Goal: Information Seeking & Learning: Compare options

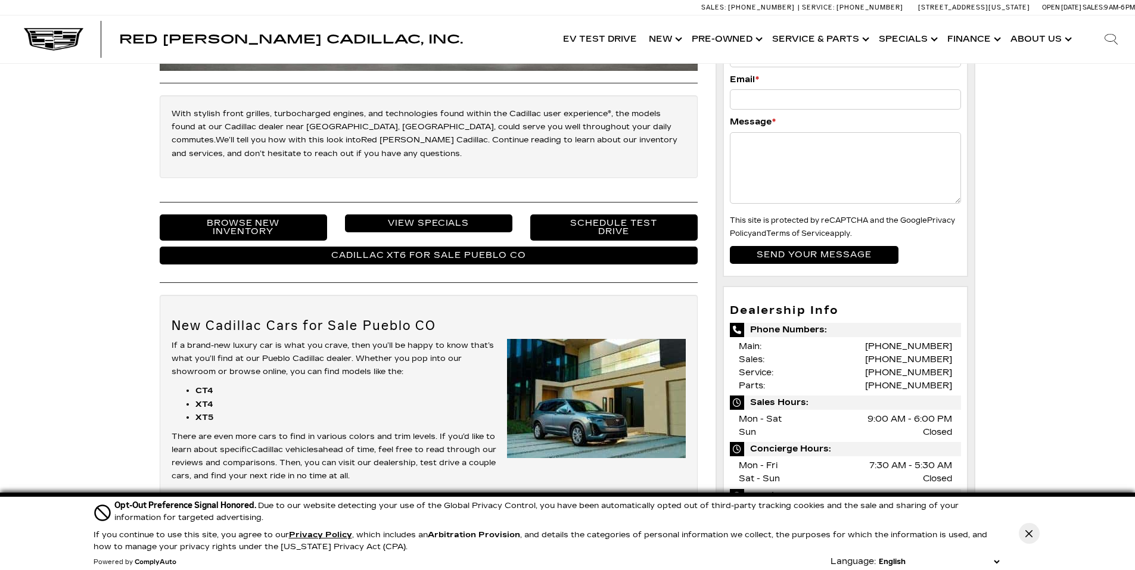
scroll to position [179, 0]
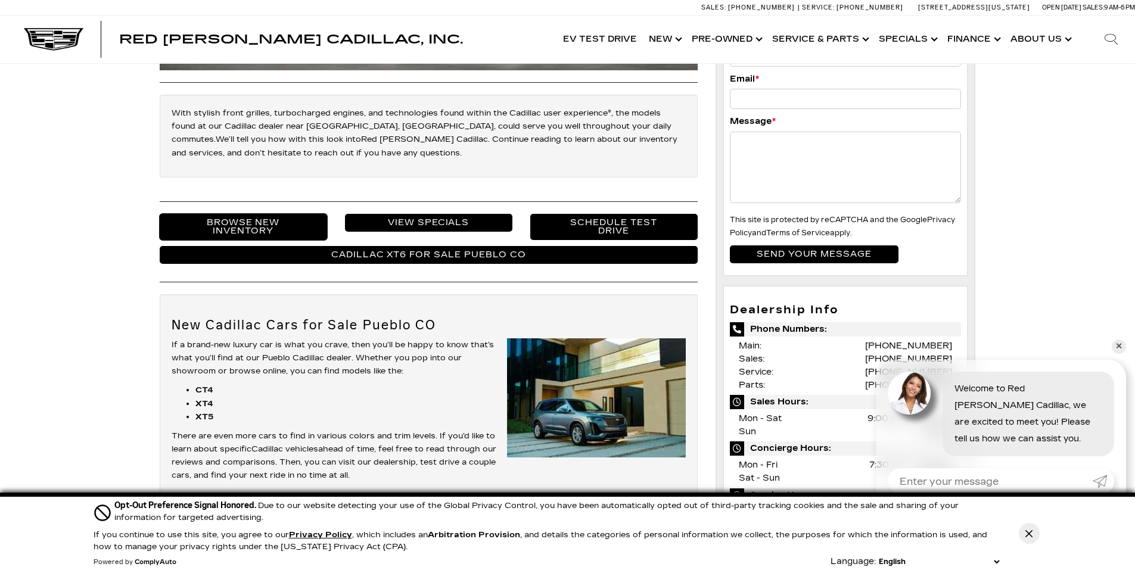
click at [251, 229] on link "Browse New Inventory" at bounding box center [243, 227] width 167 height 26
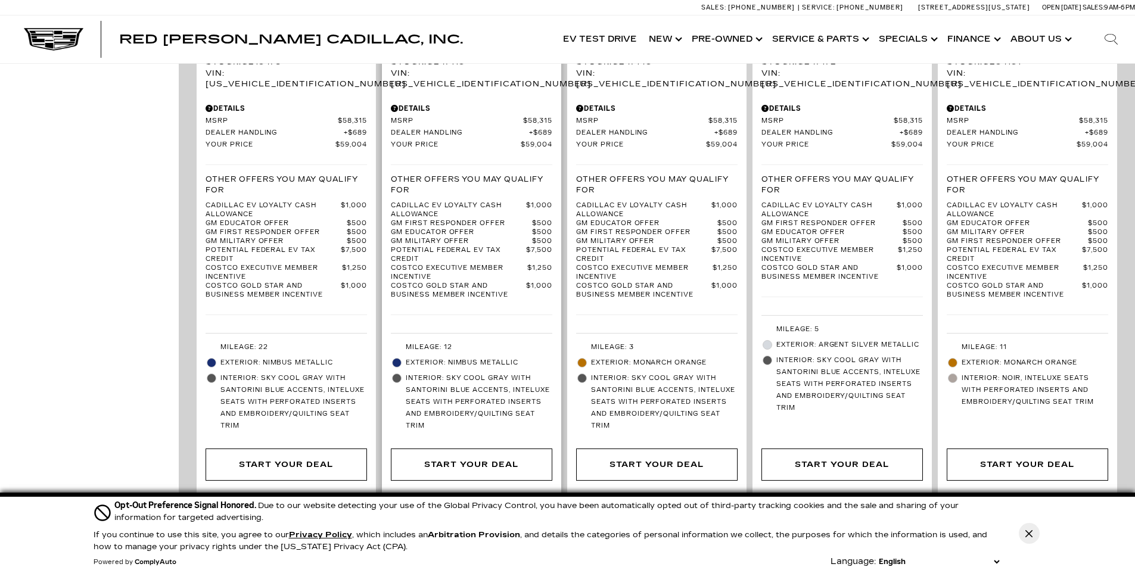
scroll to position [2204, 0]
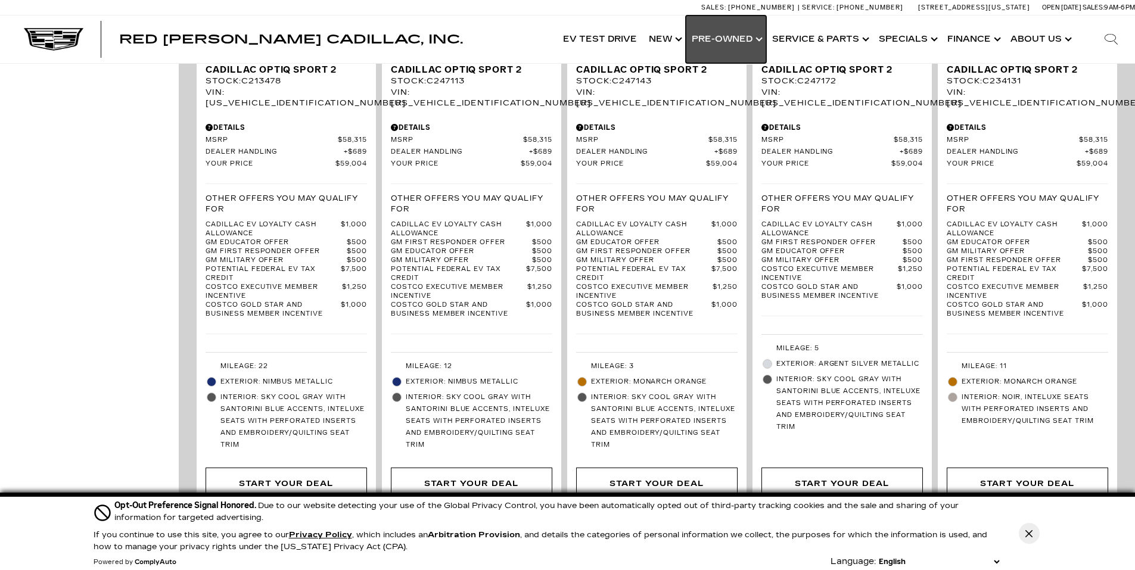
click at [733, 39] on link "Show Pre-Owned" at bounding box center [726, 39] width 80 height 48
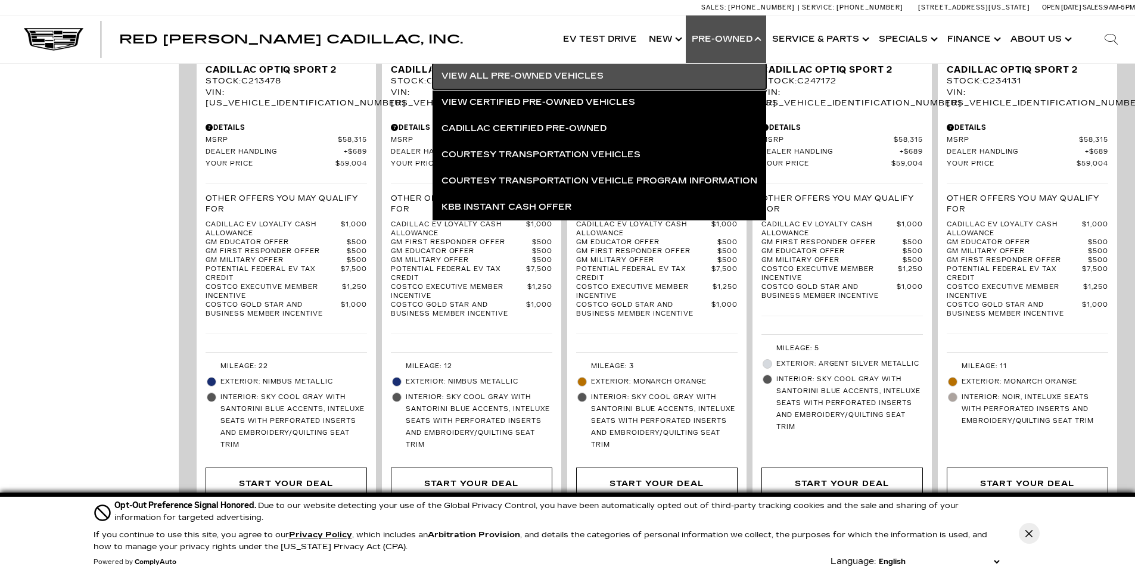
click at [635, 77] on link "View All Pre-Owned Vehicles" at bounding box center [599, 76] width 334 height 26
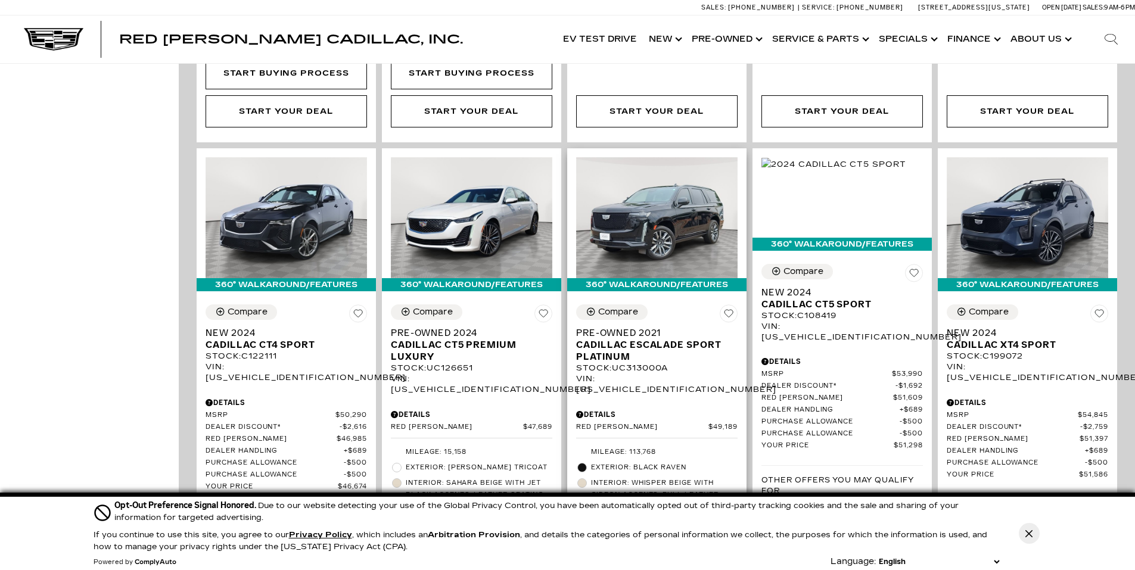
scroll to position [1191, 0]
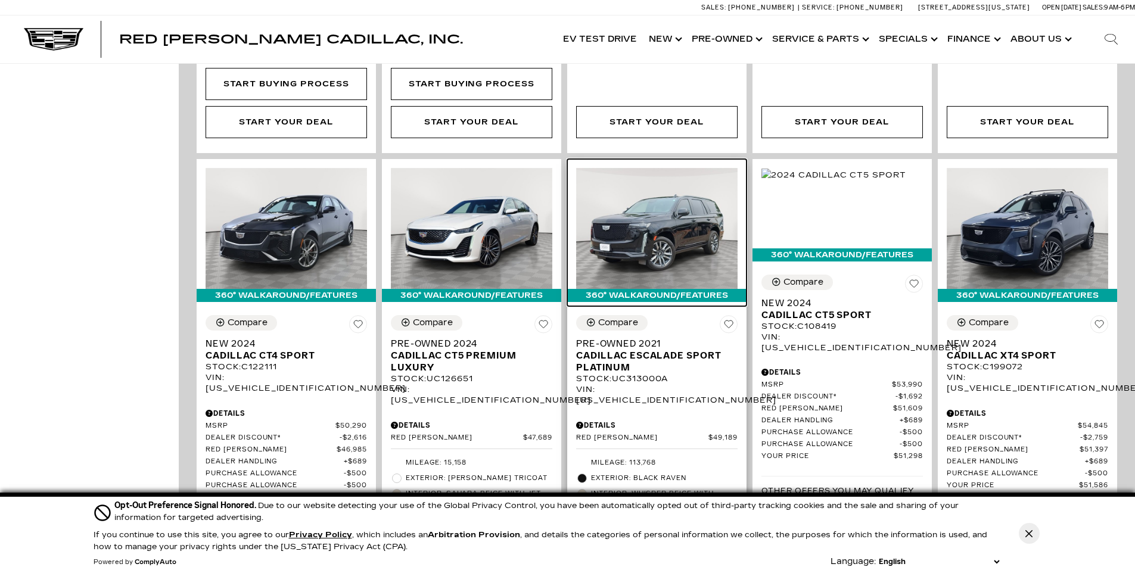
click at [676, 223] on img at bounding box center [656, 228] width 161 height 121
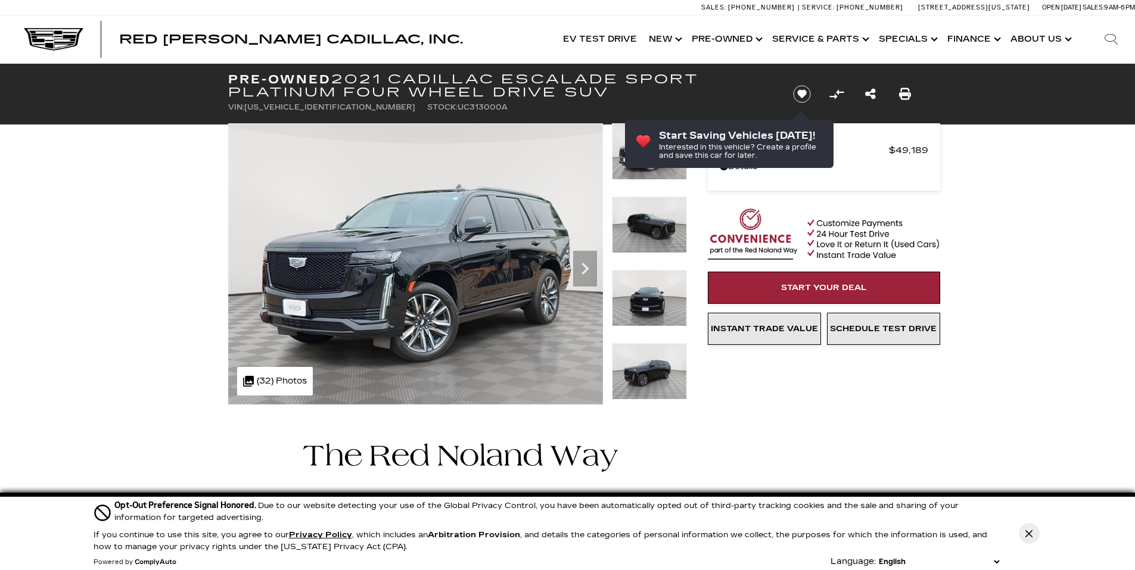
click at [589, 272] on icon "Next" at bounding box center [585, 269] width 24 height 24
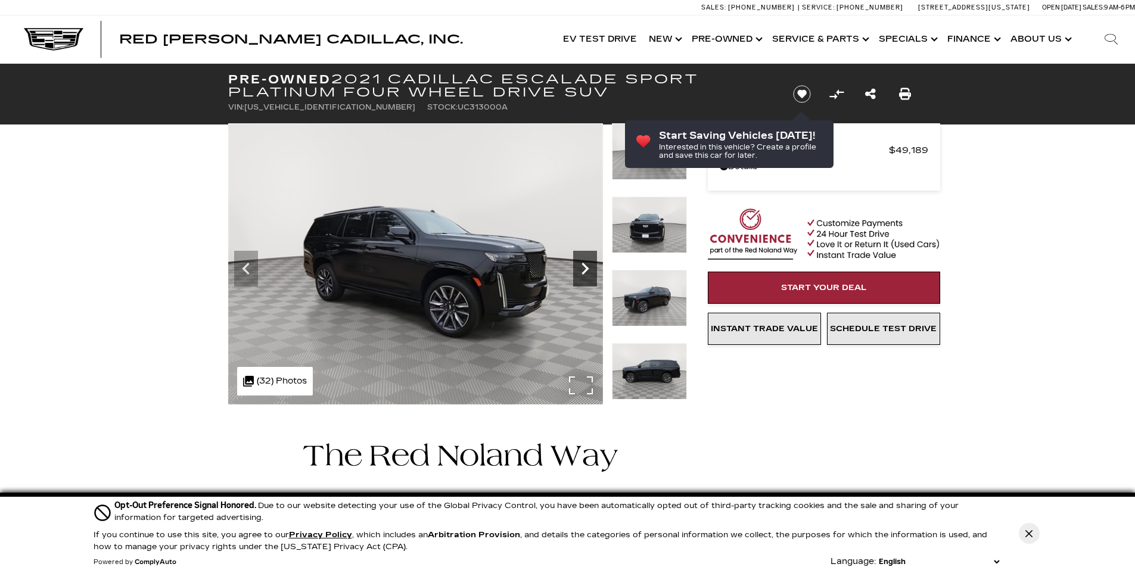
click at [587, 272] on icon "Next" at bounding box center [585, 269] width 24 height 24
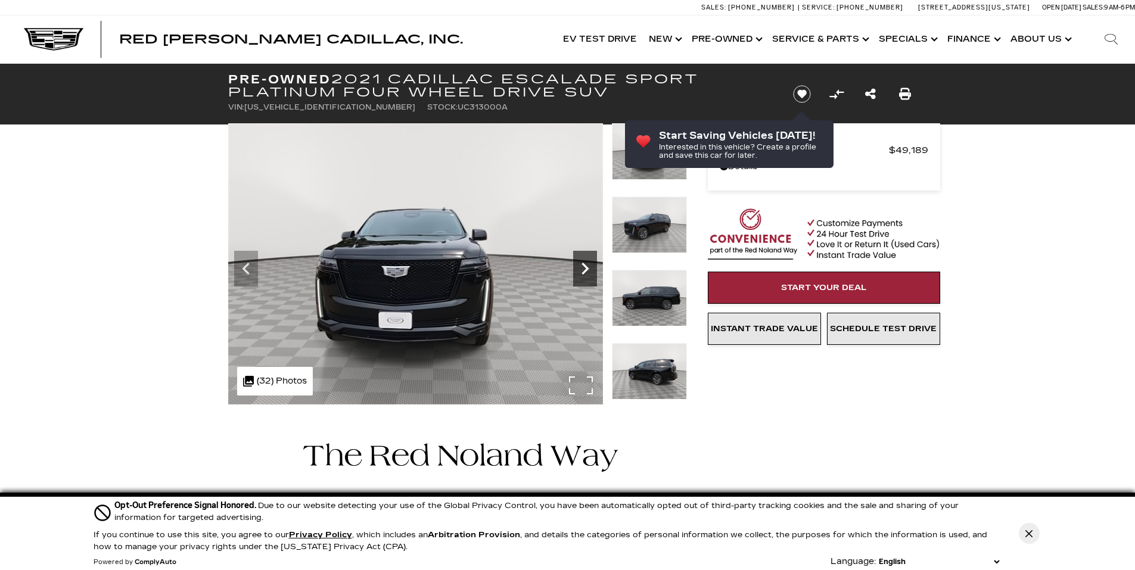
click at [587, 272] on icon "Next" at bounding box center [585, 269] width 24 height 24
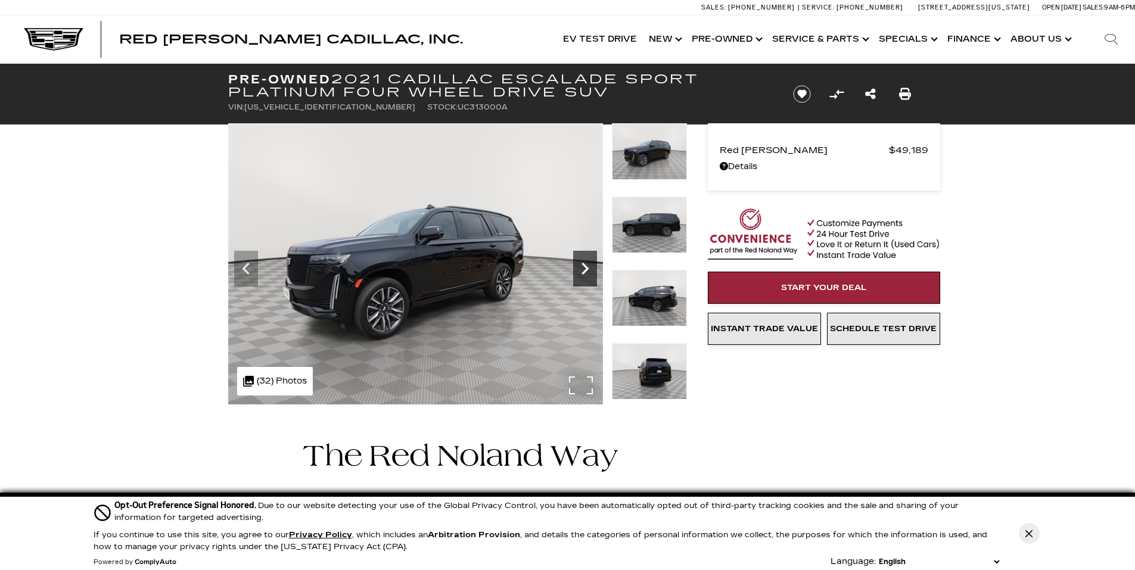
click at [587, 272] on icon "Next" at bounding box center [585, 269] width 24 height 24
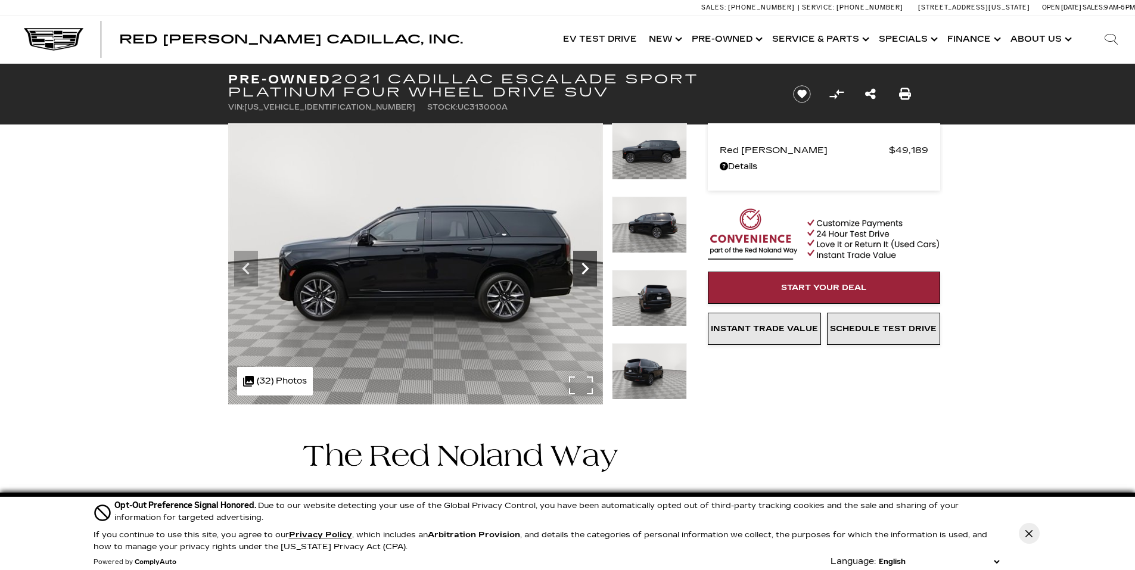
click at [587, 272] on icon "Next" at bounding box center [585, 269] width 24 height 24
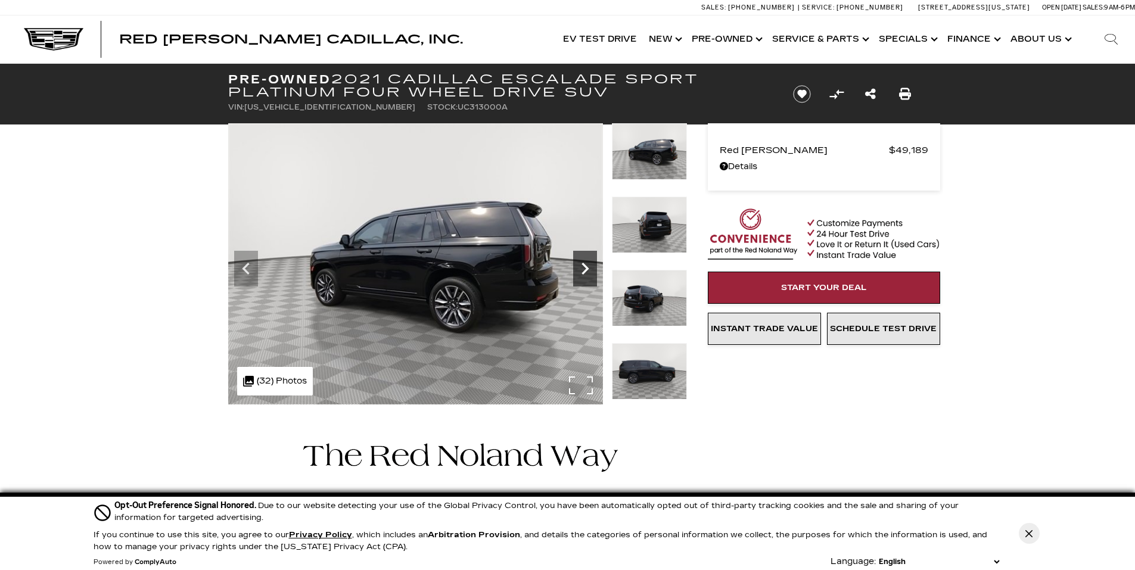
click at [587, 272] on icon "Next" at bounding box center [585, 269] width 24 height 24
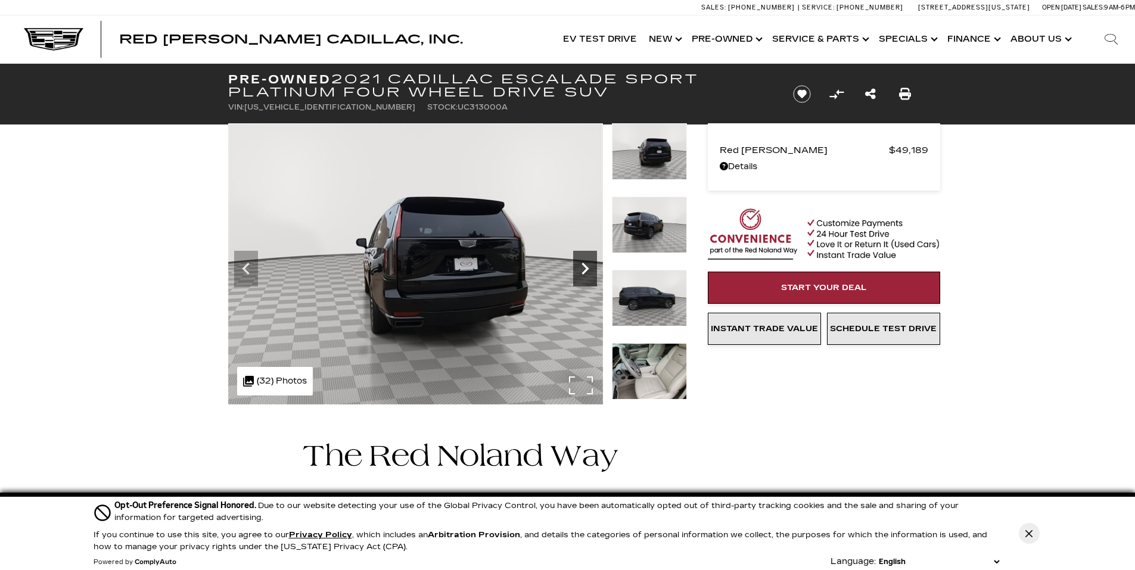
click at [587, 272] on icon "Next" at bounding box center [585, 269] width 24 height 24
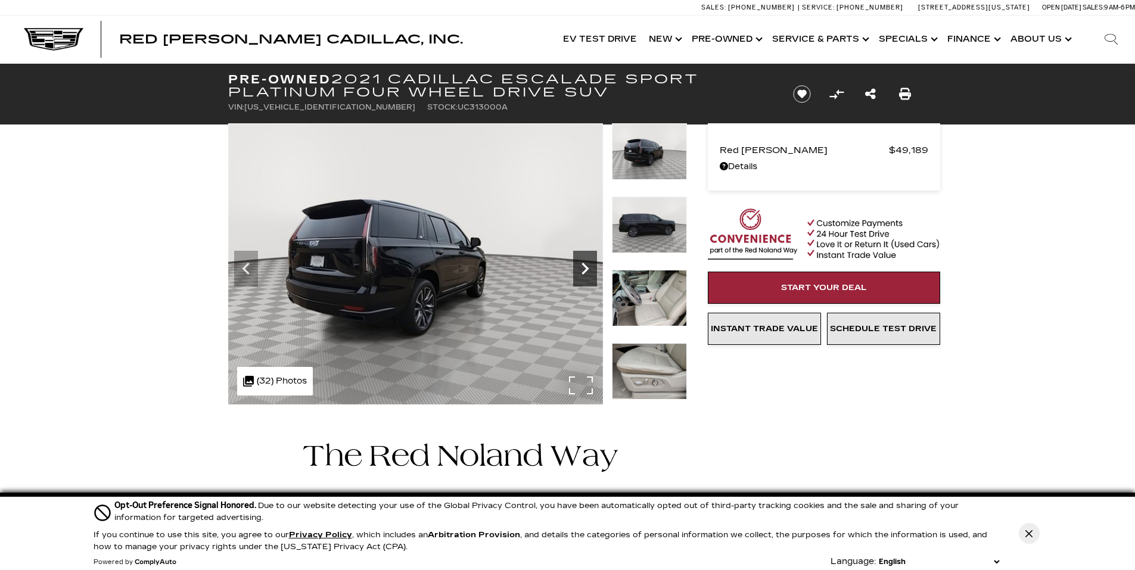
click at [587, 272] on icon "Next" at bounding box center [585, 269] width 24 height 24
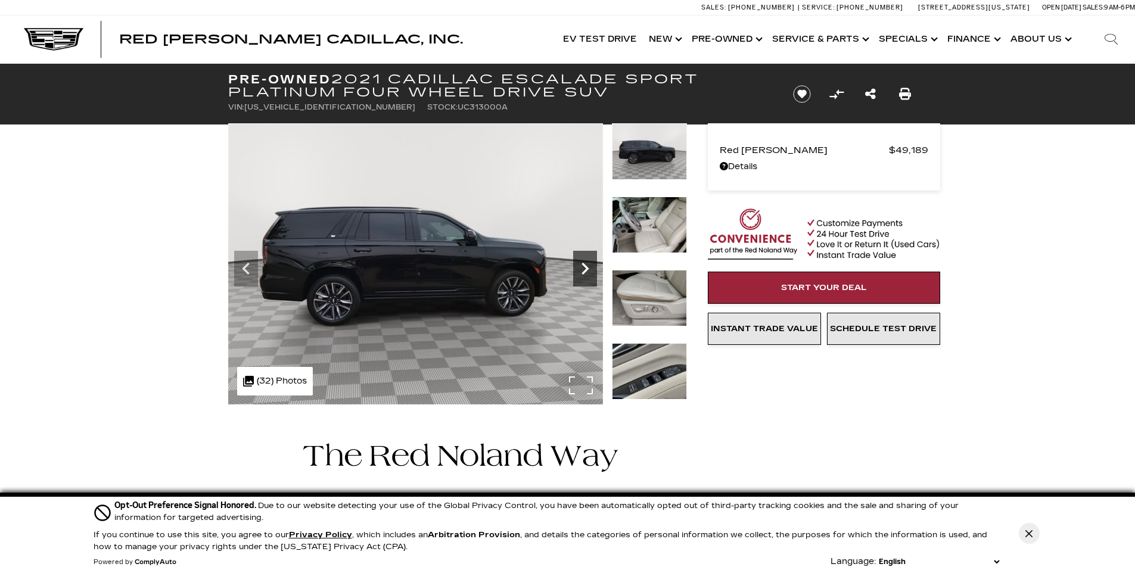
click at [587, 272] on icon "Next" at bounding box center [585, 269] width 24 height 24
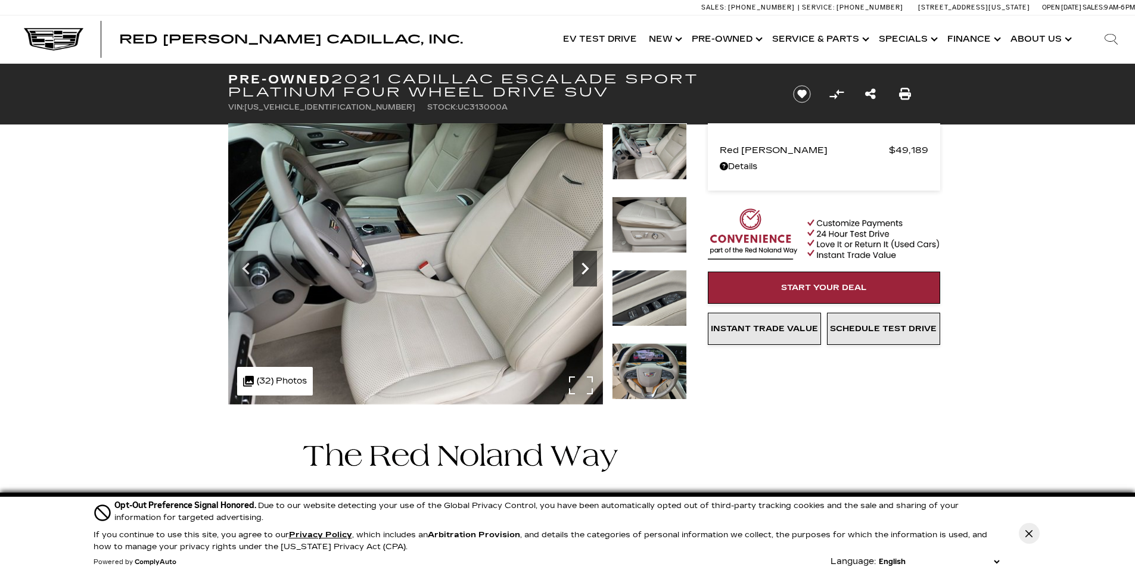
click at [586, 272] on icon "Next" at bounding box center [585, 269] width 24 height 24
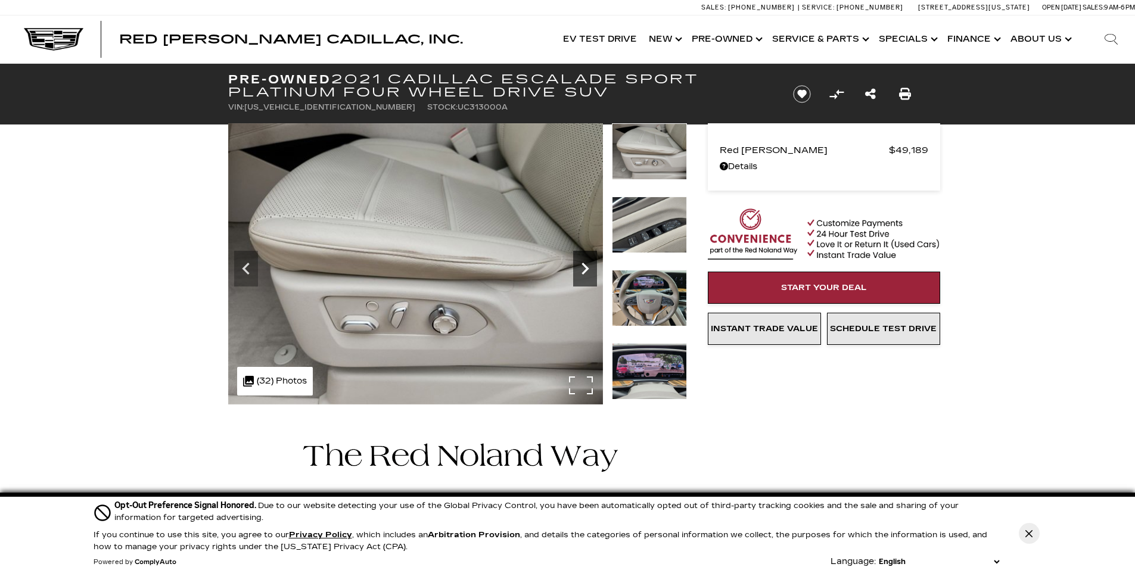
click at [586, 272] on icon "Next" at bounding box center [585, 269] width 24 height 24
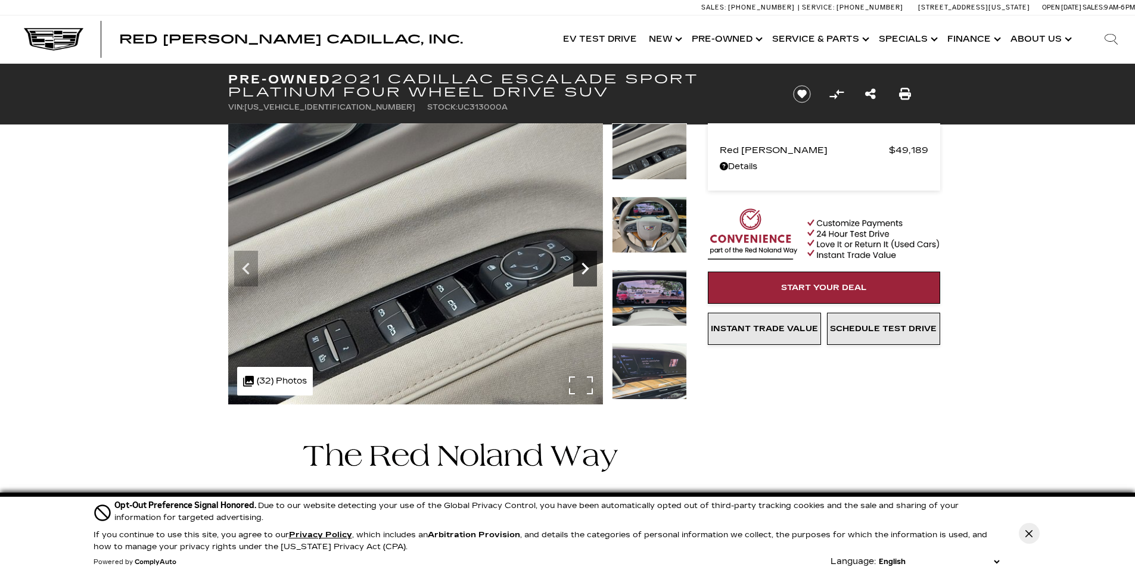
click at [586, 272] on icon "Next" at bounding box center [585, 269] width 24 height 24
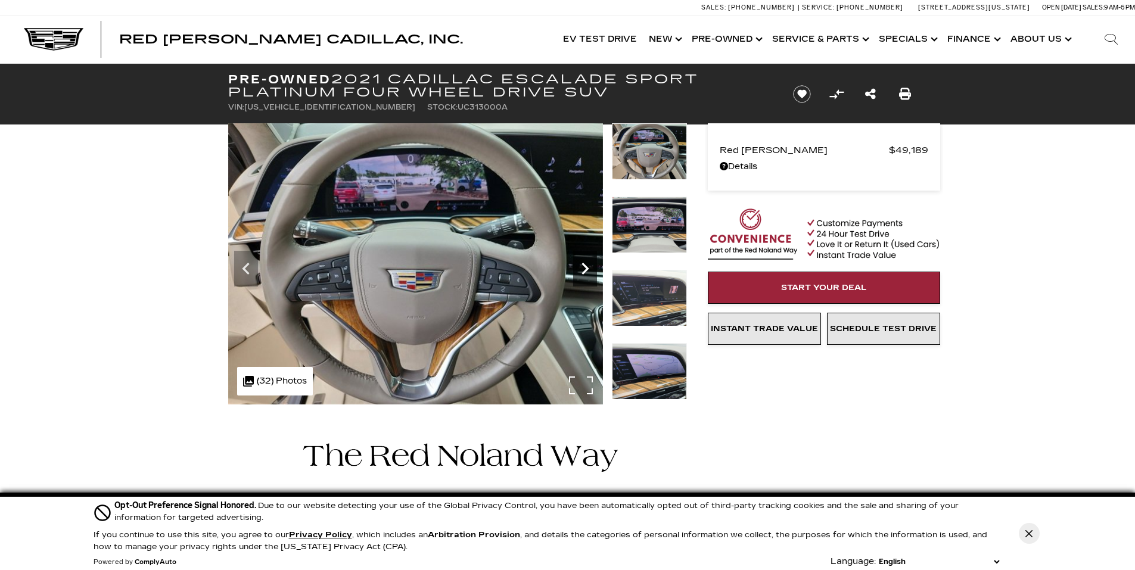
click at [586, 272] on icon "Next" at bounding box center [585, 269] width 24 height 24
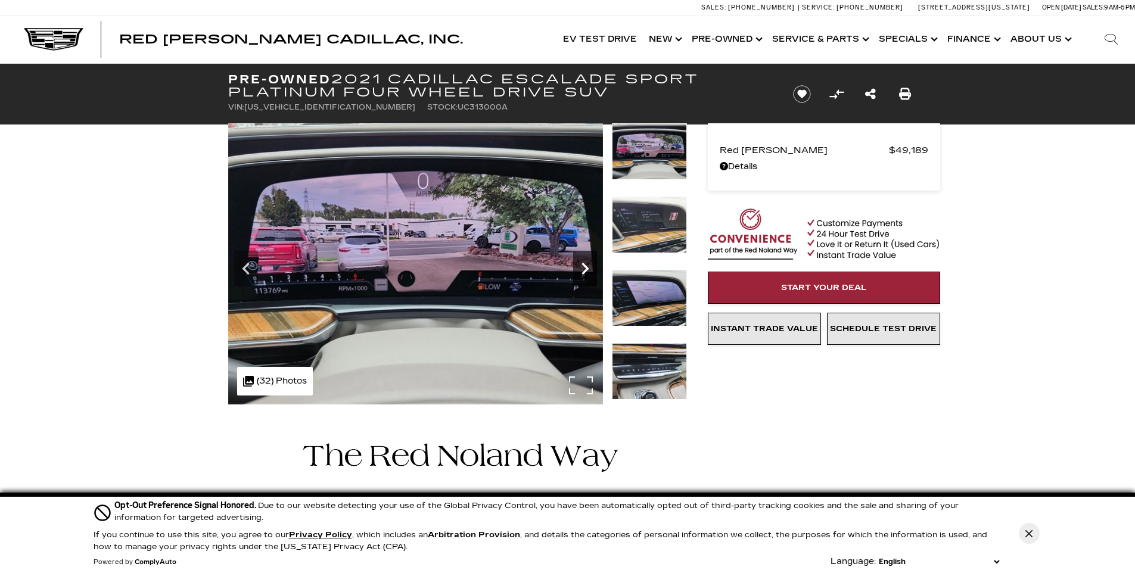
click at [584, 275] on icon "Next" at bounding box center [585, 269] width 24 height 24
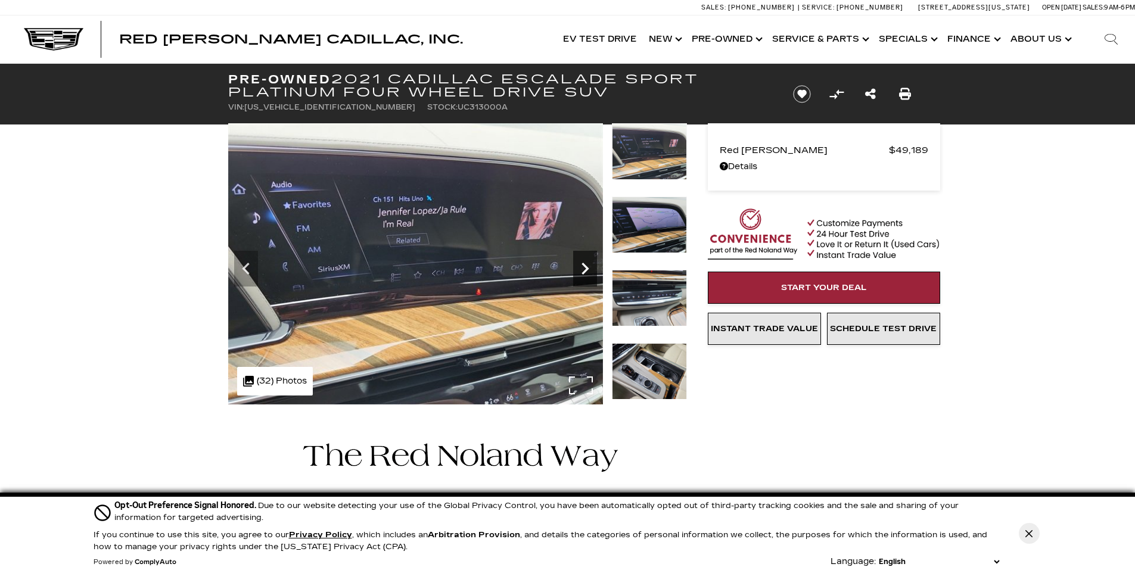
click at [584, 273] on icon "Next" at bounding box center [584, 269] width 7 height 12
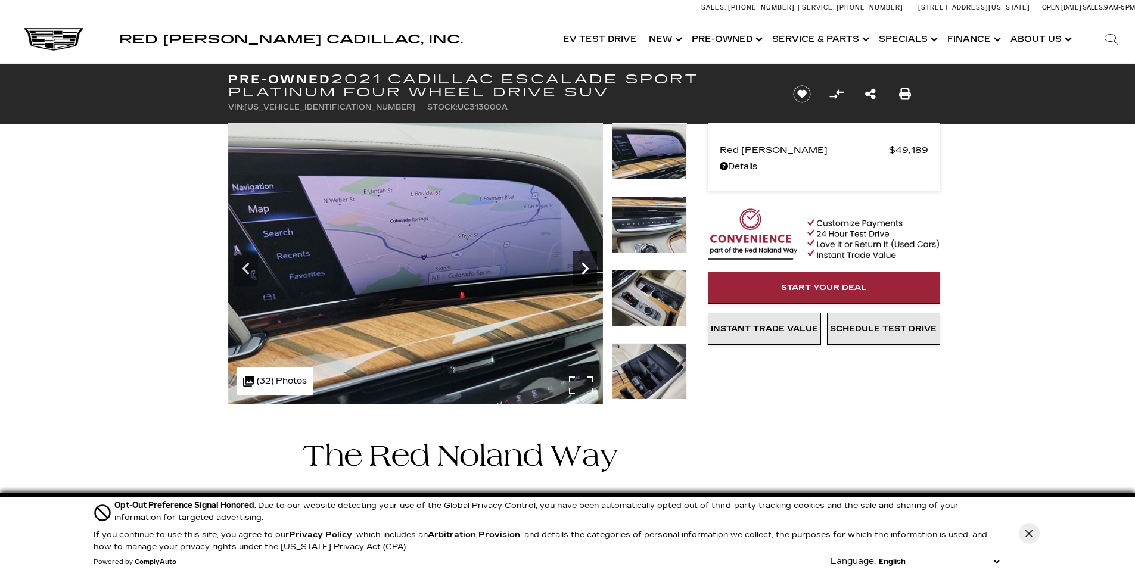
click at [589, 272] on icon "Next" at bounding box center [585, 269] width 24 height 24
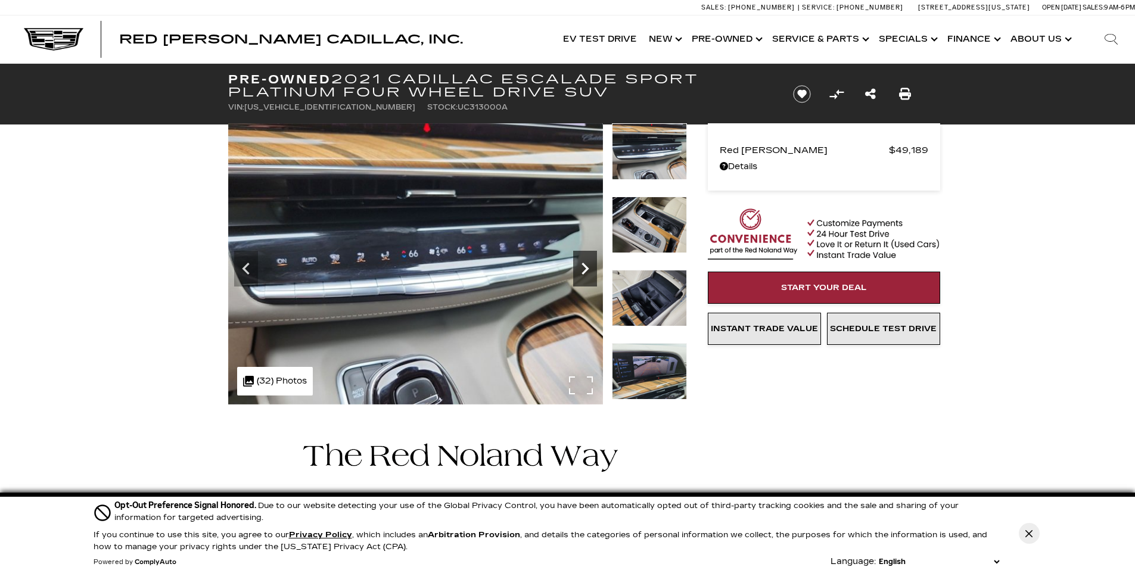
click at [595, 278] on icon "Next" at bounding box center [585, 269] width 24 height 24
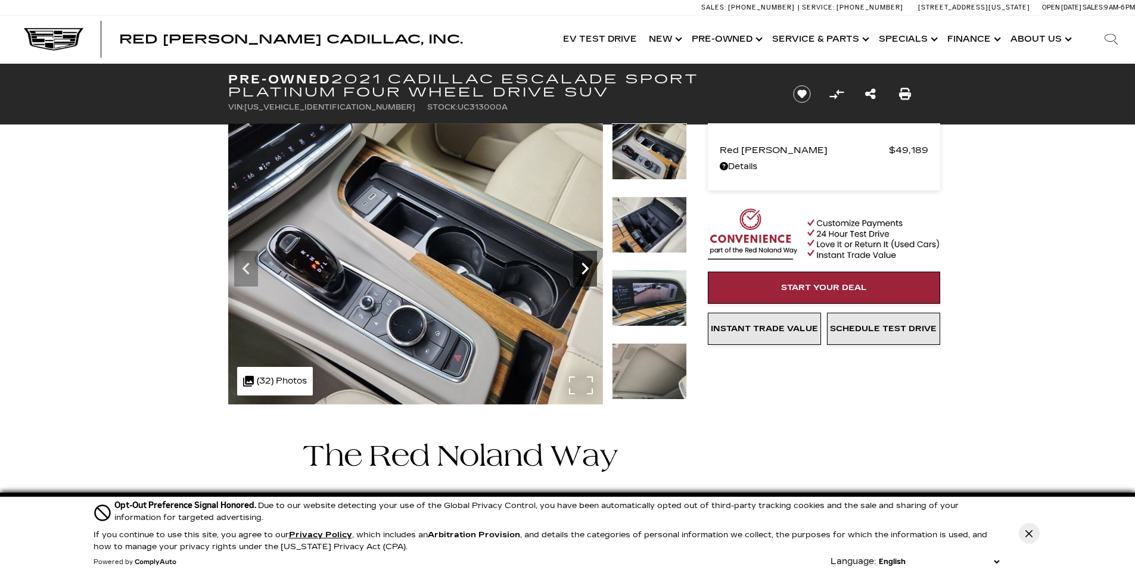
click at [596, 281] on div "Next" at bounding box center [585, 269] width 24 height 36
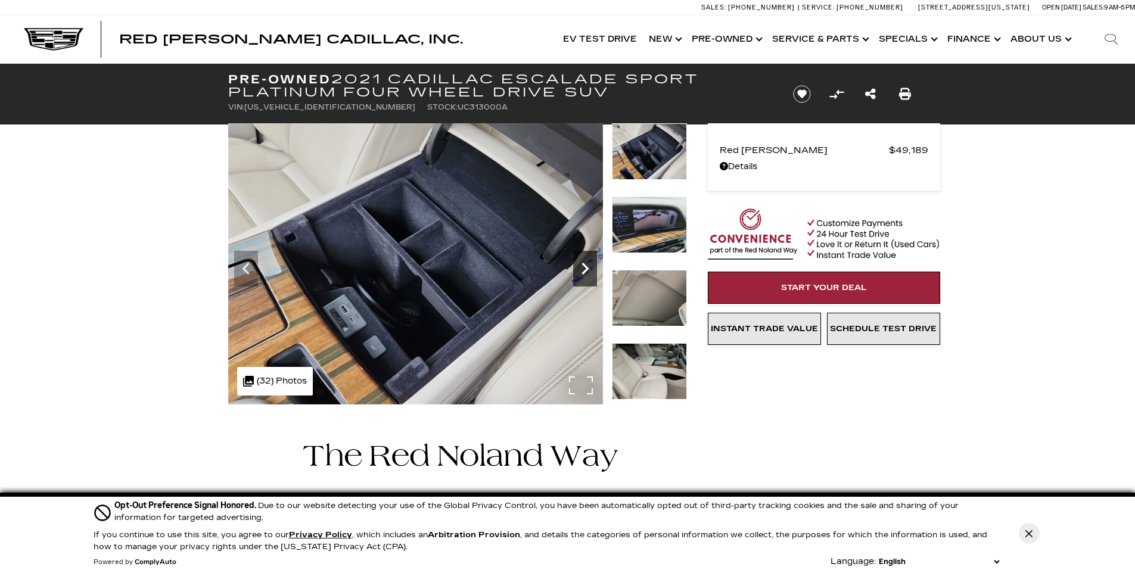
click at [589, 276] on icon "Next" at bounding box center [585, 269] width 24 height 24
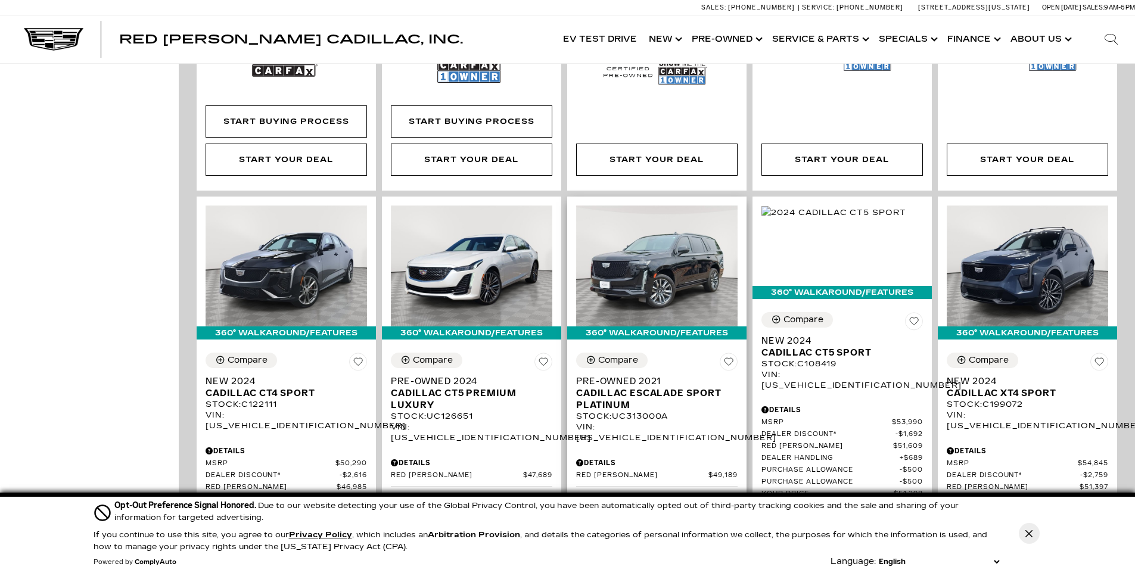
scroll to position [1191, 0]
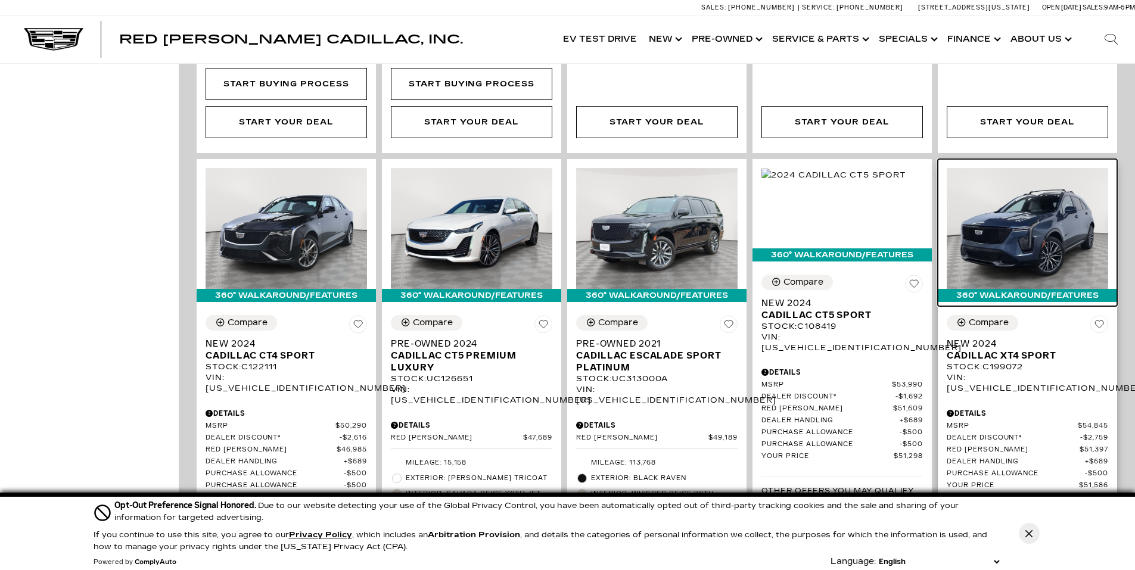
click at [1022, 231] on img at bounding box center [1027, 228] width 161 height 121
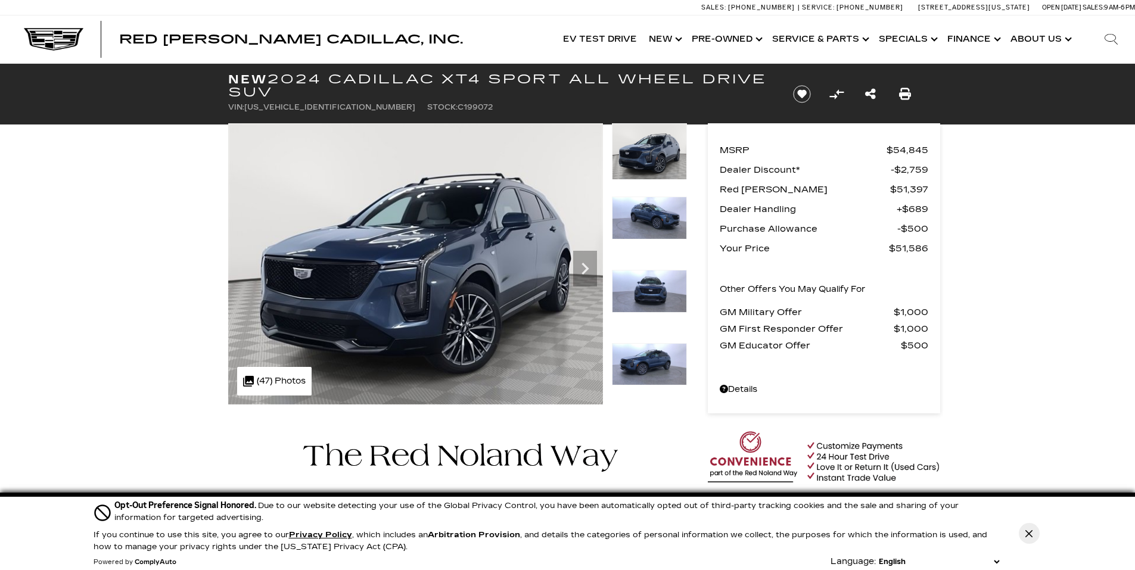
click at [577, 277] on icon "Next" at bounding box center [585, 269] width 24 height 24
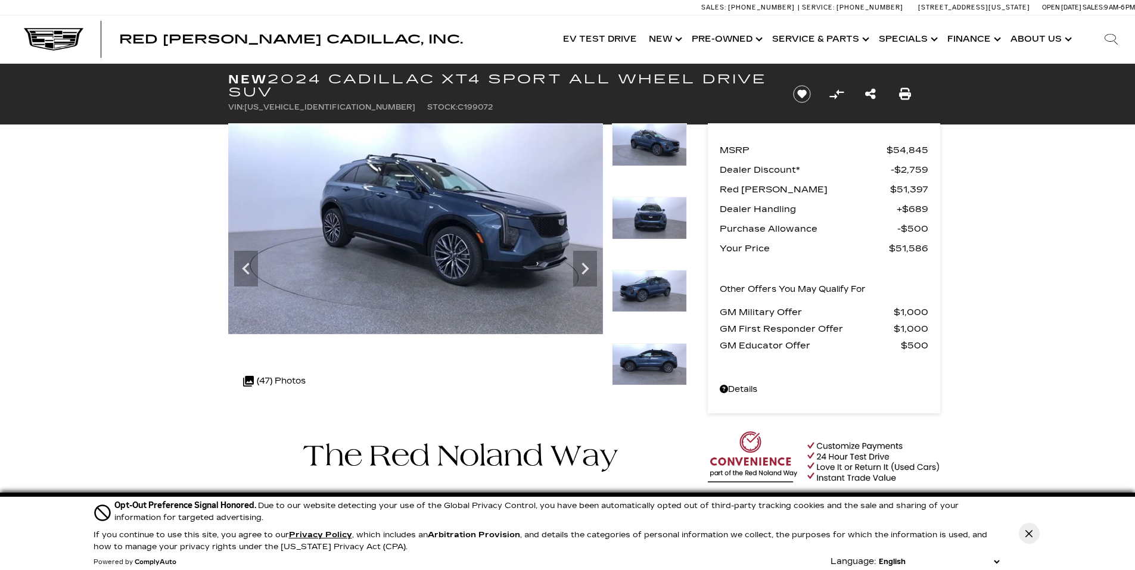
click at [577, 277] on icon "Next" at bounding box center [585, 269] width 24 height 24
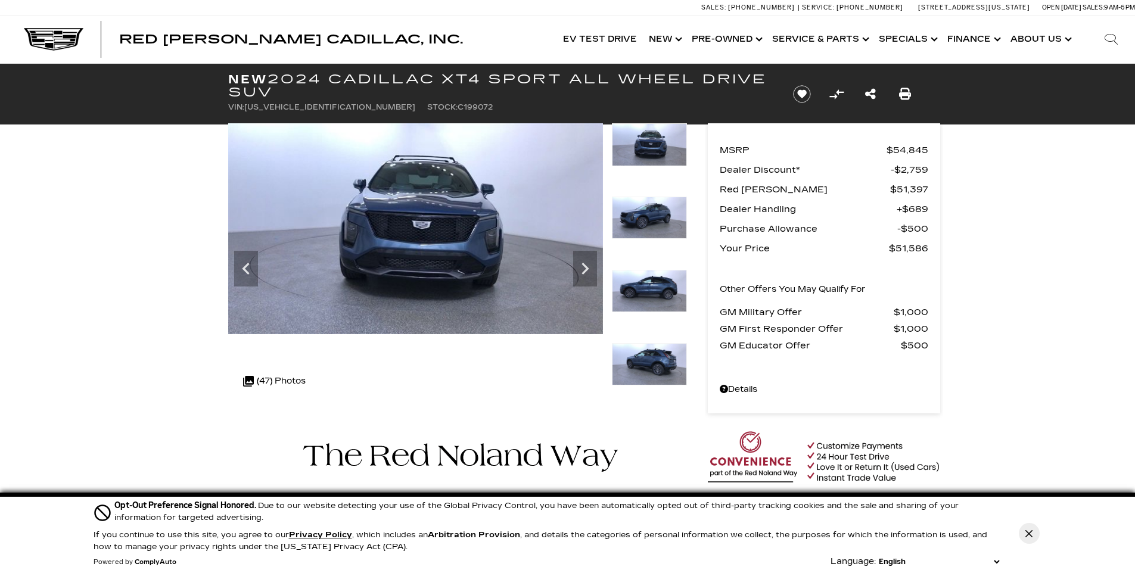
click at [577, 277] on icon "Next" at bounding box center [585, 269] width 24 height 24
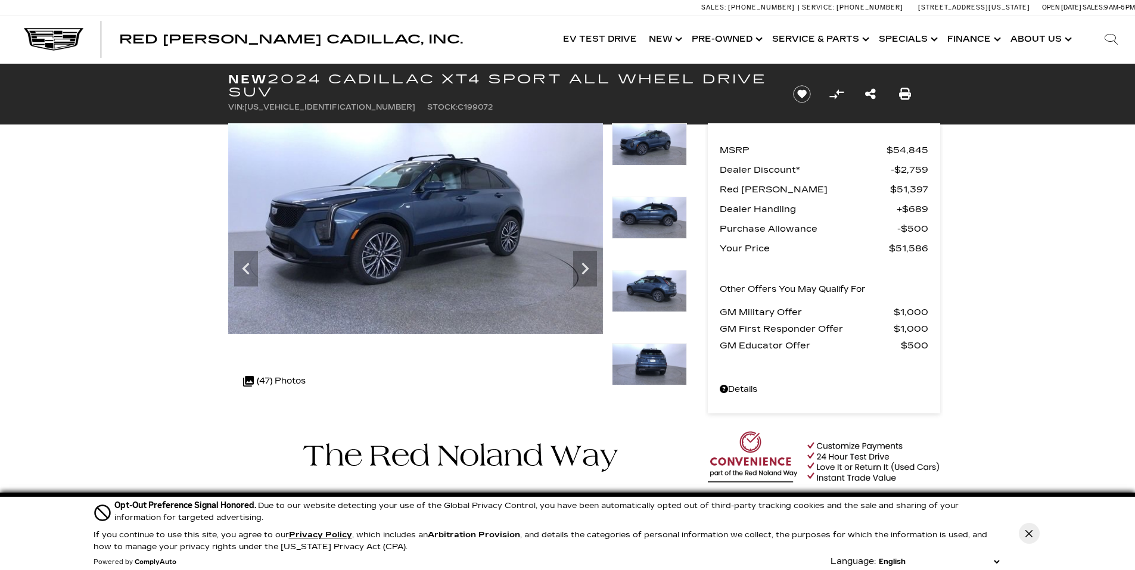
click at [577, 277] on icon "Next" at bounding box center [585, 269] width 24 height 24
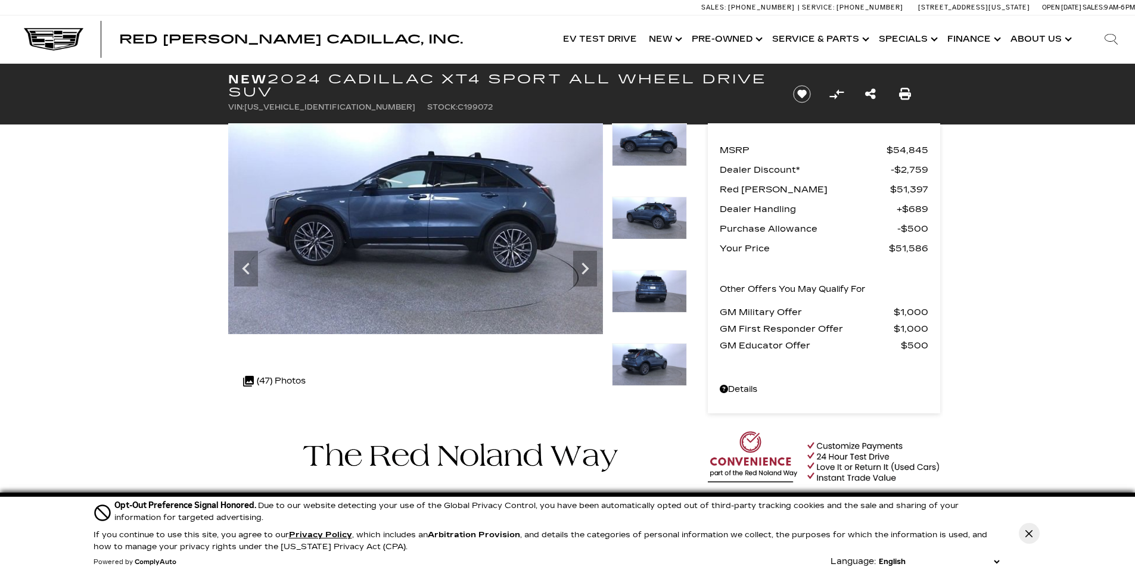
click at [577, 277] on icon "Next" at bounding box center [585, 269] width 24 height 24
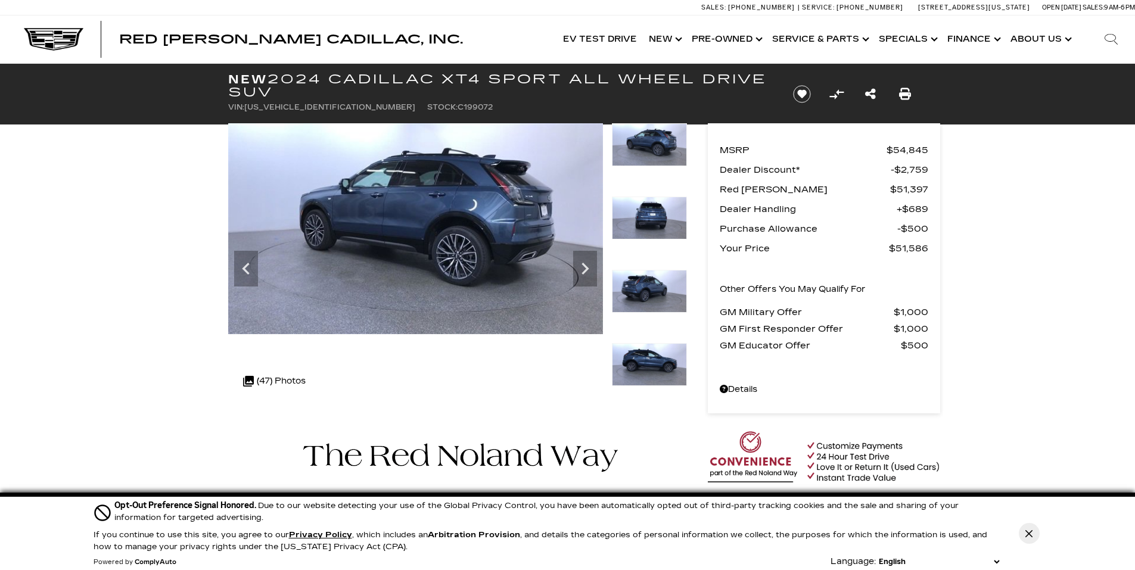
click at [577, 277] on icon "Next" at bounding box center [585, 269] width 24 height 24
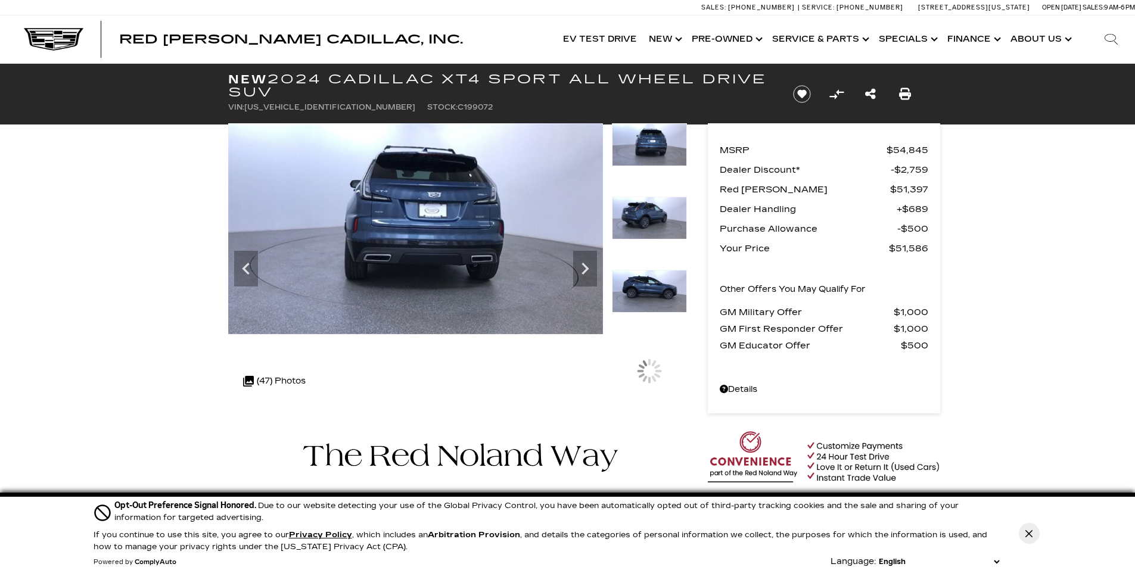
click at [577, 277] on icon "Next" at bounding box center [585, 269] width 24 height 24
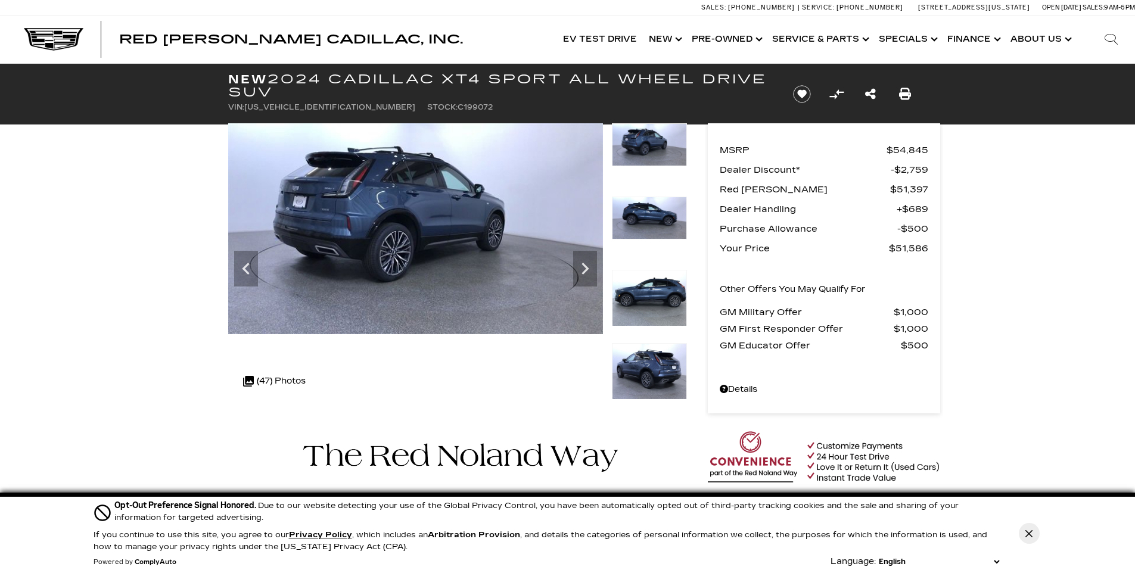
click at [577, 277] on icon "Next" at bounding box center [585, 269] width 24 height 24
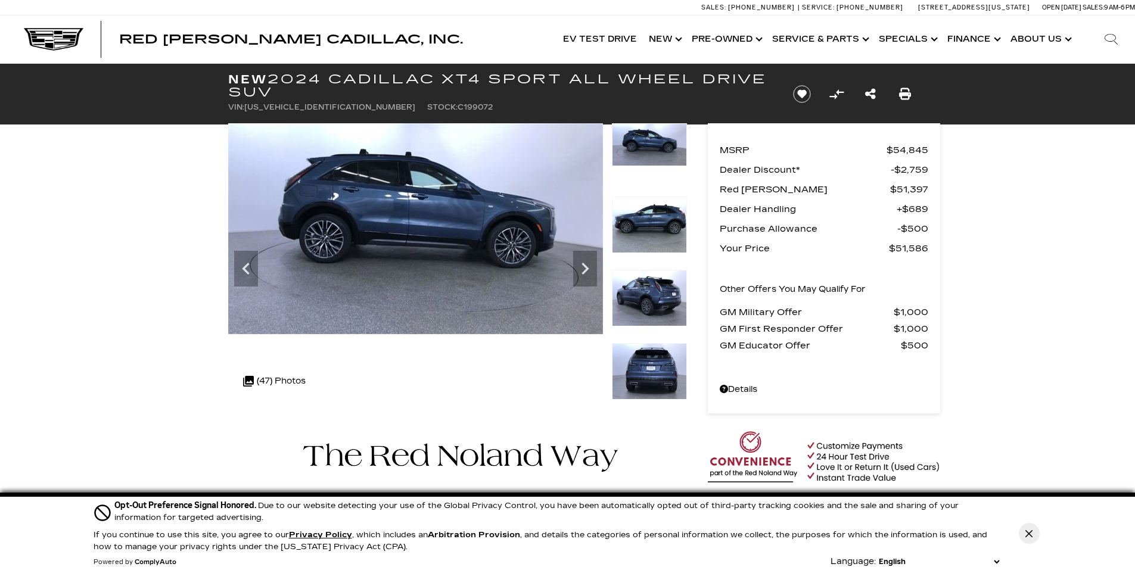
click at [577, 277] on icon "Next" at bounding box center [585, 269] width 24 height 24
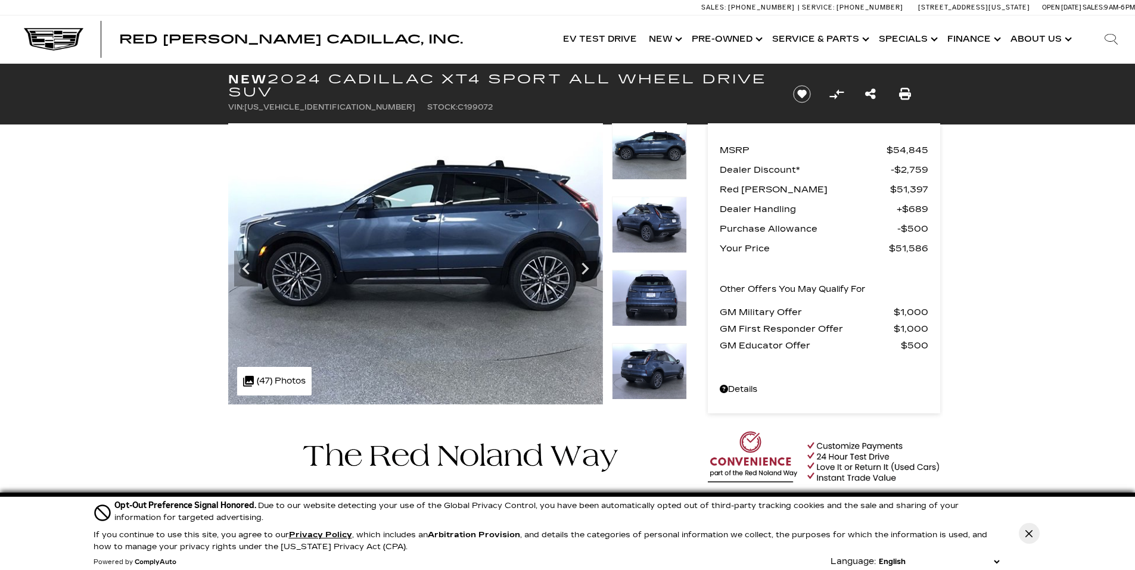
click at [577, 277] on icon "Next" at bounding box center [585, 269] width 24 height 24
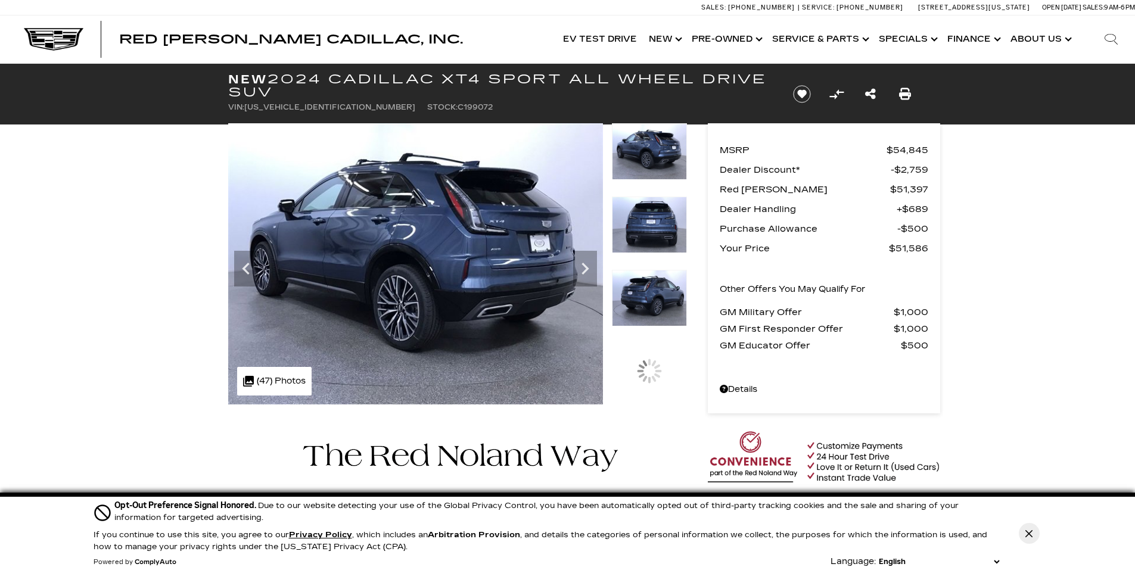
click at [577, 277] on icon "Next" at bounding box center [585, 269] width 24 height 24
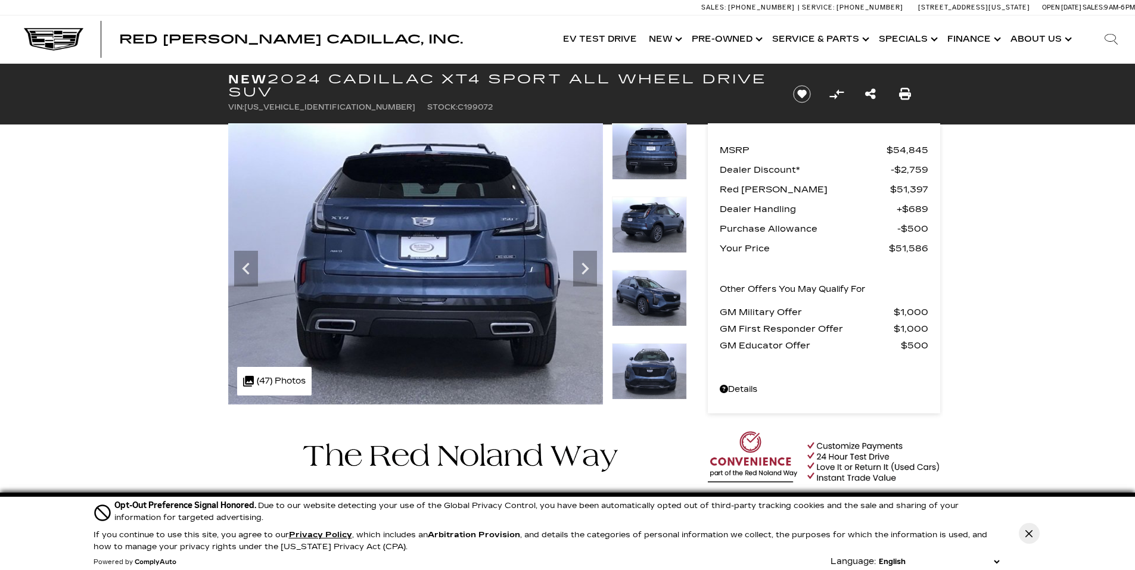
click at [577, 277] on icon "Next" at bounding box center [585, 269] width 24 height 24
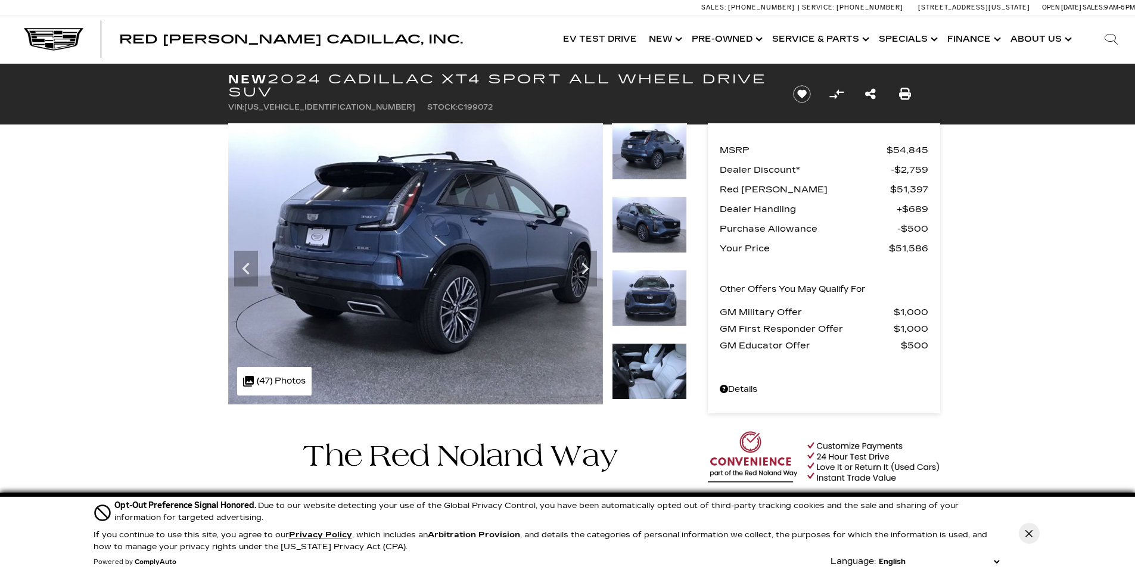
click at [577, 277] on icon "Next" at bounding box center [585, 269] width 24 height 24
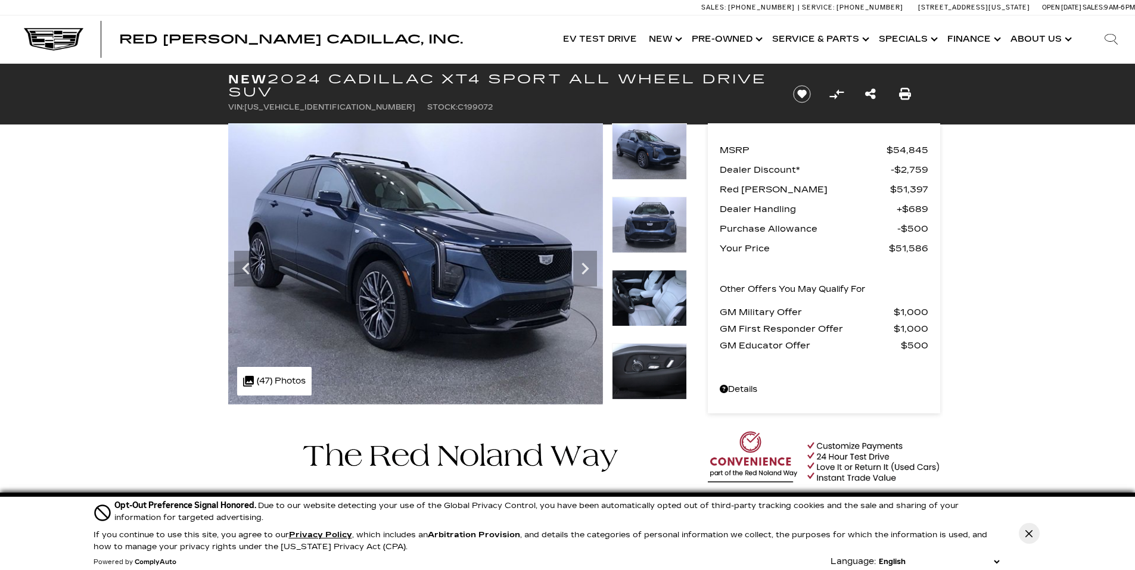
click at [577, 277] on icon "Next" at bounding box center [585, 269] width 24 height 24
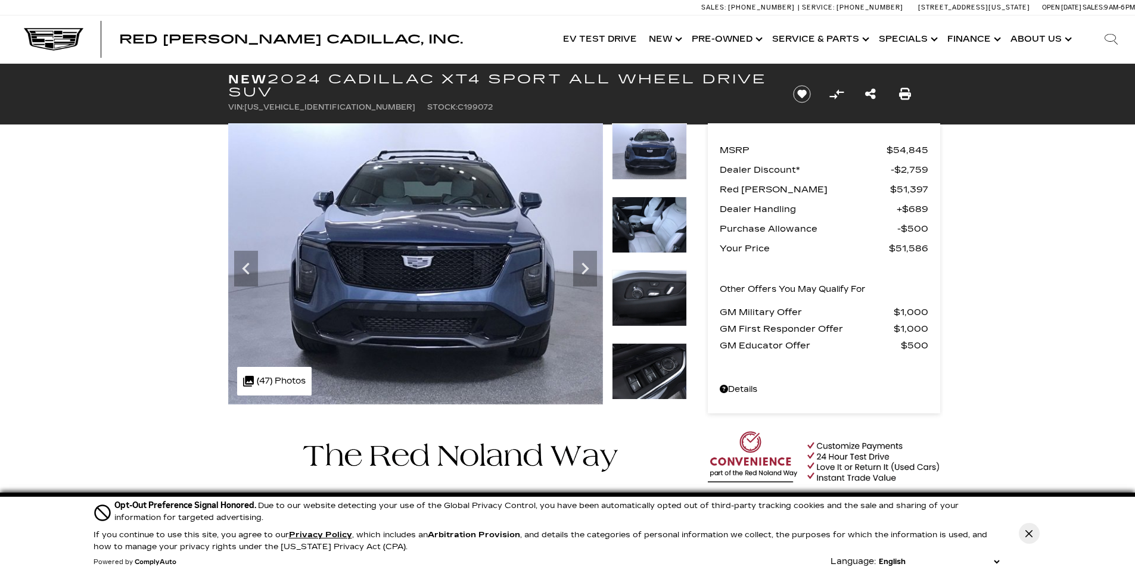
click at [577, 277] on icon "Next" at bounding box center [585, 269] width 24 height 24
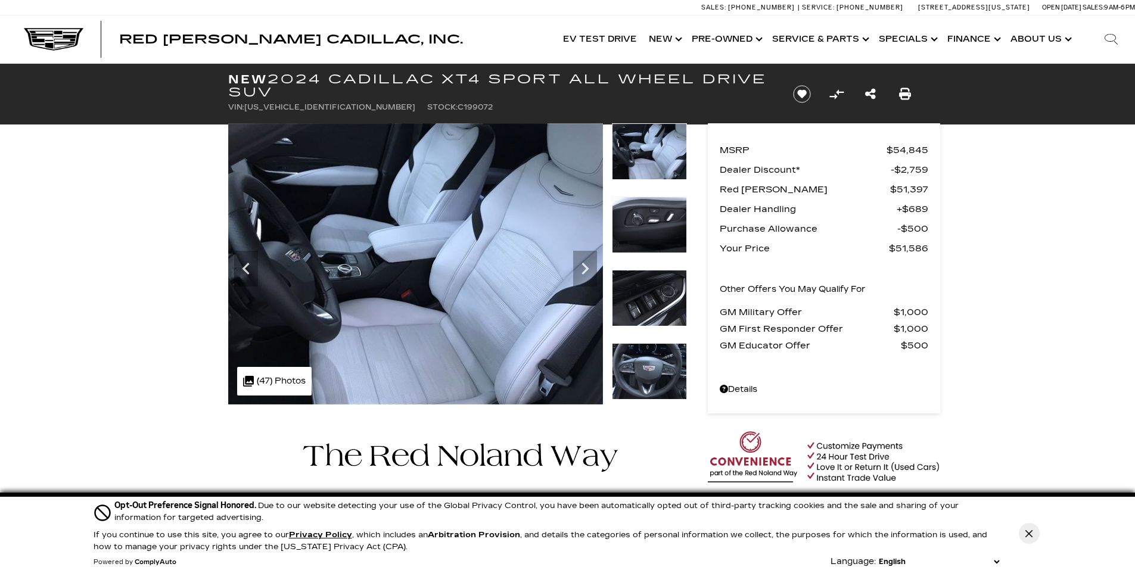
click at [577, 277] on icon "Next" at bounding box center [585, 269] width 24 height 24
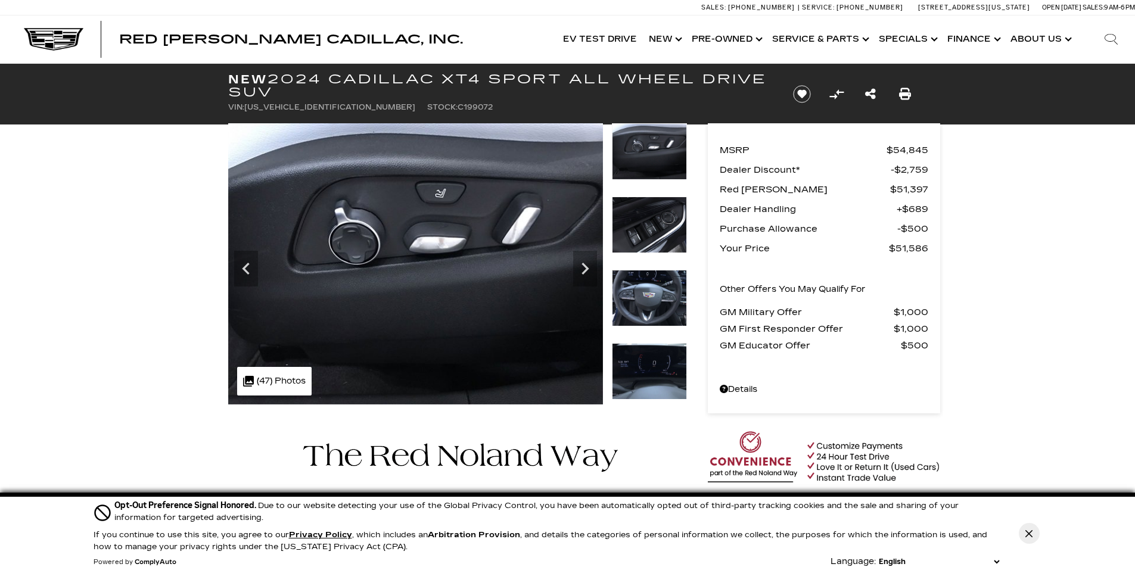
click at [577, 277] on icon "Next" at bounding box center [585, 269] width 24 height 24
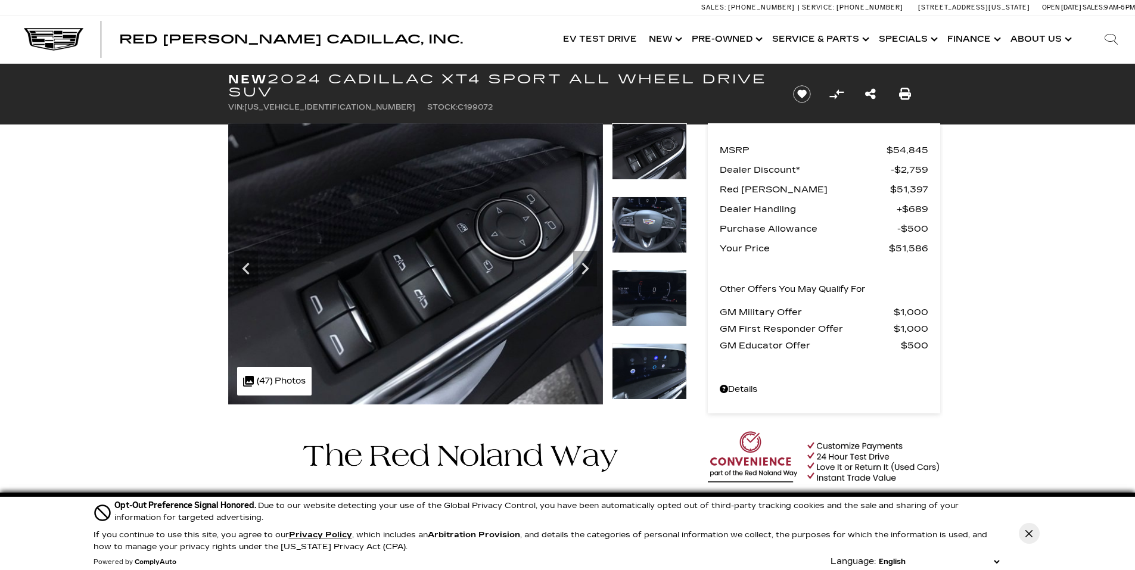
click at [577, 277] on icon "Next" at bounding box center [585, 269] width 24 height 24
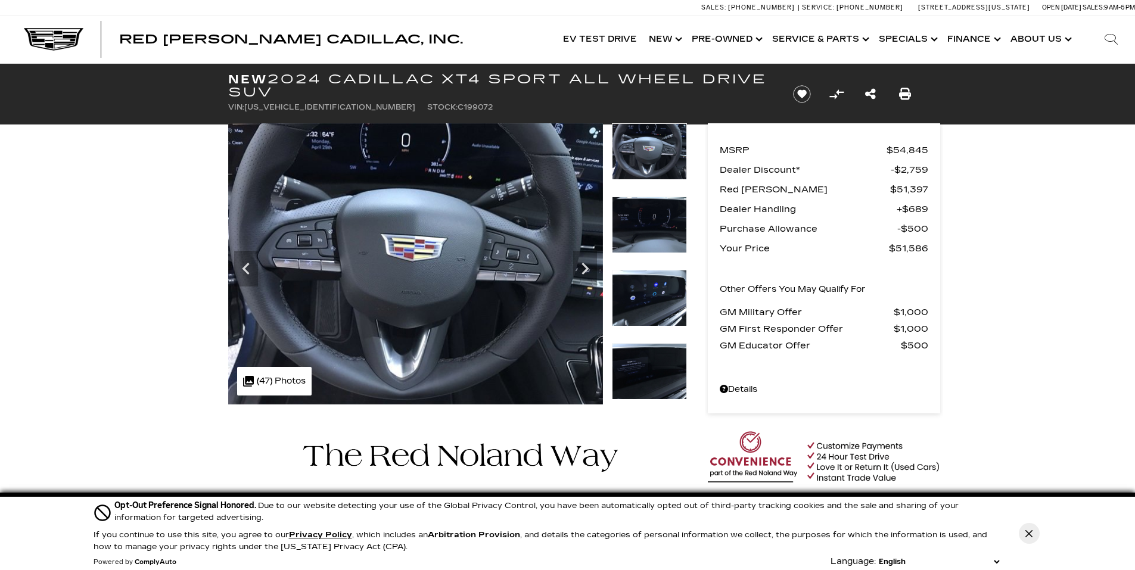
click at [577, 277] on icon "Next" at bounding box center [585, 269] width 24 height 24
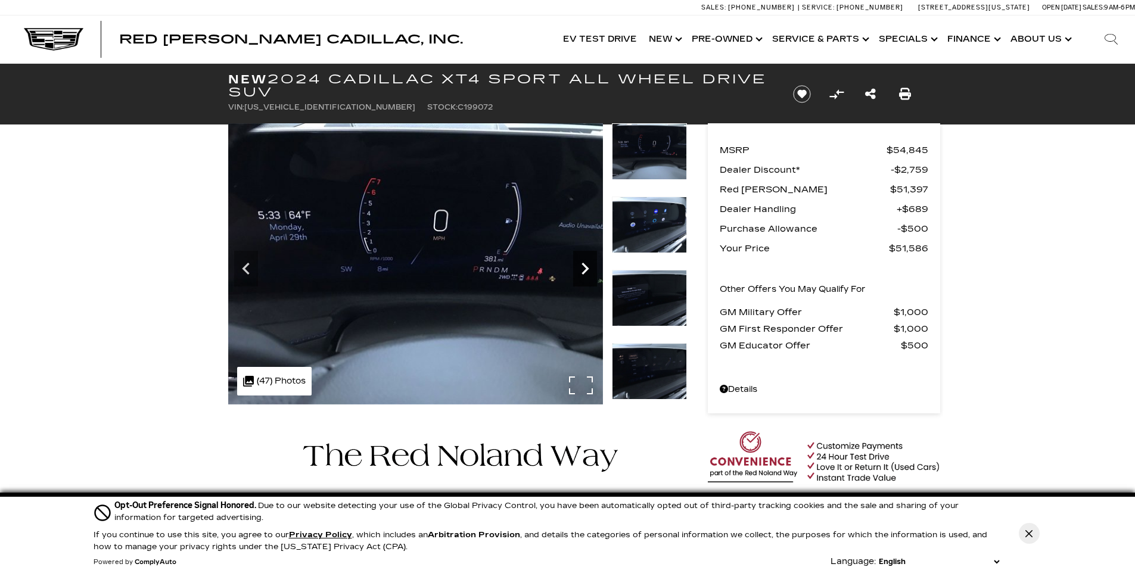
click at [581, 273] on icon "Next" at bounding box center [585, 269] width 24 height 24
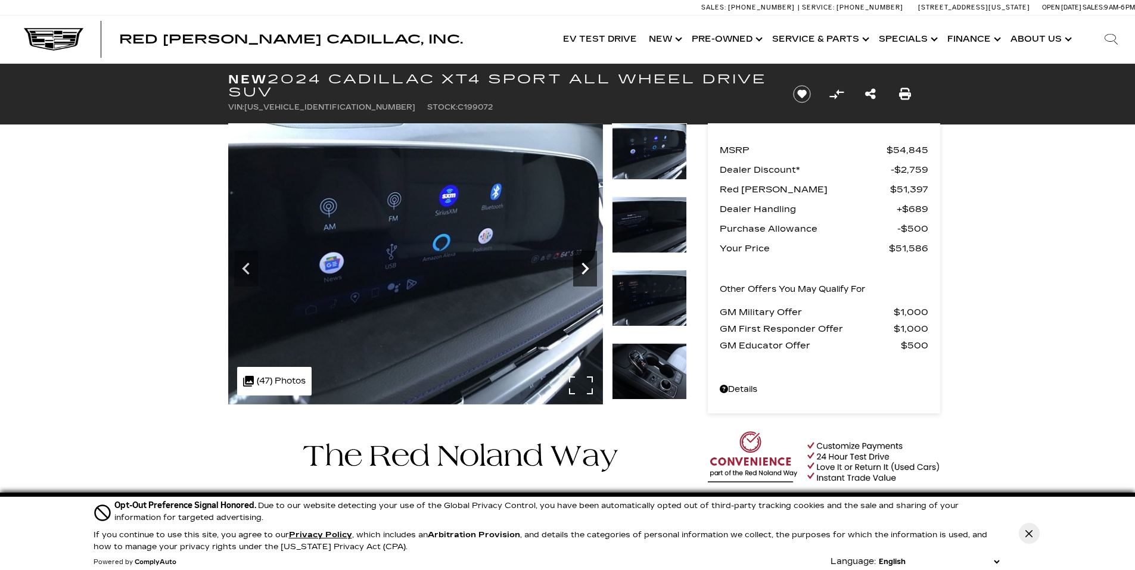
click at [581, 273] on icon "Next" at bounding box center [585, 269] width 24 height 24
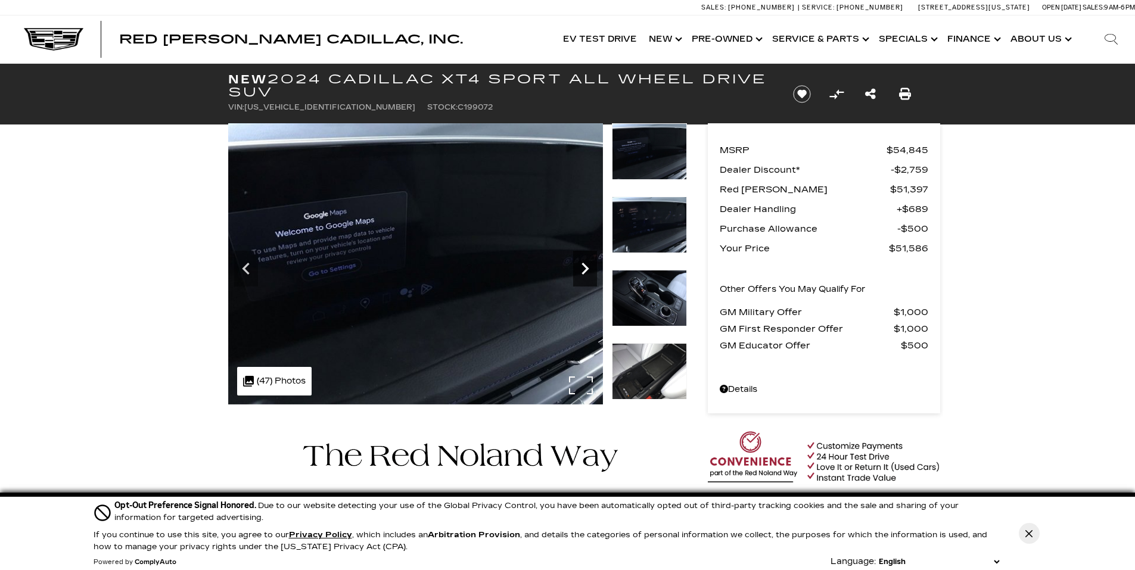
click at [581, 274] on icon "Next" at bounding box center [585, 269] width 24 height 24
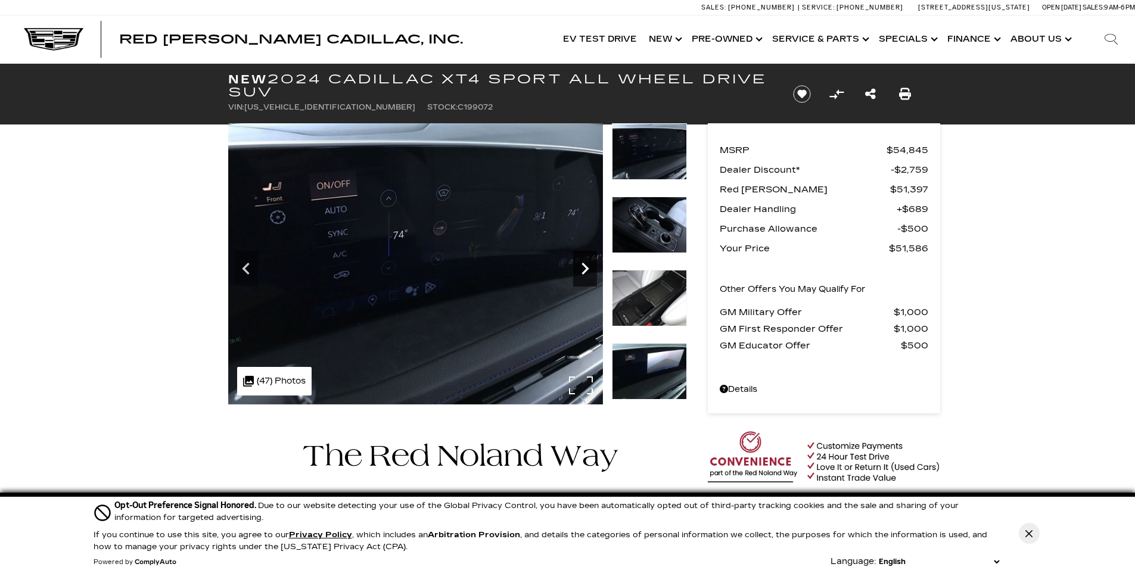
click at [581, 274] on icon "Next" at bounding box center [585, 269] width 24 height 24
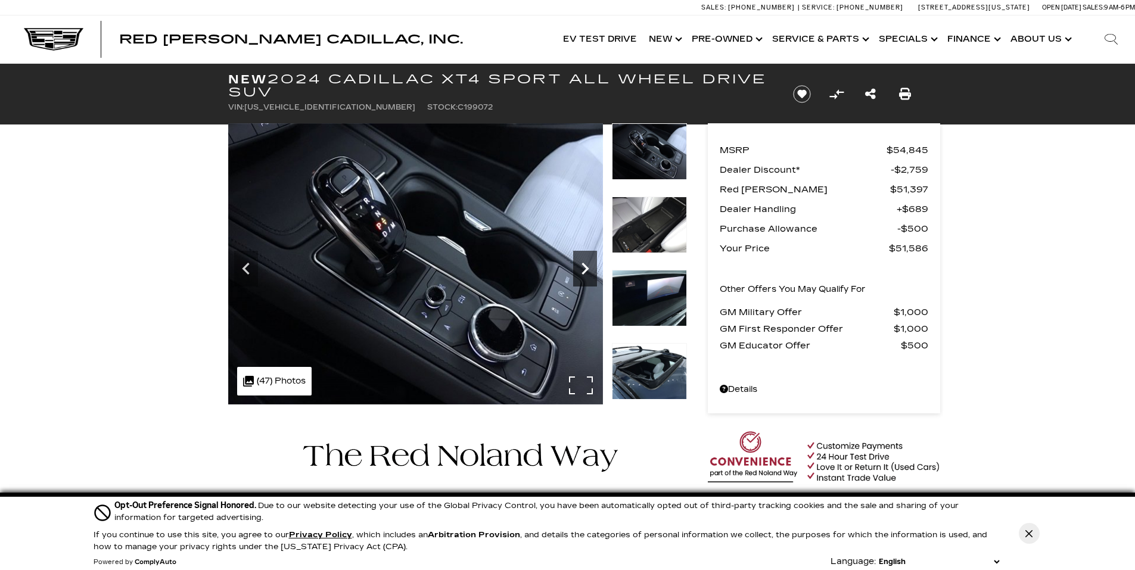
click at [581, 274] on icon "Next" at bounding box center [585, 269] width 24 height 24
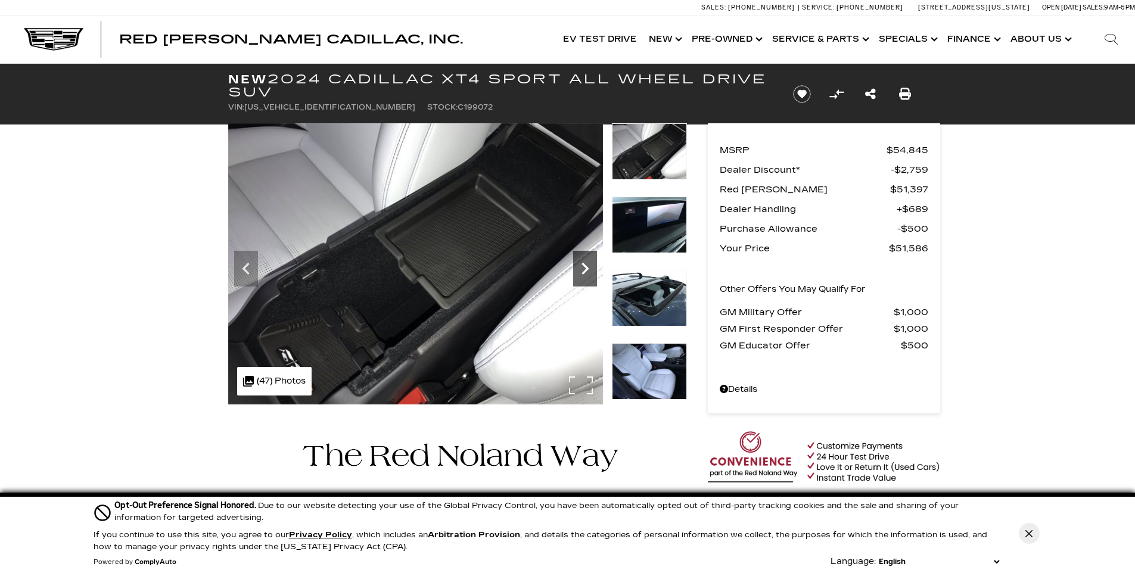
click at [581, 274] on icon "Next" at bounding box center [585, 269] width 24 height 24
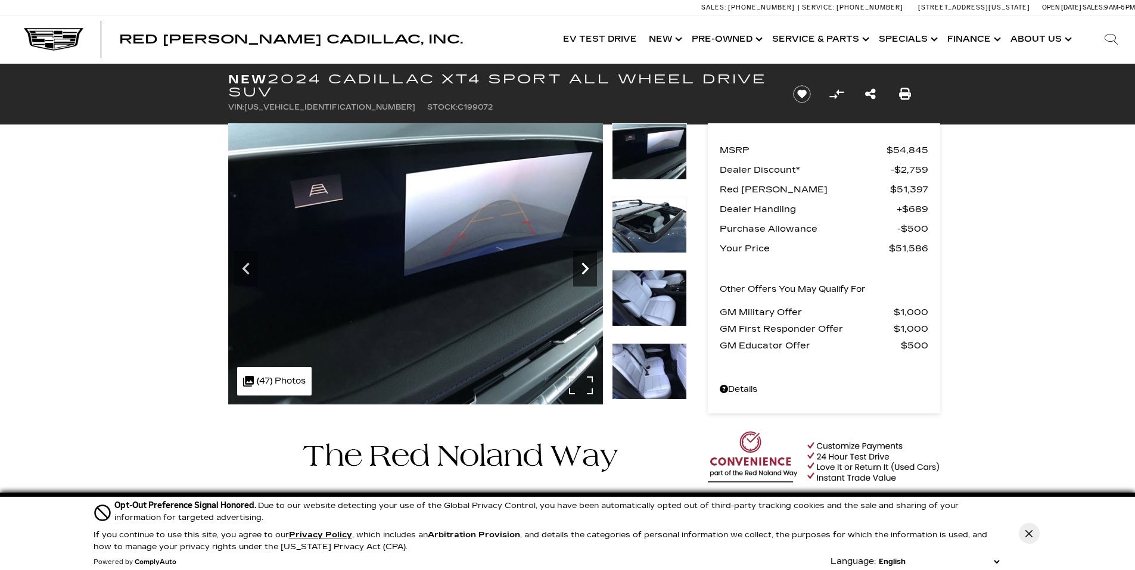
click at [581, 274] on icon "Next" at bounding box center [585, 269] width 24 height 24
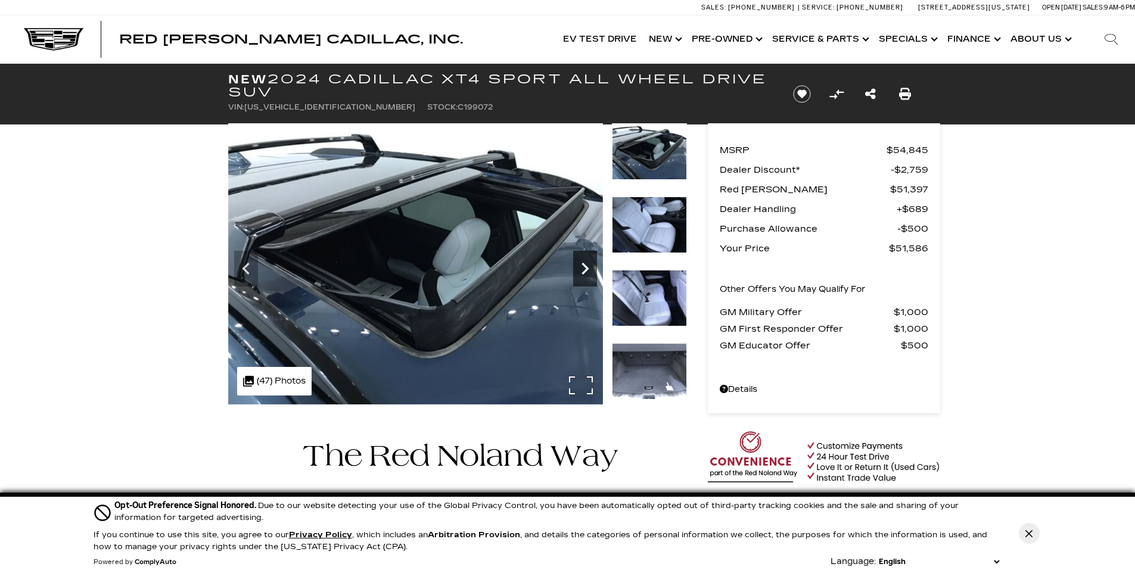
click at [581, 276] on icon "Next" at bounding box center [585, 269] width 24 height 24
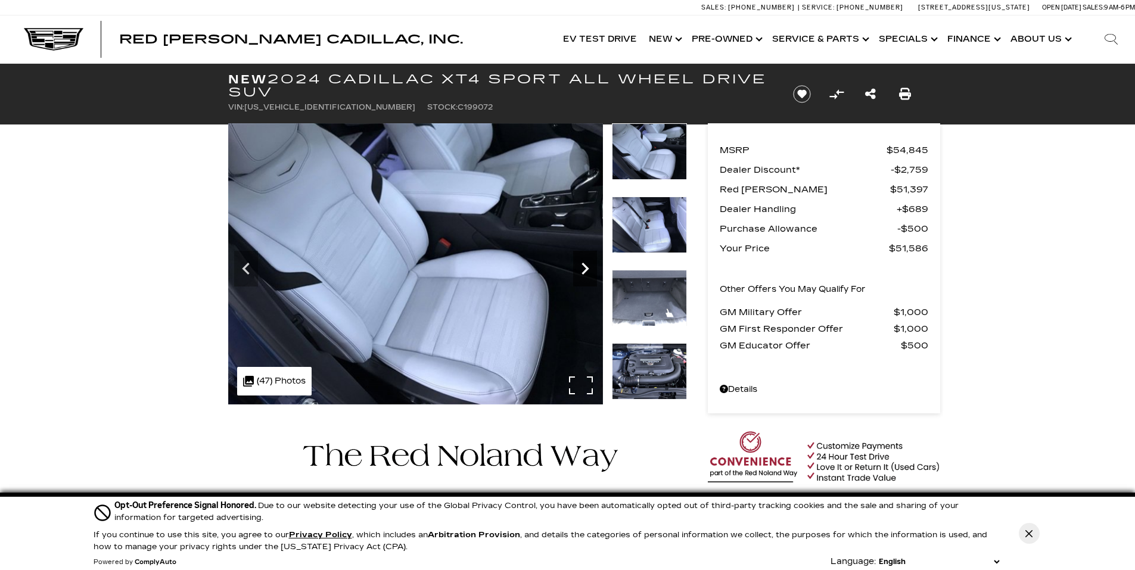
click at [581, 276] on icon "Next" at bounding box center [585, 269] width 24 height 24
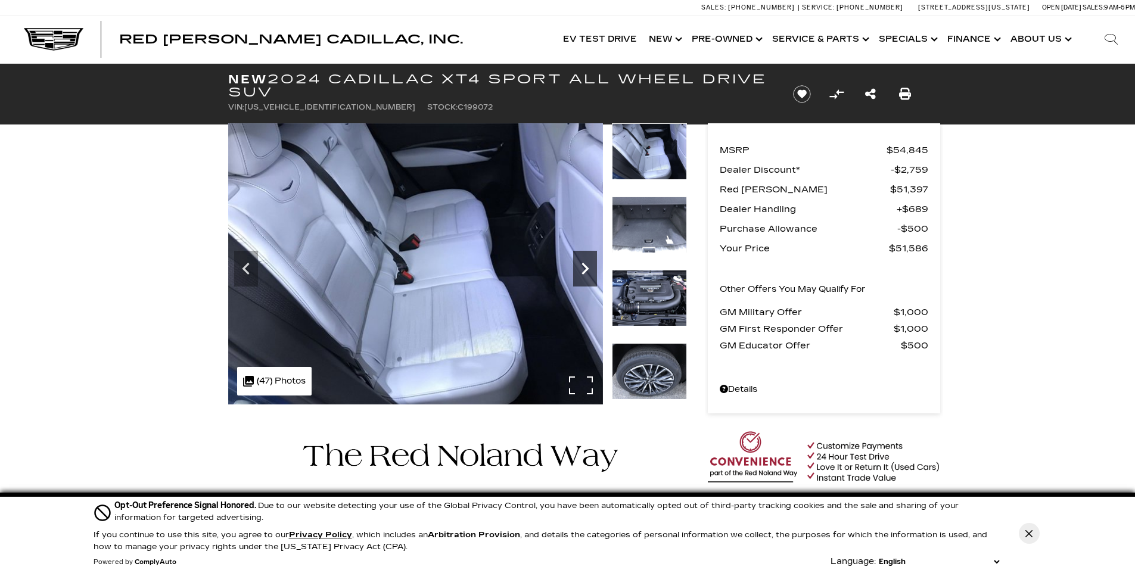
click at [586, 278] on icon "Next" at bounding box center [585, 269] width 24 height 24
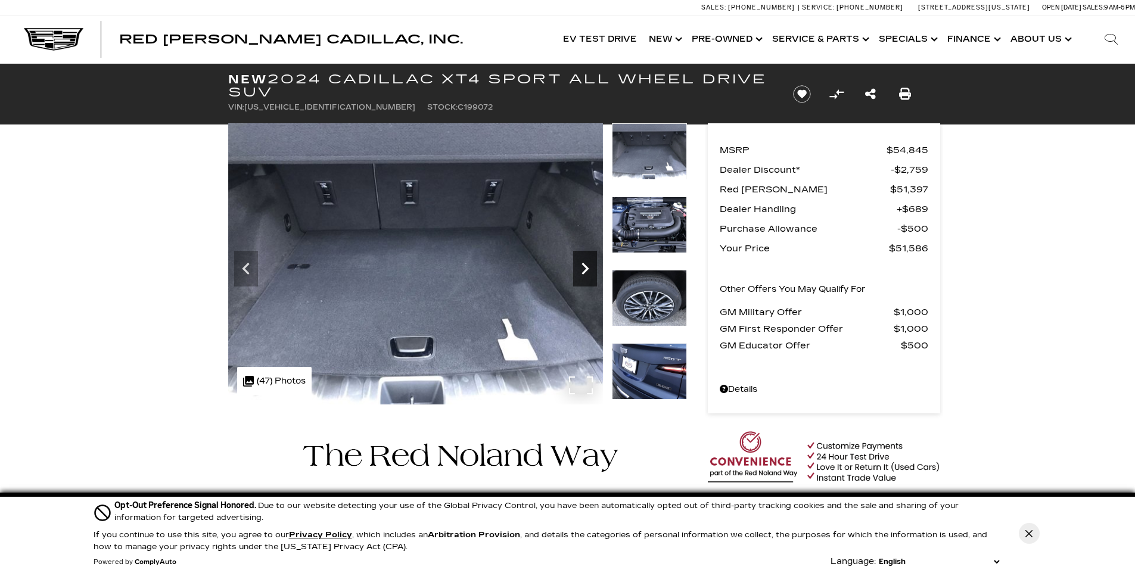
click at [583, 276] on icon "Next" at bounding box center [585, 269] width 24 height 24
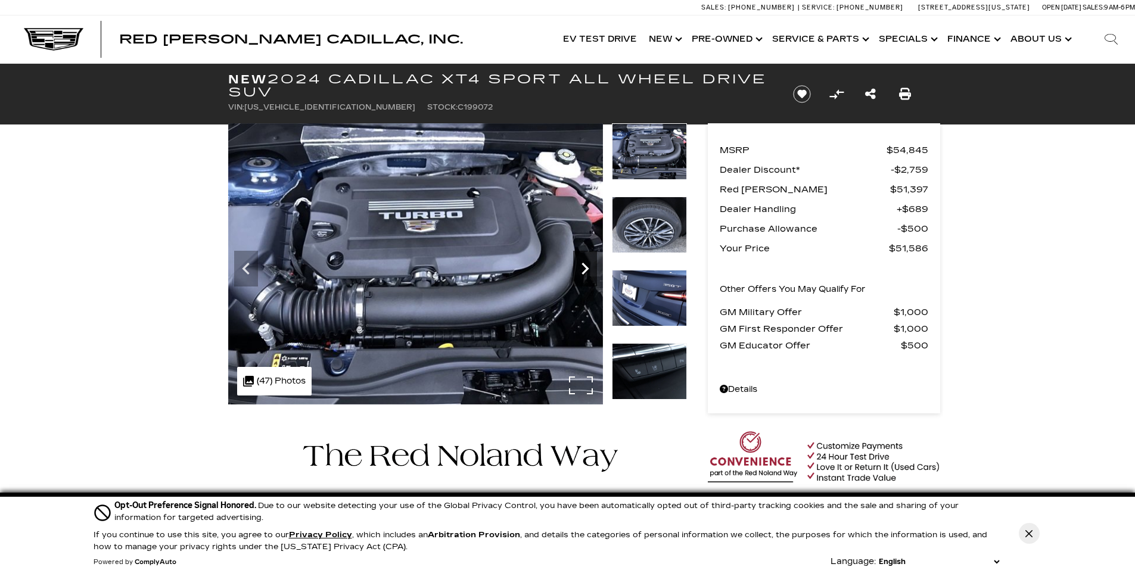
click at [583, 276] on icon "Next" at bounding box center [585, 269] width 24 height 24
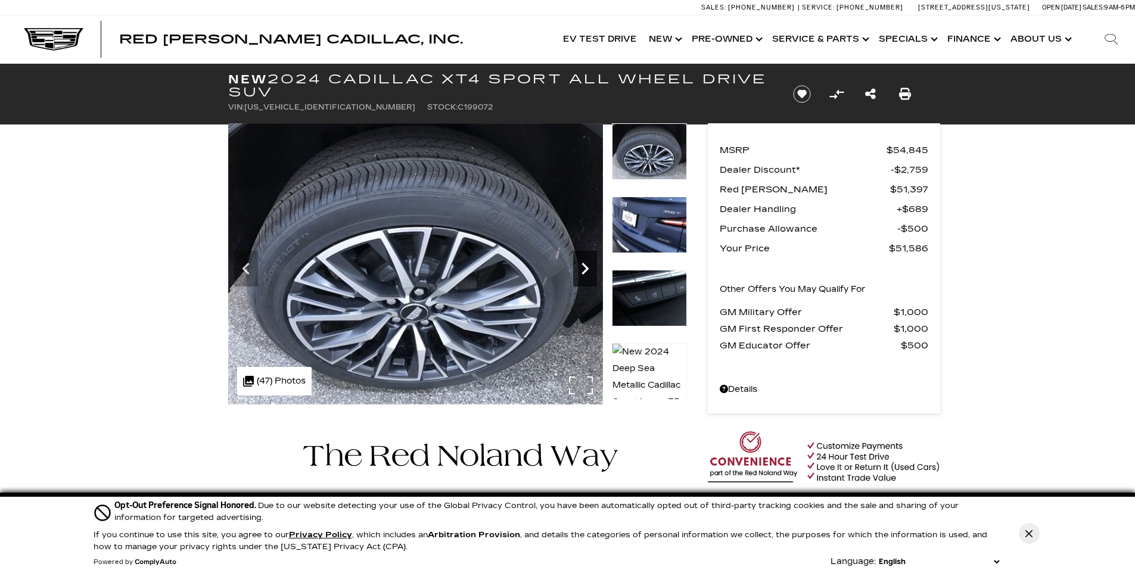
click at [583, 276] on icon "Next" at bounding box center [585, 269] width 24 height 24
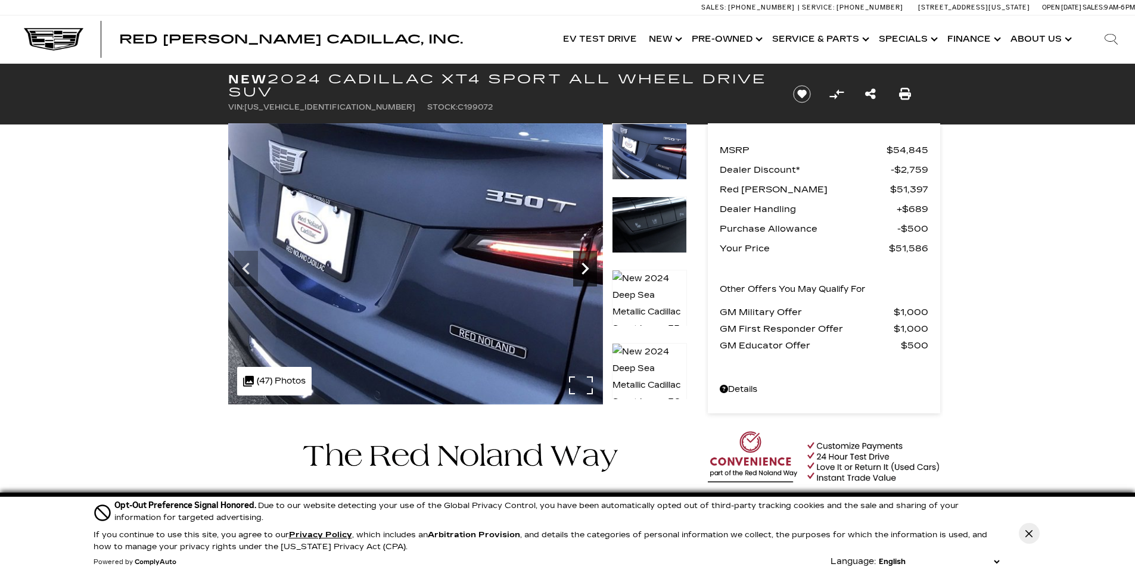
click at [583, 276] on icon "Next" at bounding box center [585, 269] width 24 height 24
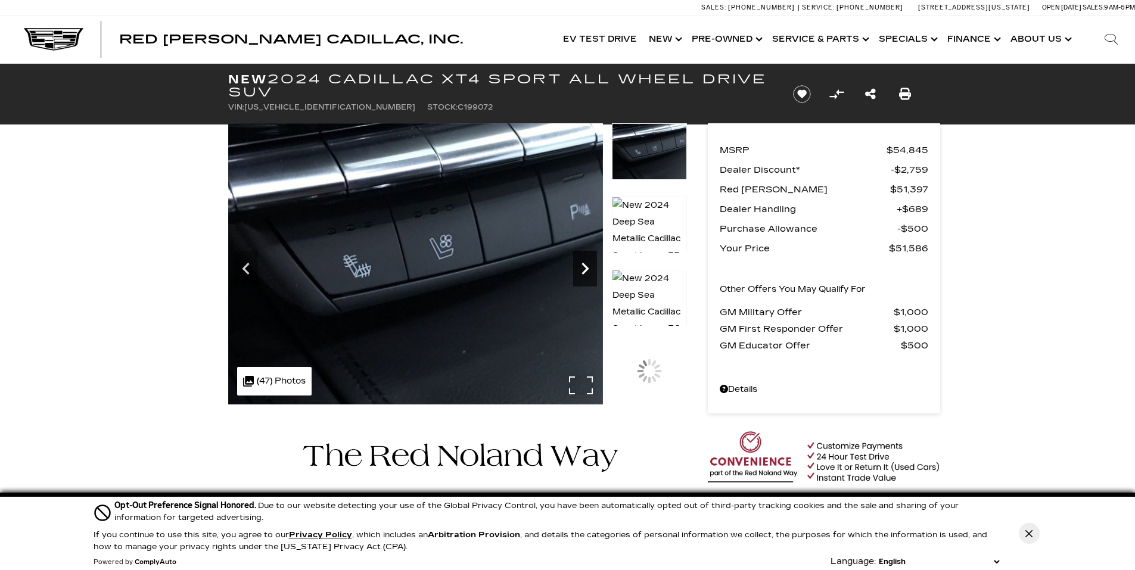
click at [583, 276] on icon "Next" at bounding box center [585, 269] width 24 height 24
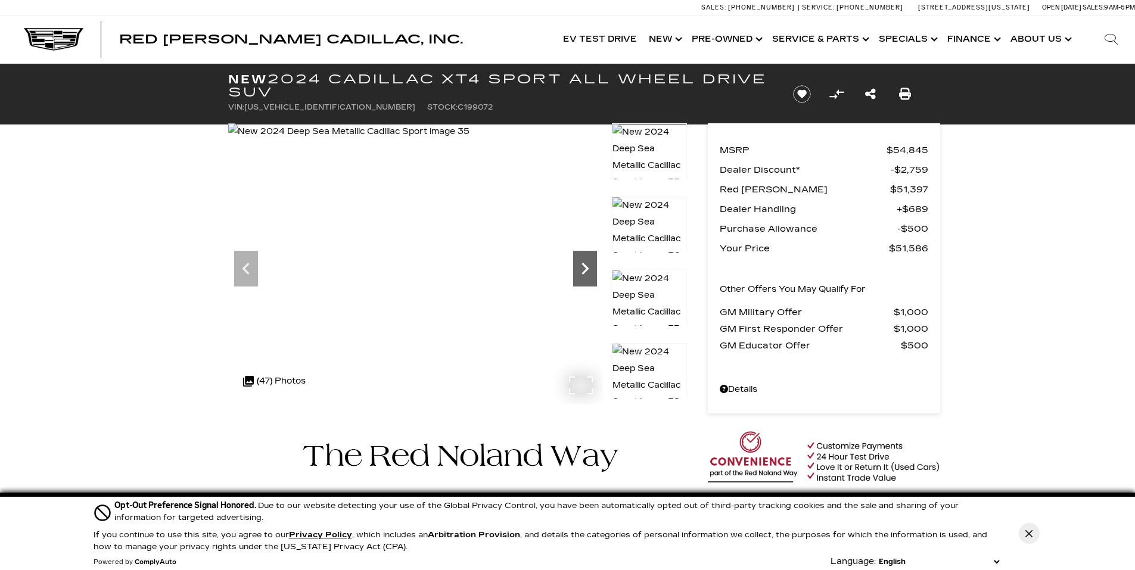
click at [583, 280] on icon "Next" at bounding box center [585, 269] width 24 height 24
click at [587, 278] on icon "Next" at bounding box center [585, 269] width 24 height 24
click at [590, 273] on icon "Next" at bounding box center [585, 269] width 24 height 24
click at [590, 282] on div "Next" at bounding box center [585, 269] width 24 height 36
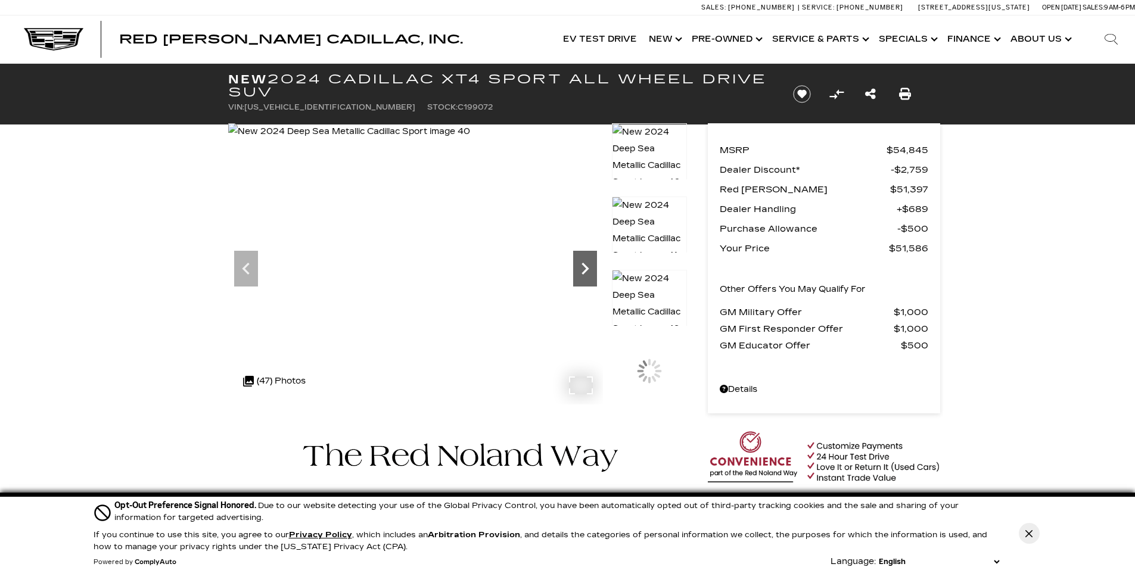
click at [590, 282] on div "Next" at bounding box center [585, 269] width 24 height 36
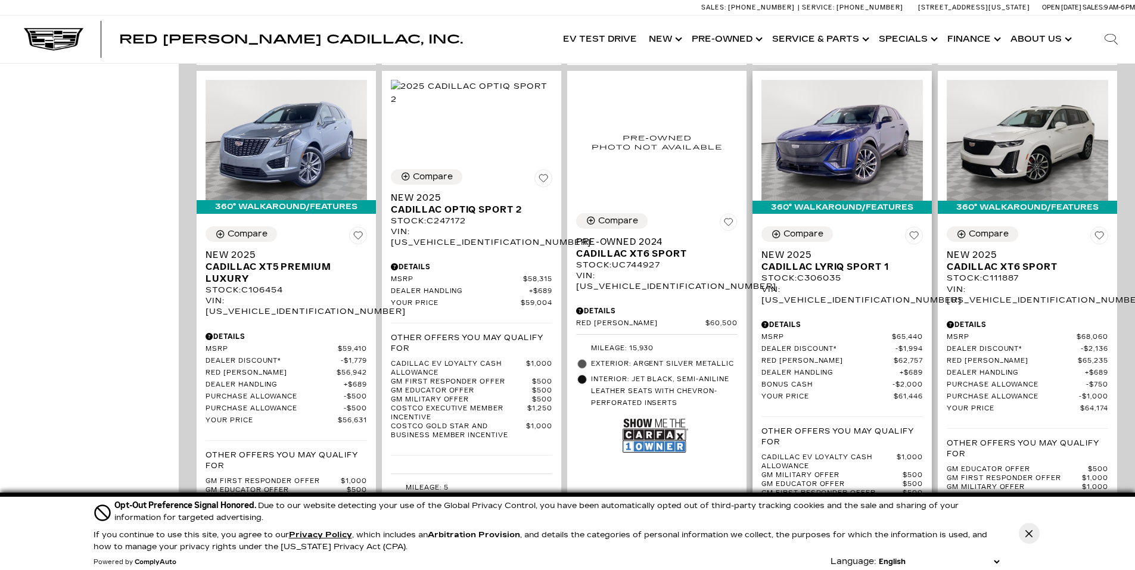
scroll to position [1906, 0]
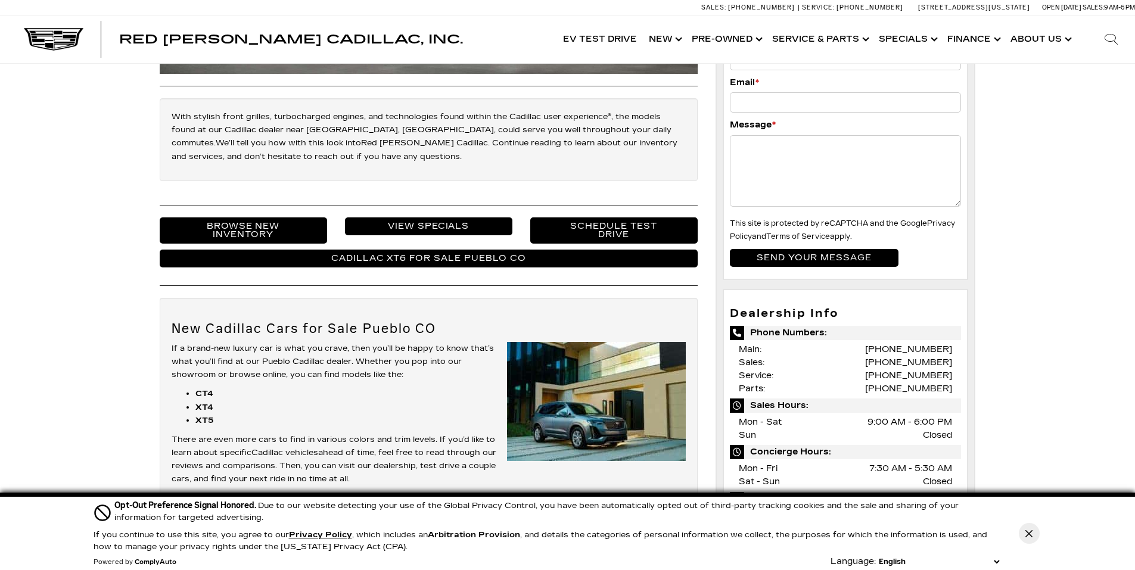
scroll to position [179, 0]
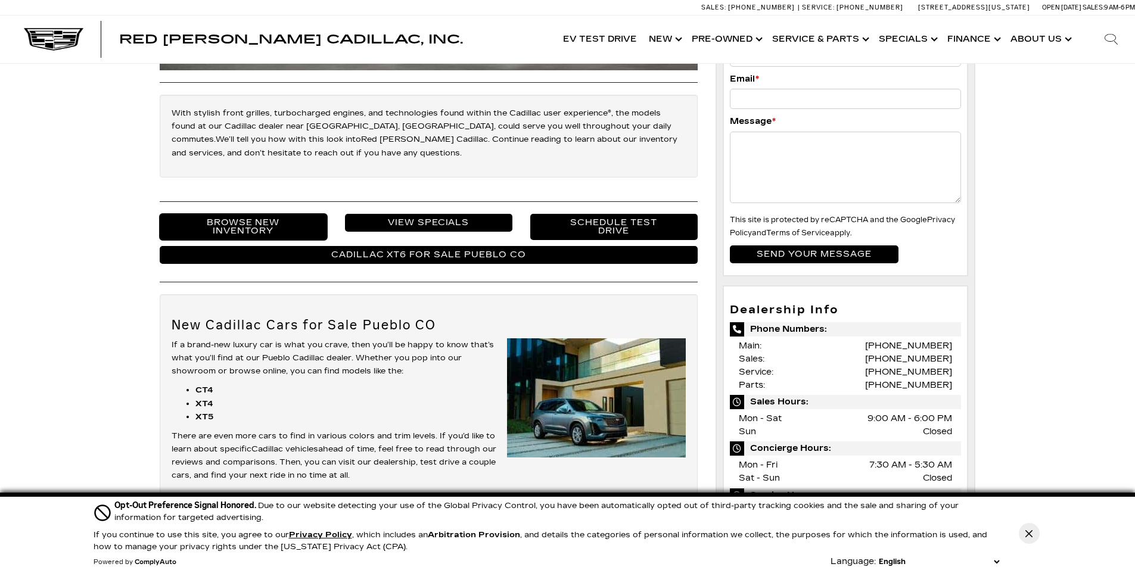
click at [271, 232] on link "Browse New Inventory" at bounding box center [243, 227] width 167 height 26
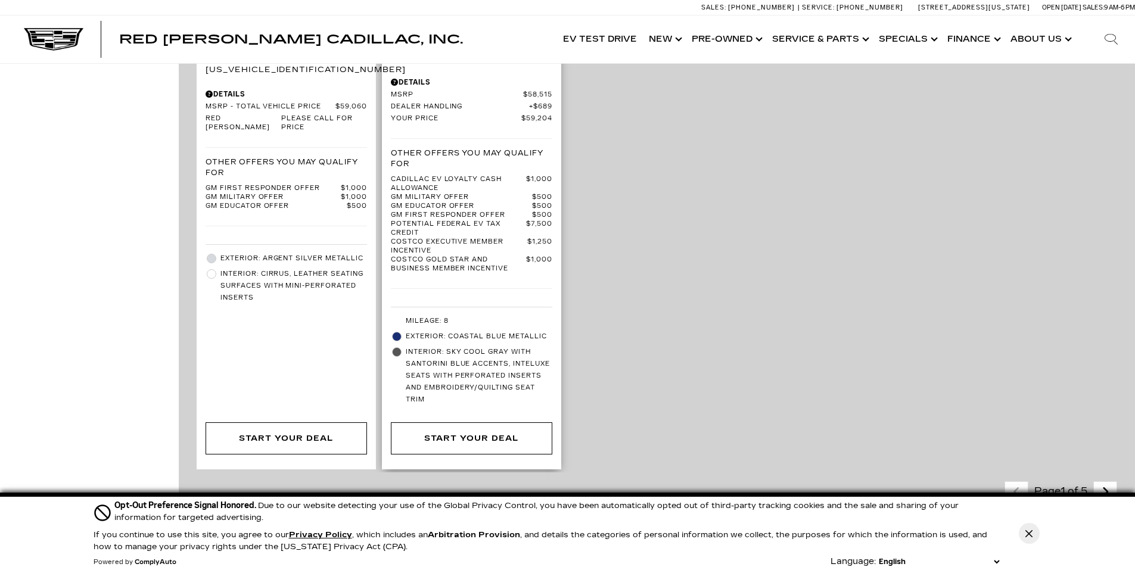
scroll to position [2859, 0]
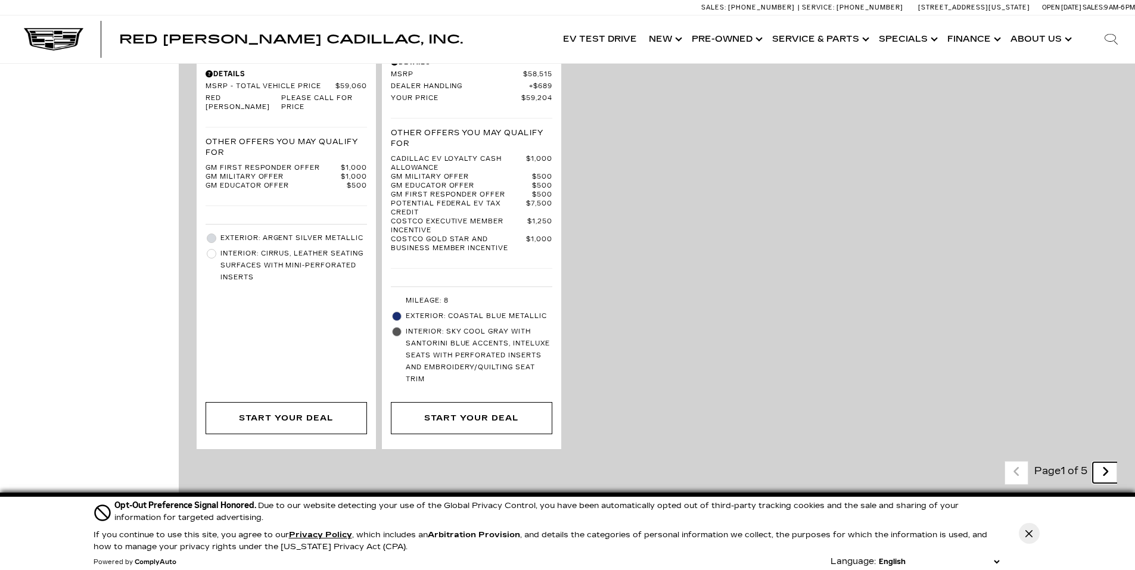
click at [1107, 462] on link "Next - Page" at bounding box center [1106, 472] width 26 height 21
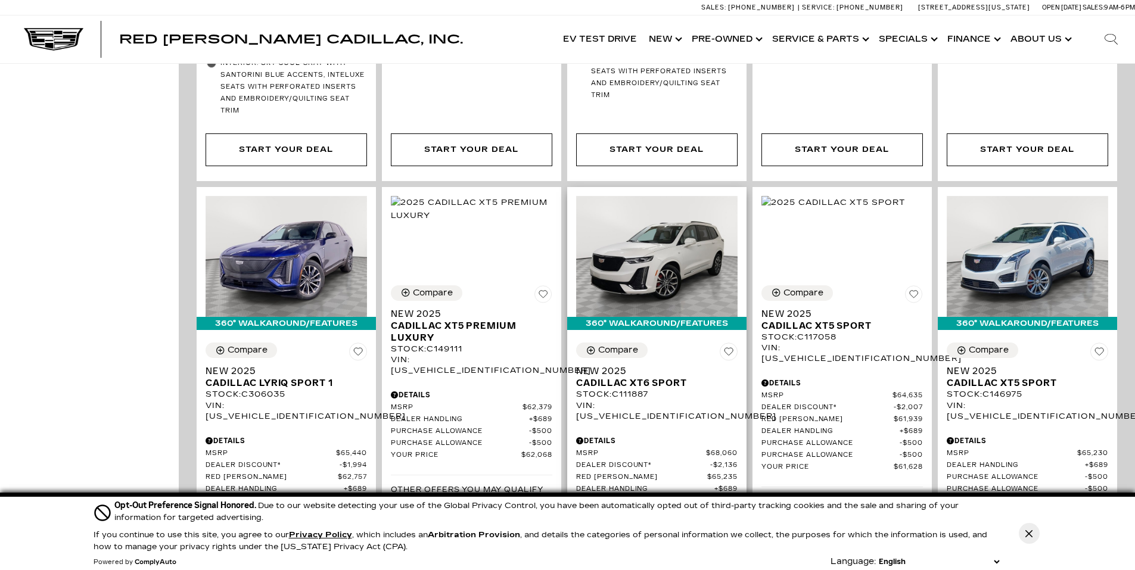
scroll to position [774, 0]
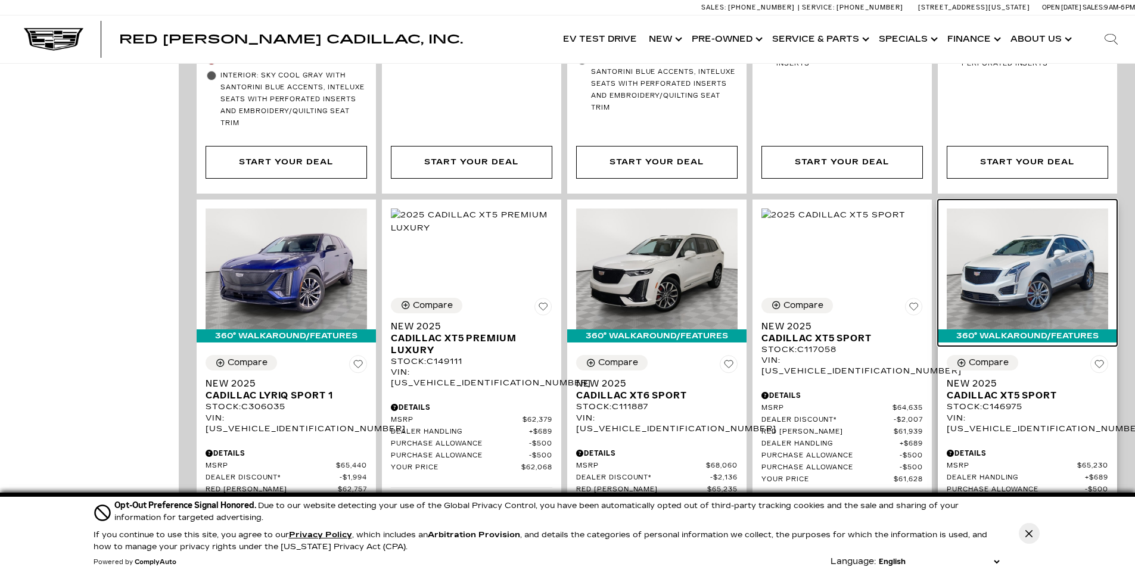
click at [1017, 285] on img at bounding box center [1027, 268] width 161 height 121
click at [1015, 280] on img at bounding box center [1027, 268] width 161 height 121
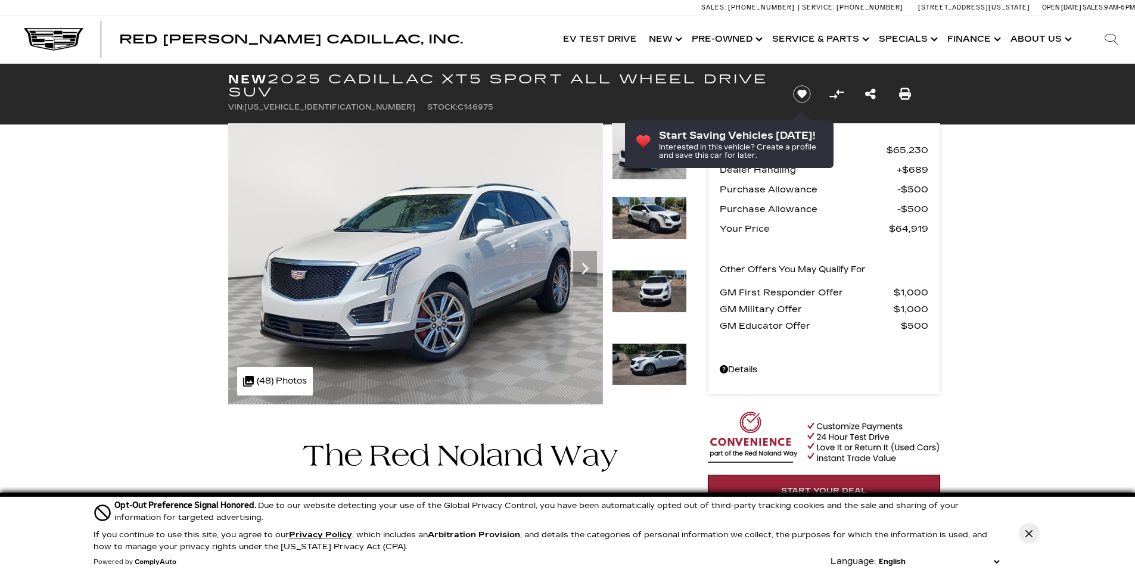
click at [578, 271] on icon "Next" at bounding box center [585, 269] width 24 height 24
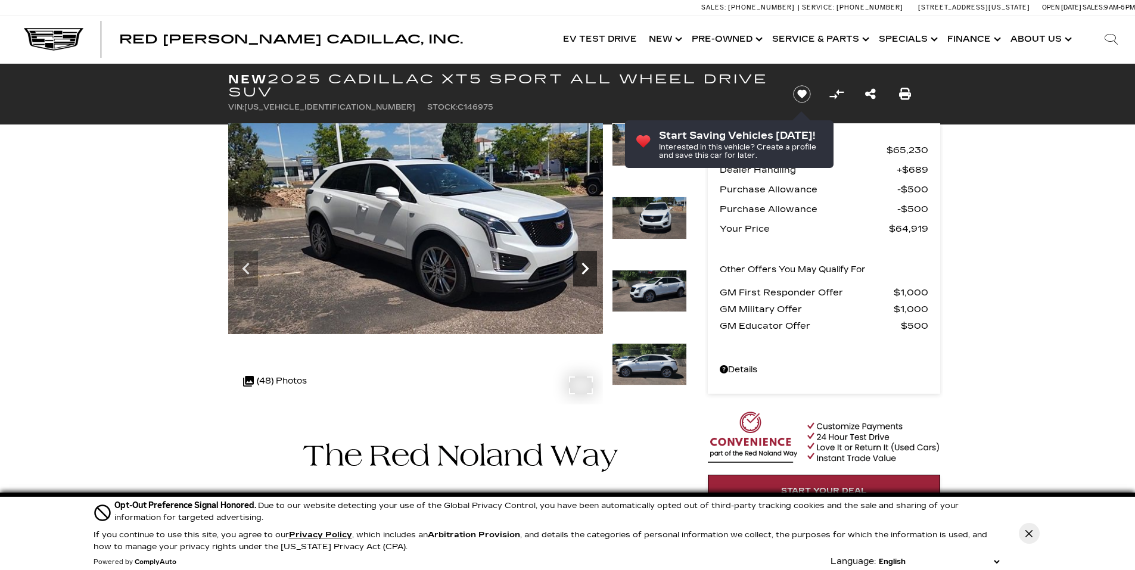
click at [580, 270] on icon "Next" at bounding box center [585, 269] width 24 height 24
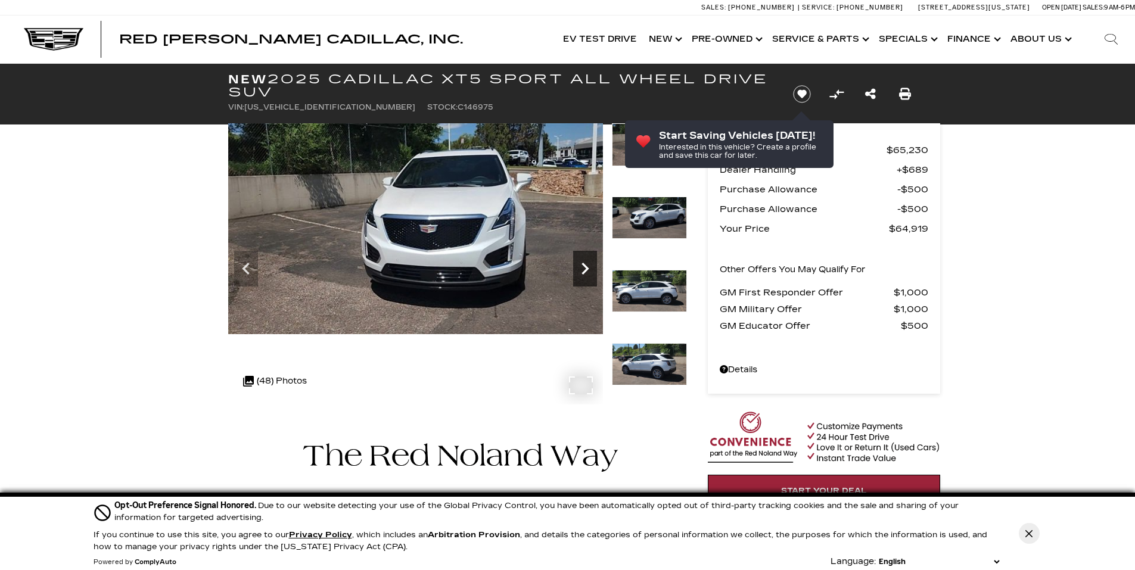
click at [581, 267] on icon "Next" at bounding box center [585, 269] width 24 height 24
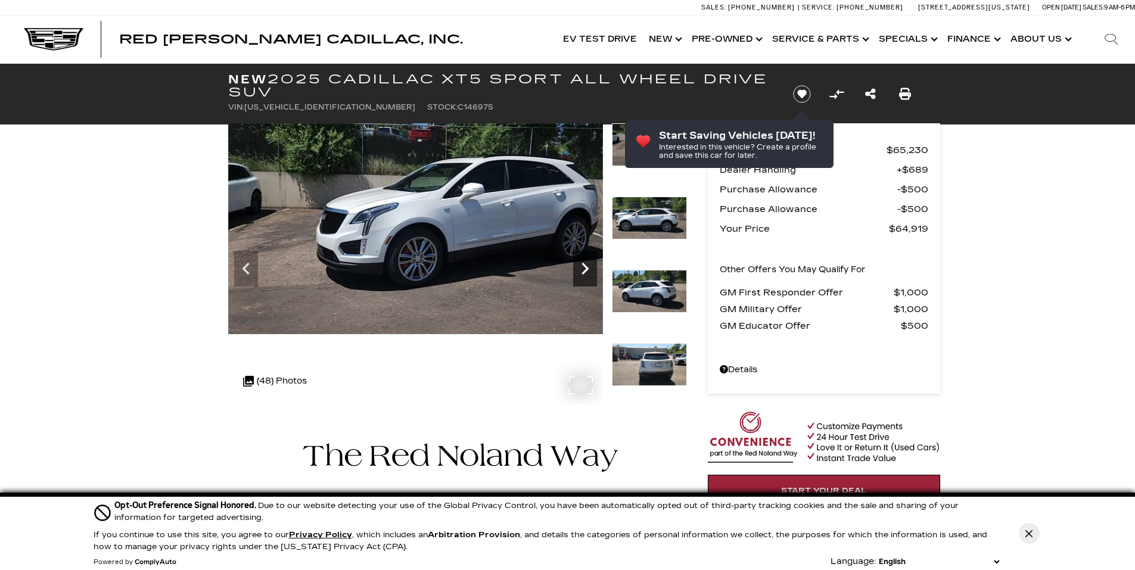
click at [581, 267] on icon "Next" at bounding box center [585, 269] width 24 height 24
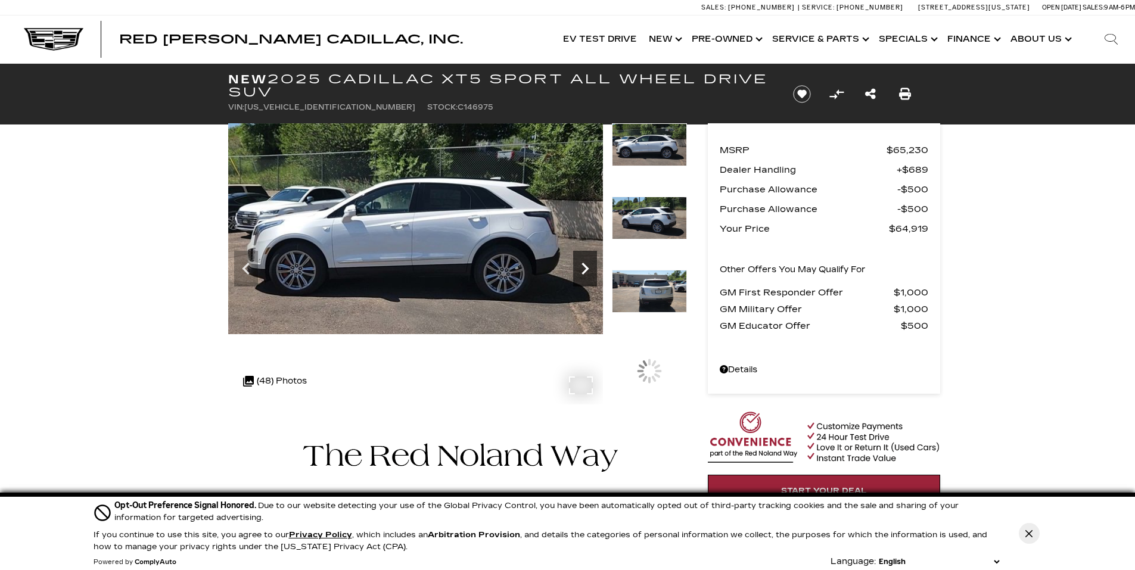
click at [582, 267] on icon "Next" at bounding box center [585, 269] width 24 height 24
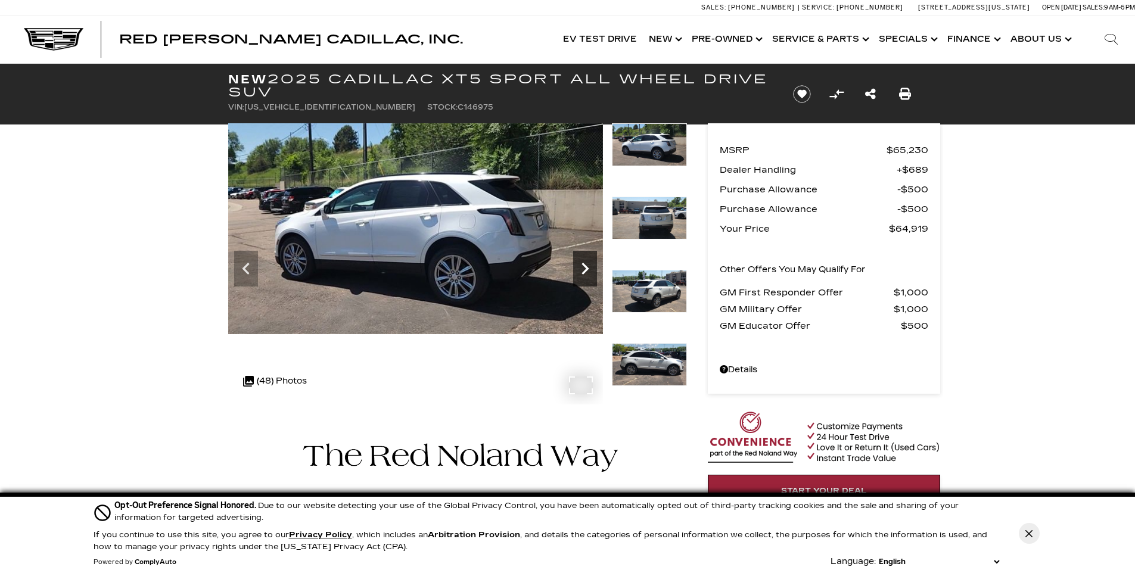
click at [582, 267] on icon "Next" at bounding box center [585, 269] width 24 height 24
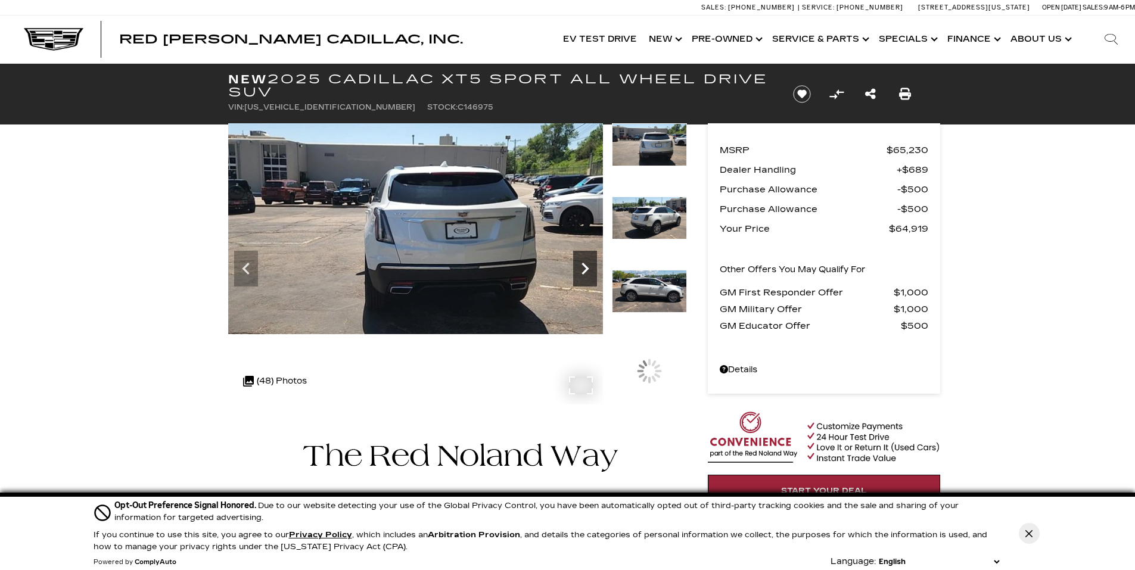
click at [582, 267] on icon "Next" at bounding box center [585, 269] width 24 height 24
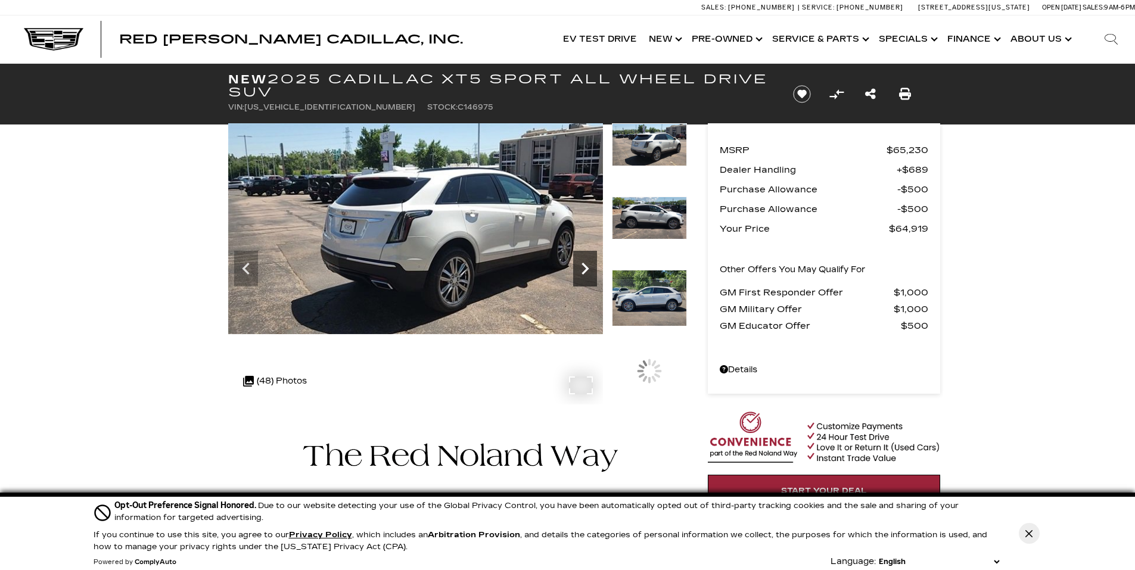
click at [582, 267] on icon "Next" at bounding box center [585, 269] width 24 height 24
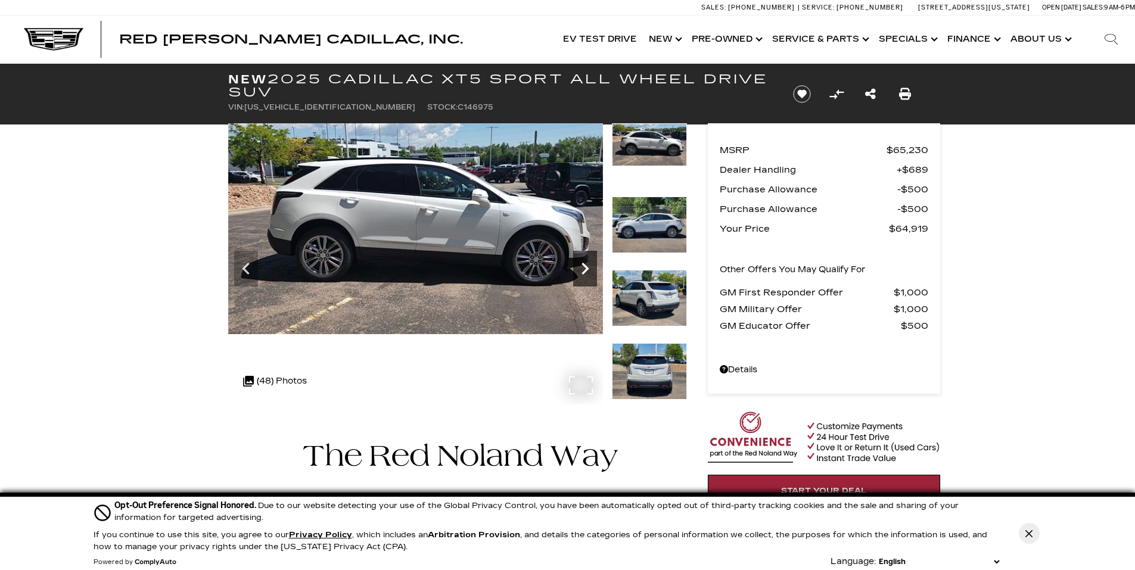
click at [582, 267] on icon "Next" at bounding box center [585, 269] width 24 height 24
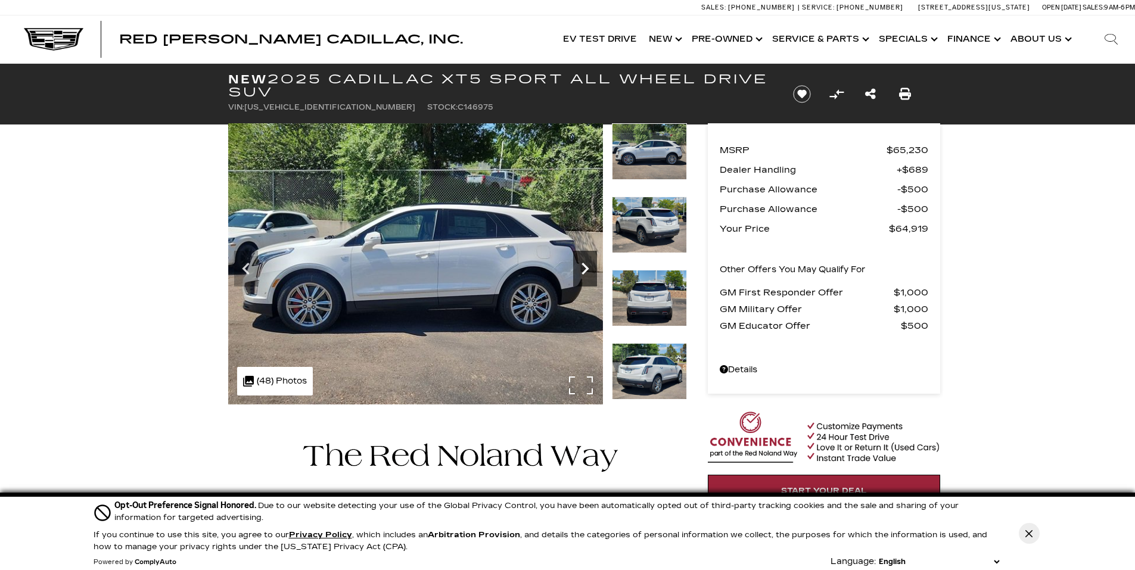
click at [582, 267] on icon "Next" at bounding box center [585, 269] width 24 height 24
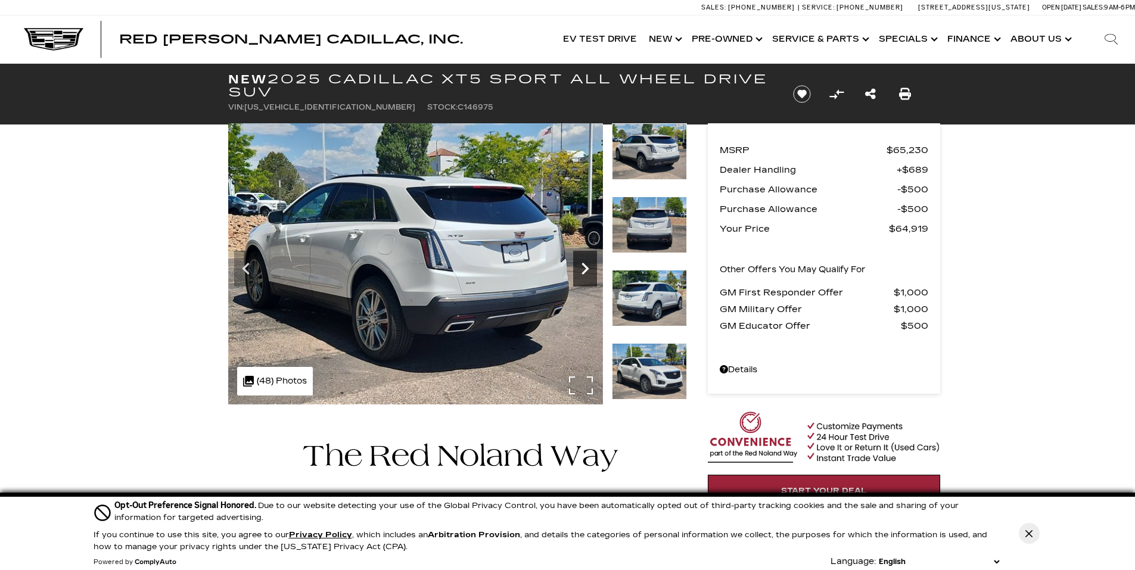
click at [582, 267] on icon "Next" at bounding box center [585, 269] width 24 height 24
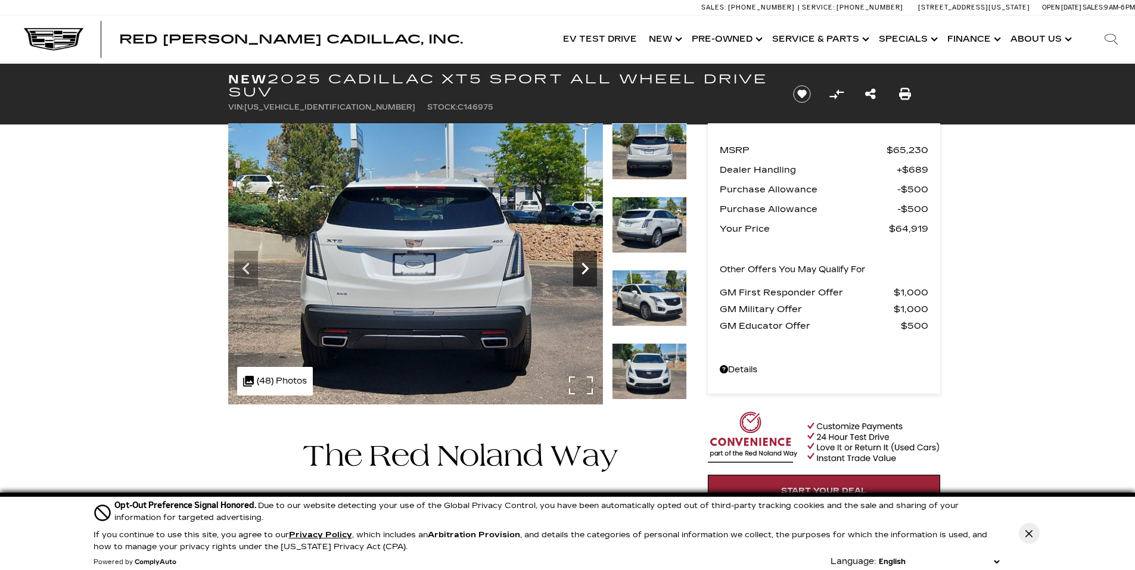
click at [582, 267] on icon "Next" at bounding box center [585, 269] width 24 height 24
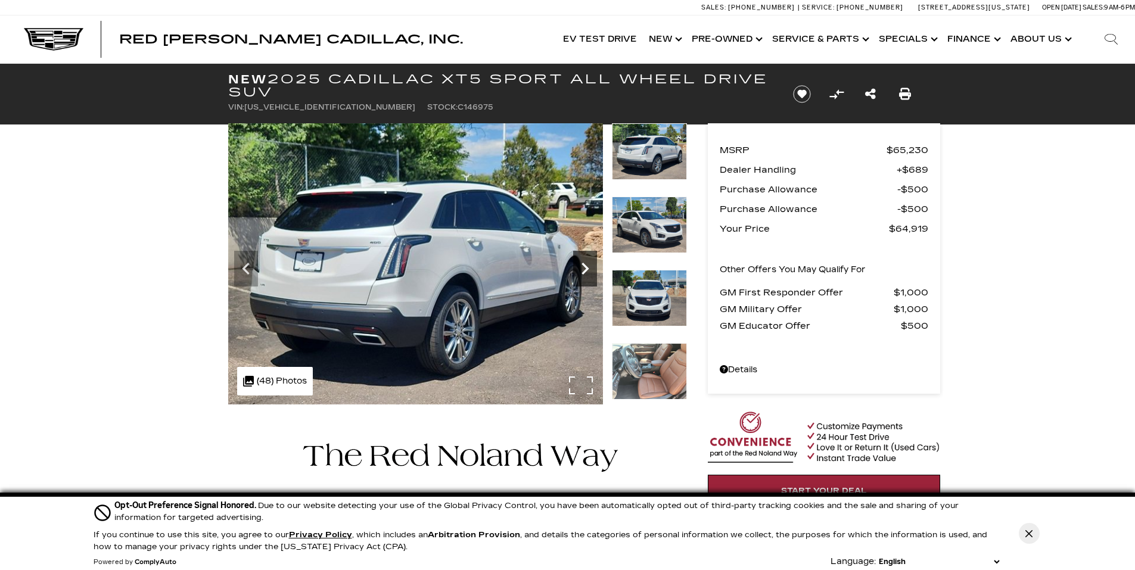
click at [583, 267] on icon "Next" at bounding box center [585, 269] width 24 height 24
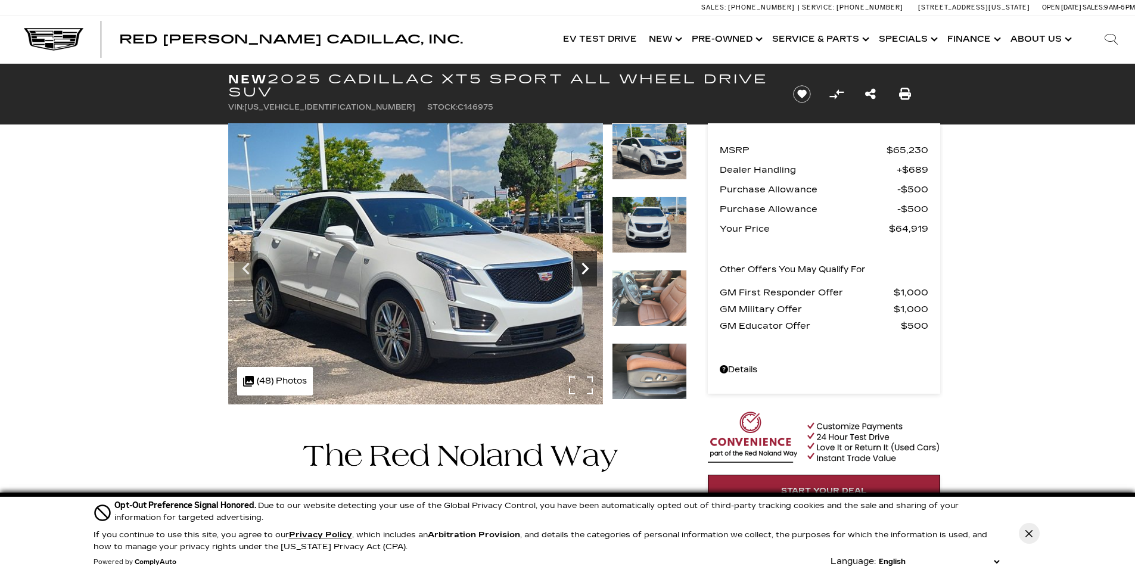
click at [583, 267] on icon "Next" at bounding box center [585, 269] width 24 height 24
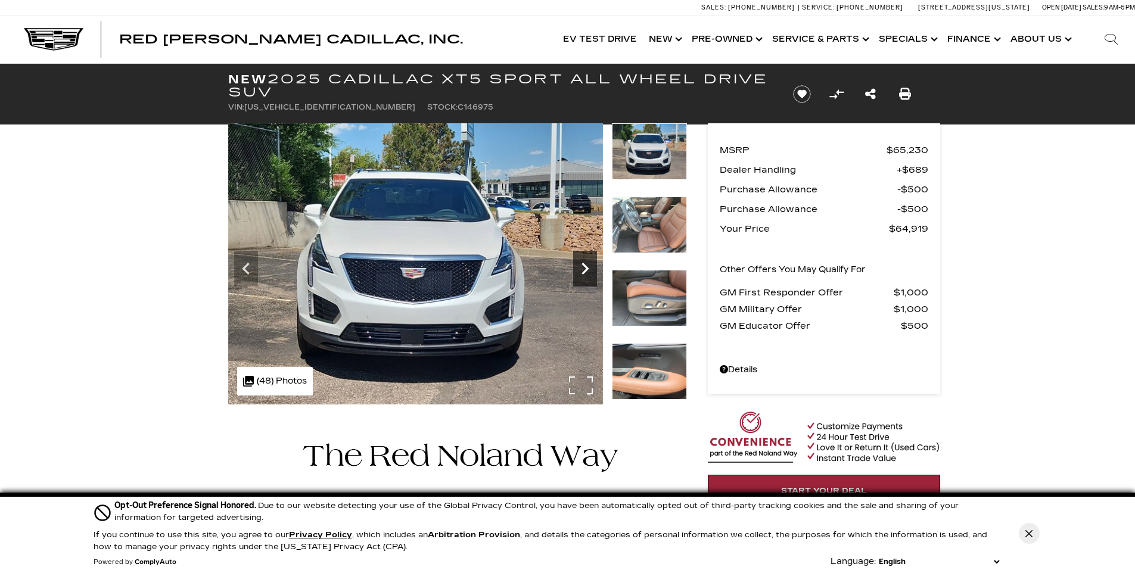
click at [583, 267] on icon "Next" at bounding box center [585, 269] width 24 height 24
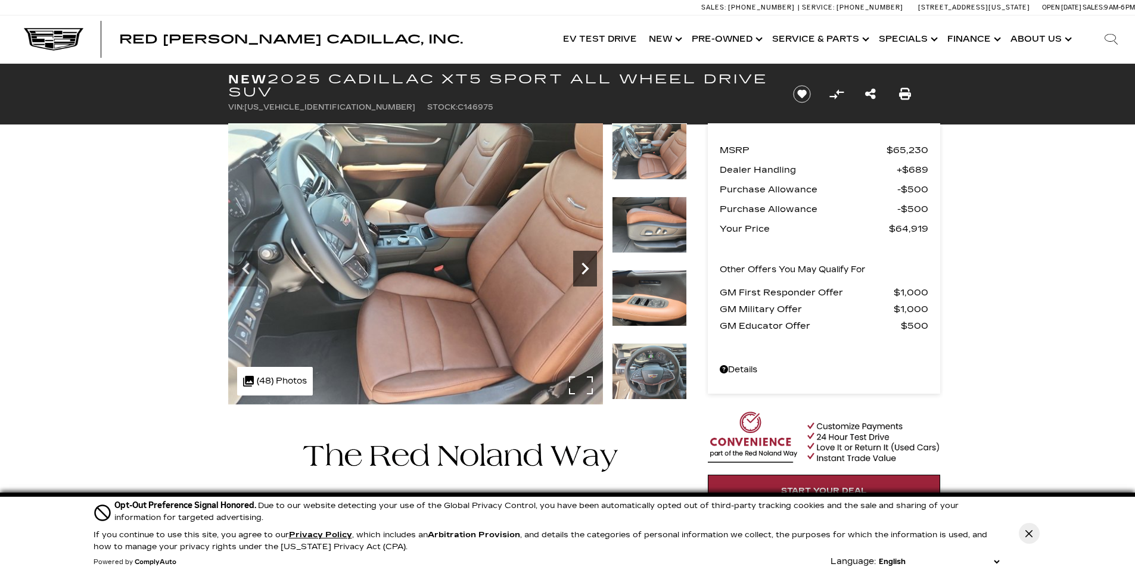
click at [583, 267] on icon "Next" at bounding box center [585, 269] width 24 height 24
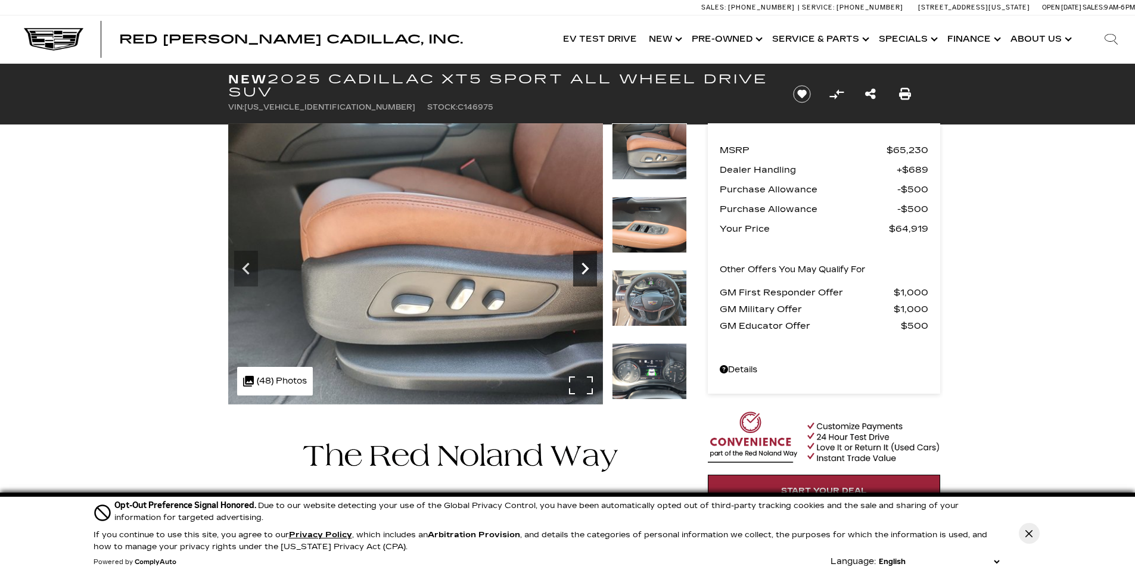
click at [583, 267] on icon "Next" at bounding box center [585, 269] width 24 height 24
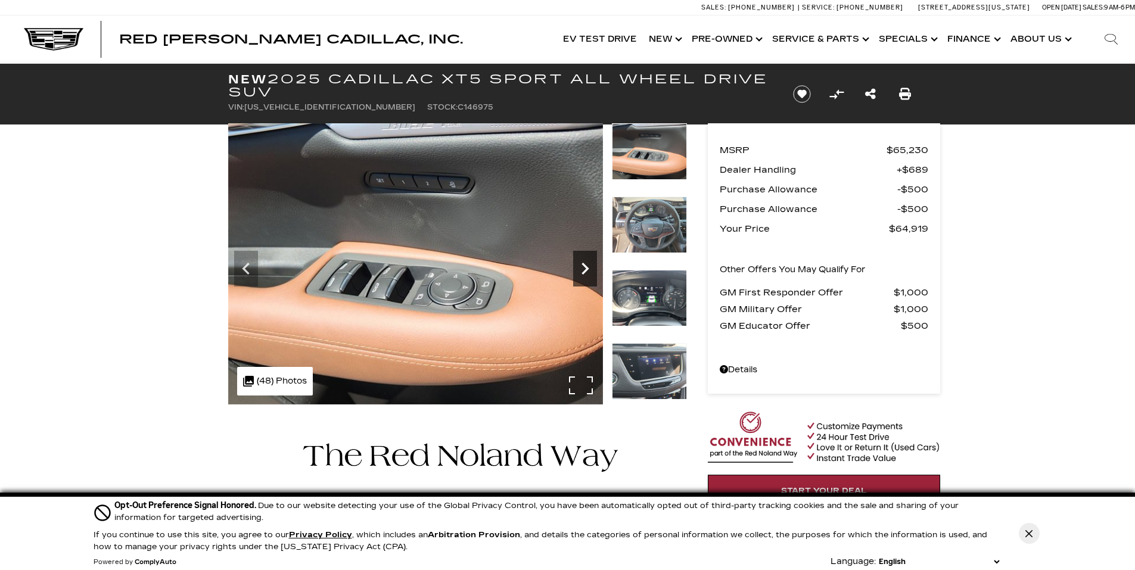
click at [583, 267] on icon "Next" at bounding box center [585, 269] width 24 height 24
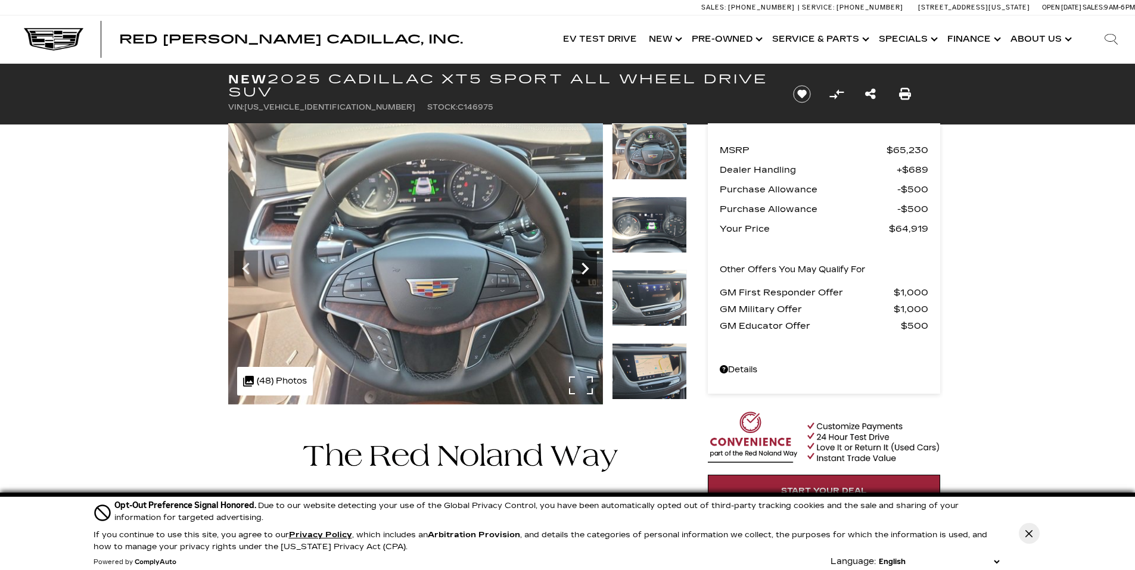
click at [583, 267] on icon "Next" at bounding box center [585, 269] width 24 height 24
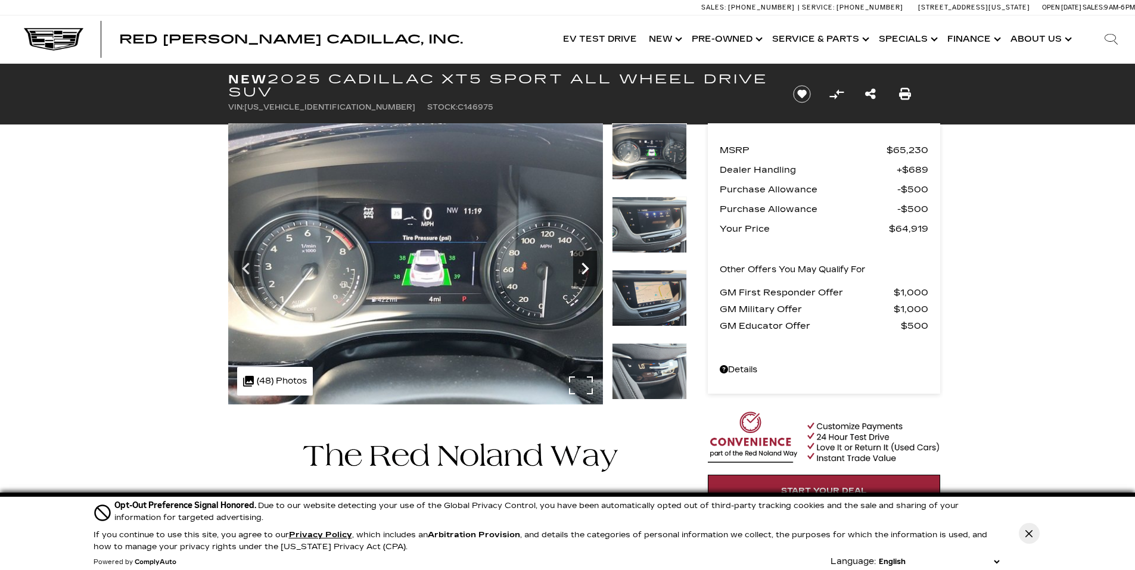
click at [583, 267] on icon "Next" at bounding box center [585, 269] width 24 height 24
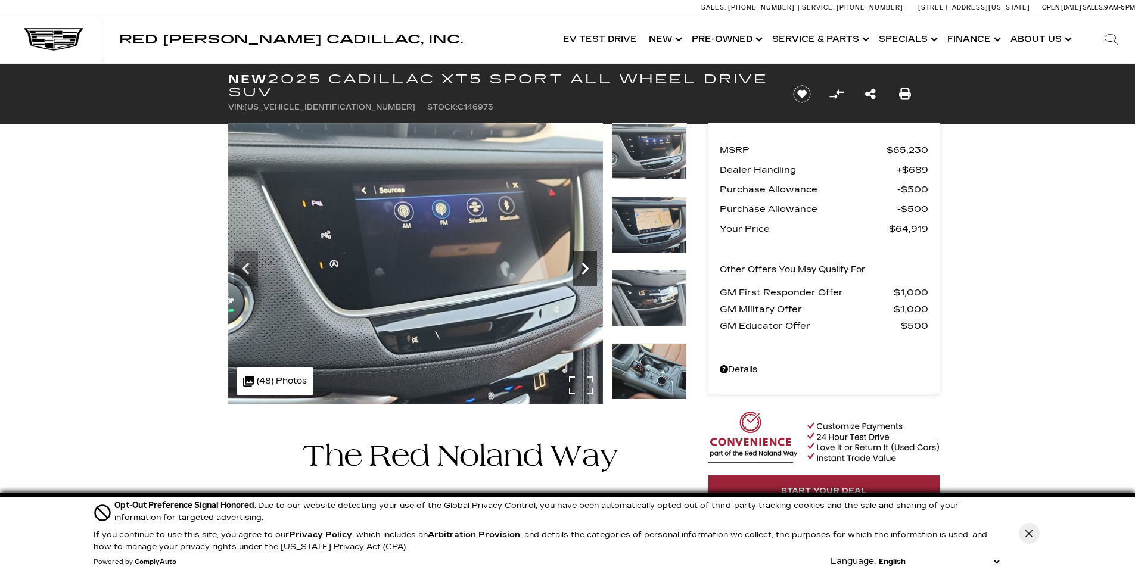
click at [584, 266] on icon "Next" at bounding box center [584, 269] width 7 height 12
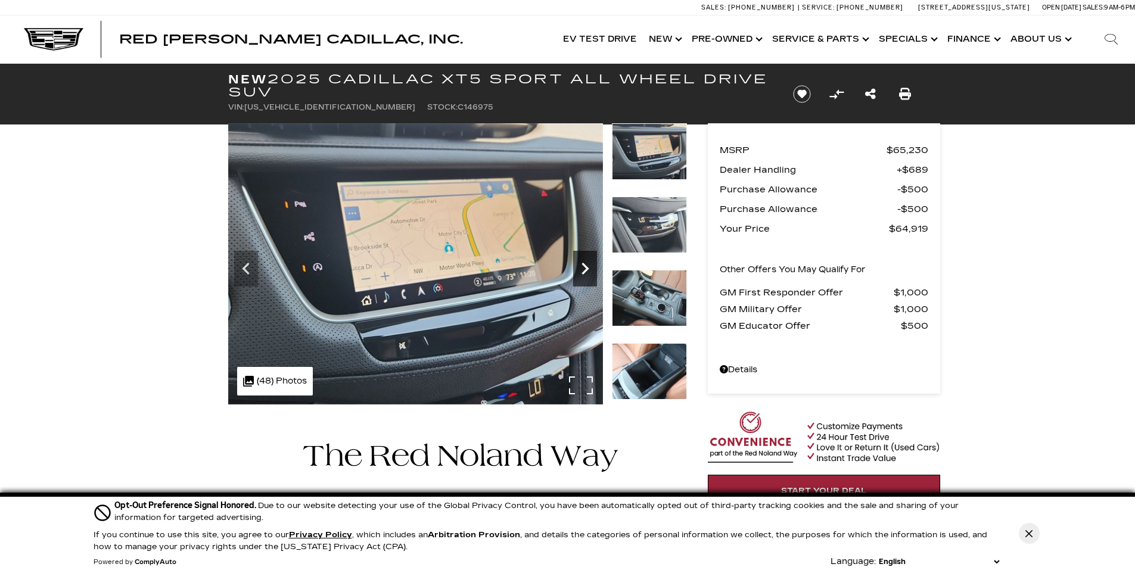
click at [587, 268] on icon "Next" at bounding box center [584, 269] width 7 height 12
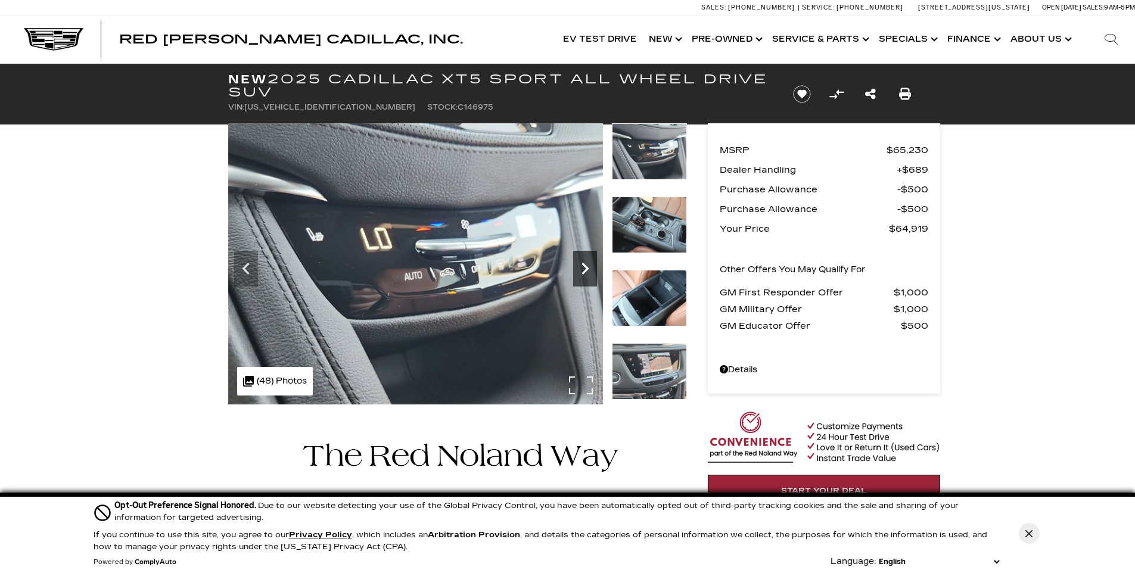
click at [587, 268] on icon "Next" at bounding box center [584, 269] width 7 height 12
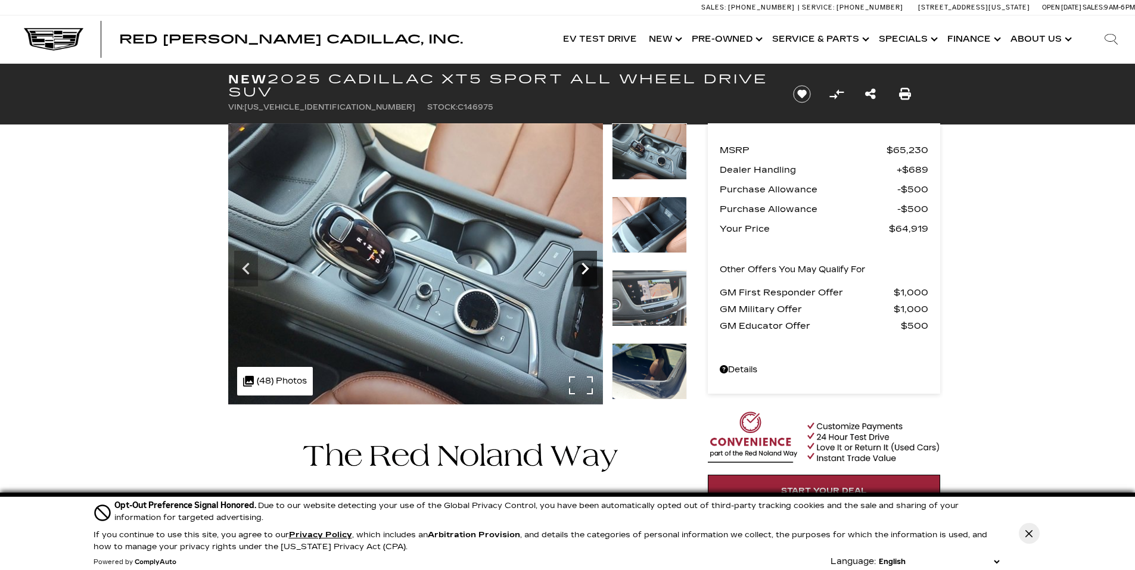
click at [587, 268] on icon "Next" at bounding box center [584, 269] width 7 height 12
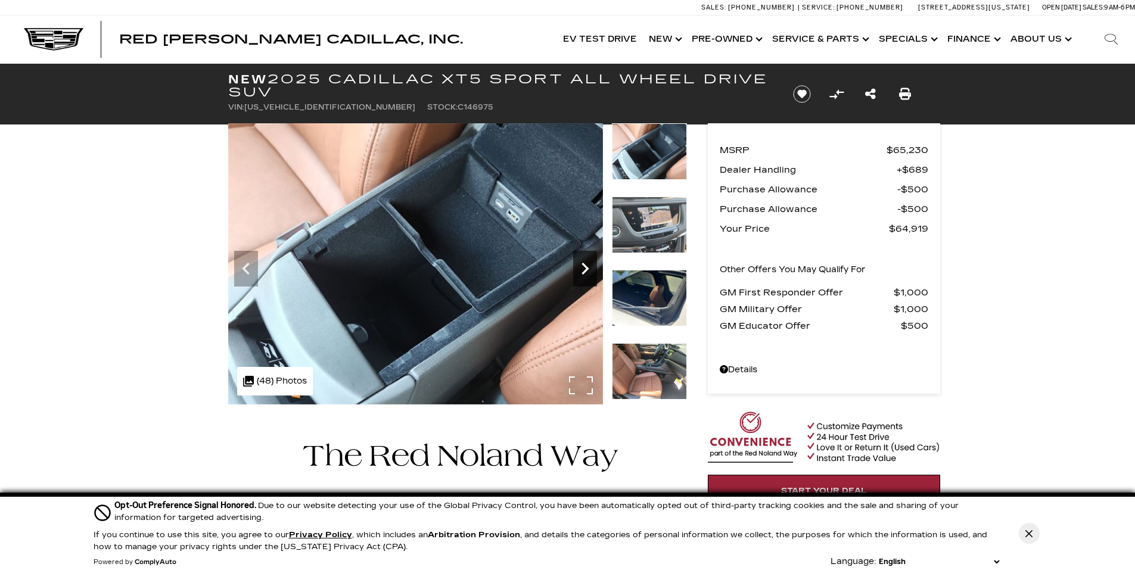
click at [587, 268] on icon "Next" at bounding box center [584, 269] width 7 height 12
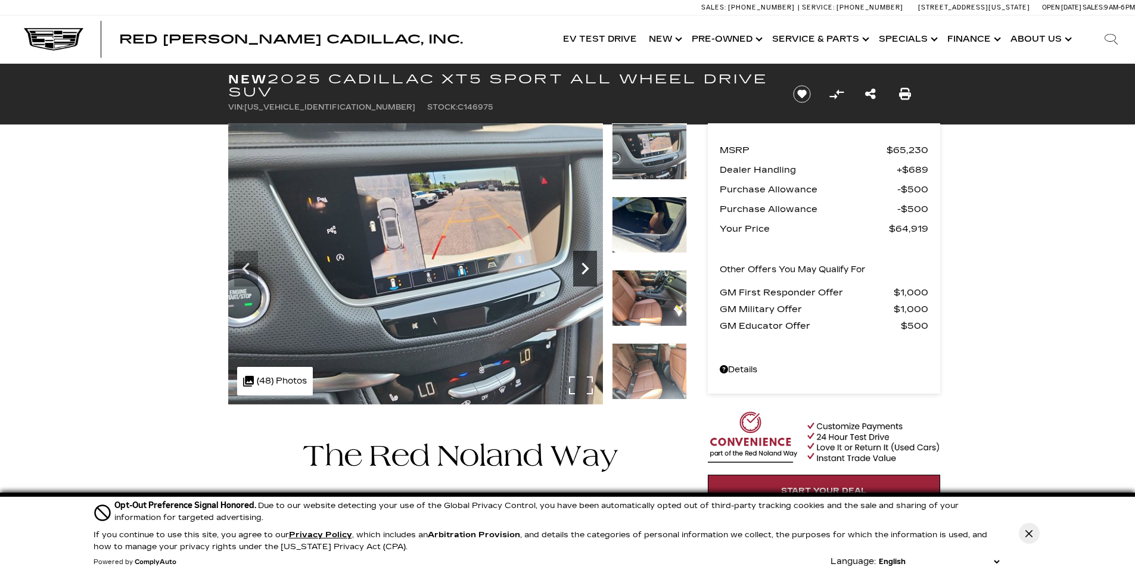
click at [587, 268] on icon "Next" at bounding box center [584, 269] width 7 height 12
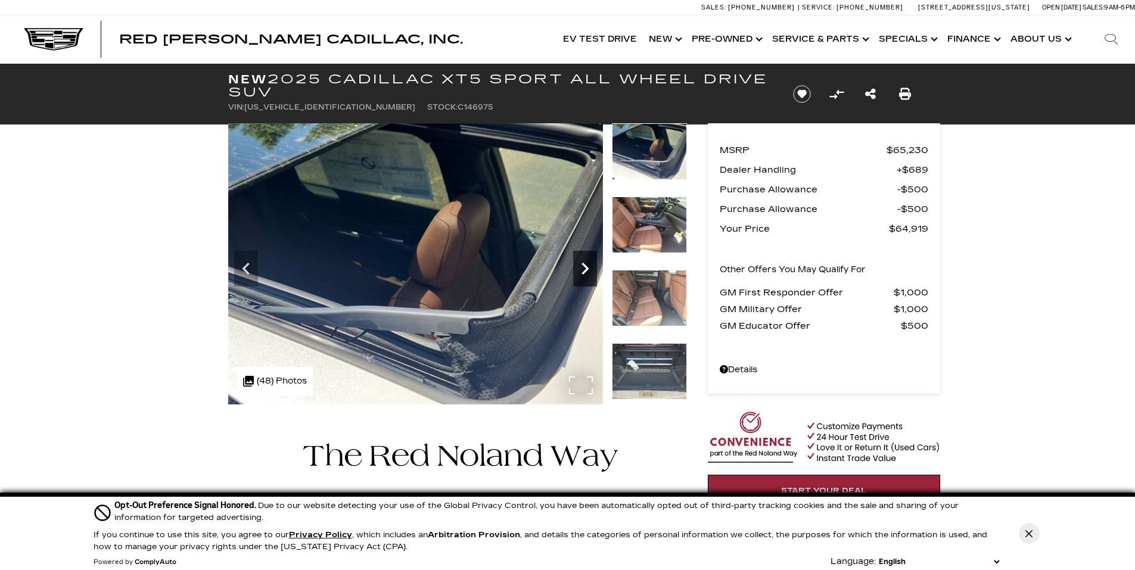
click at [587, 268] on icon "Next" at bounding box center [584, 269] width 7 height 12
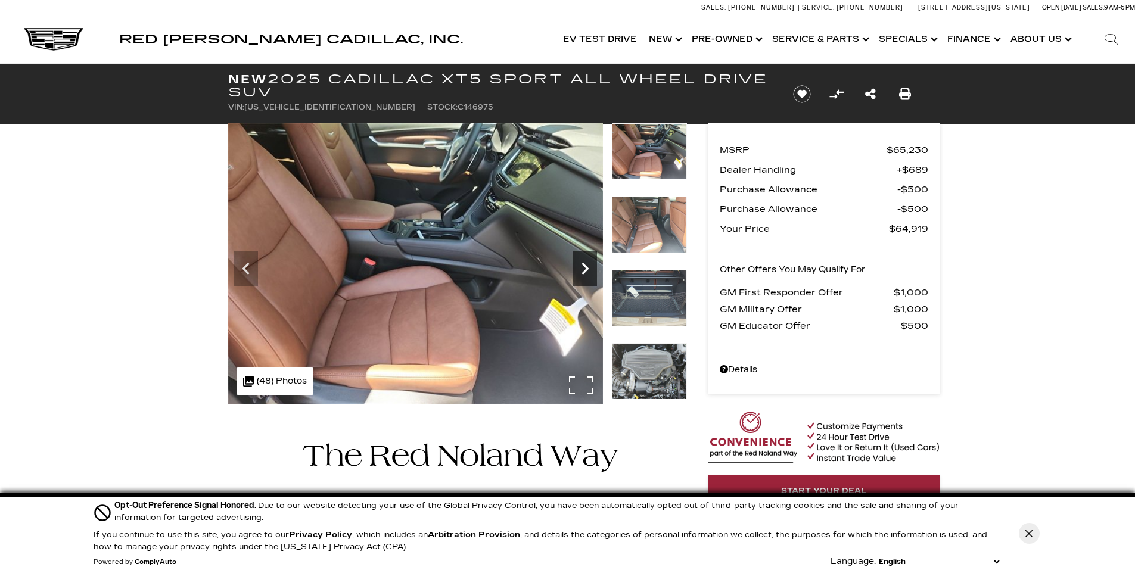
click at [592, 266] on icon "Next" at bounding box center [585, 269] width 24 height 24
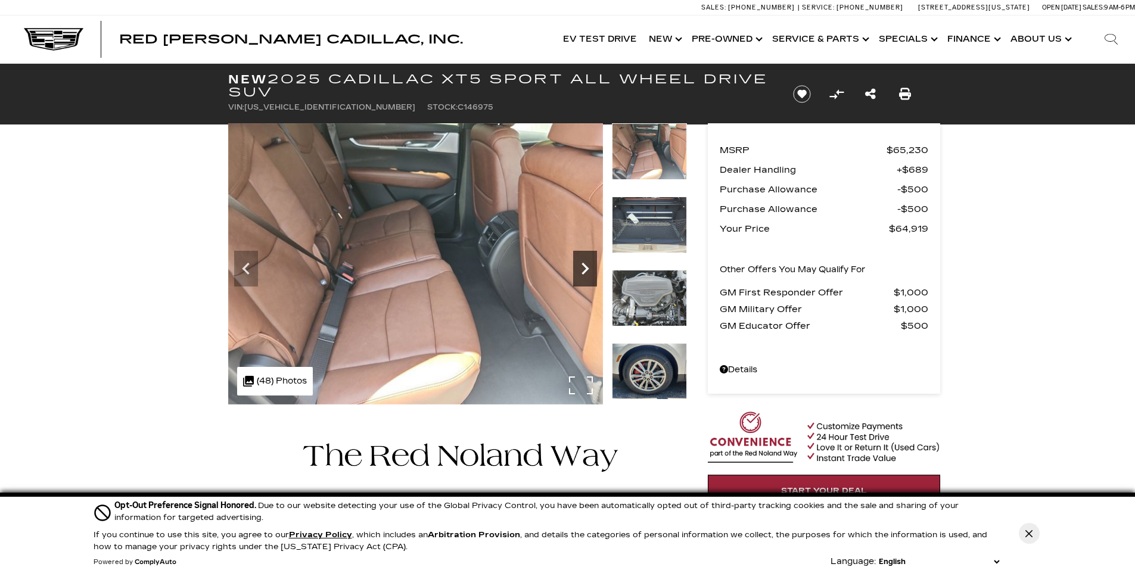
click at [592, 266] on icon "Next" at bounding box center [585, 269] width 24 height 24
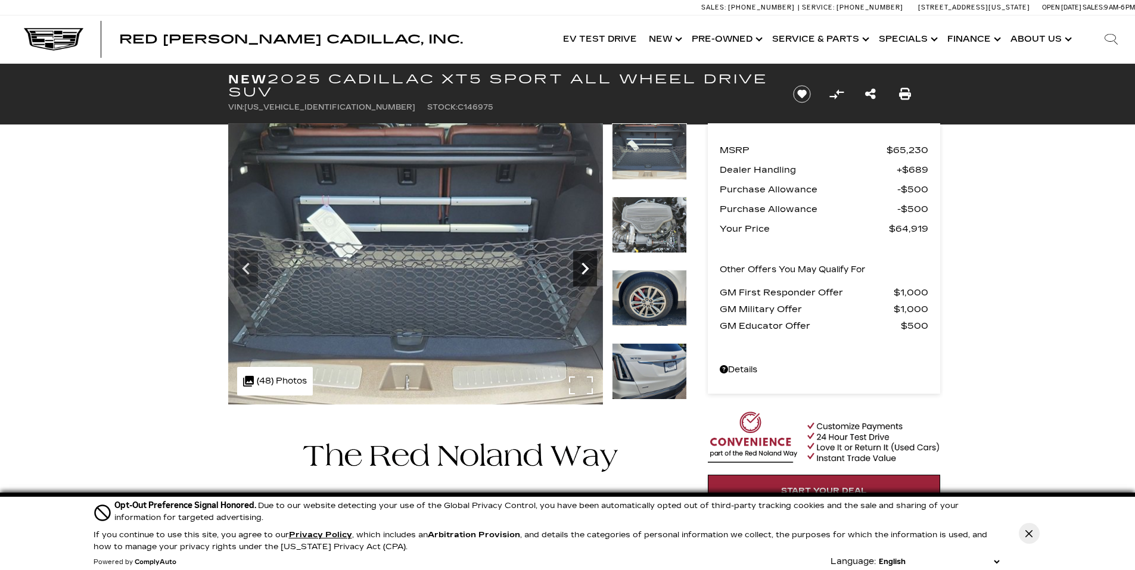
click at [592, 266] on icon "Next" at bounding box center [585, 269] width 24 height 24
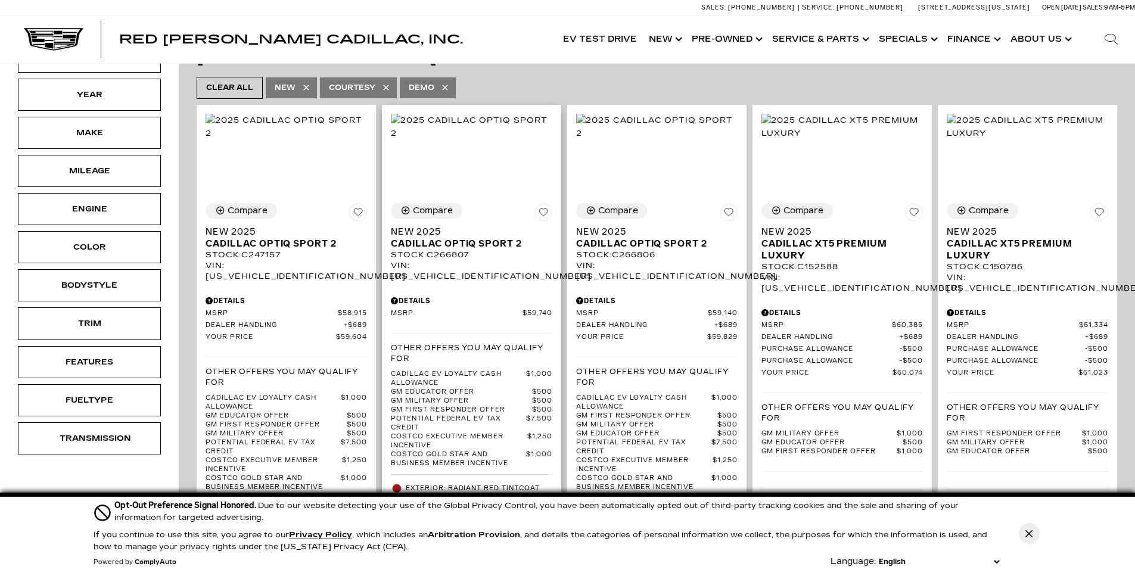
scroll to position [298, 0]
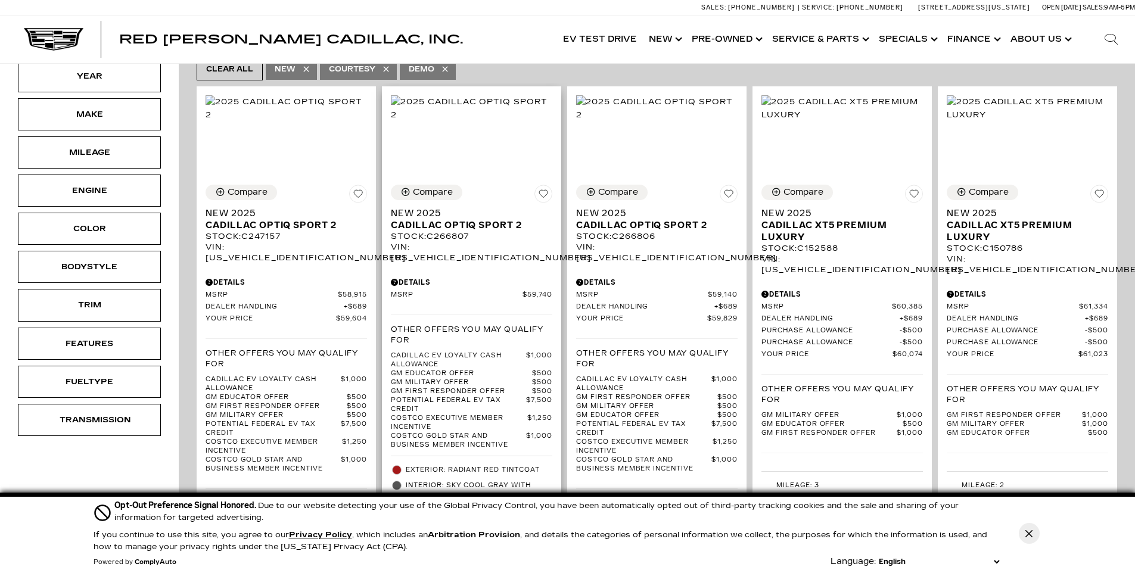
click at [481, 185] on div "Compare New 2025 Cadillac OPTIQ Sport 2 Stock : C266807 VIN: 3GYK3GMR4SS266807" at bounding box center [471, 224] width 161 height 79
click at [468, 122] on img at bounding box center [471, 108] width 161 height 26
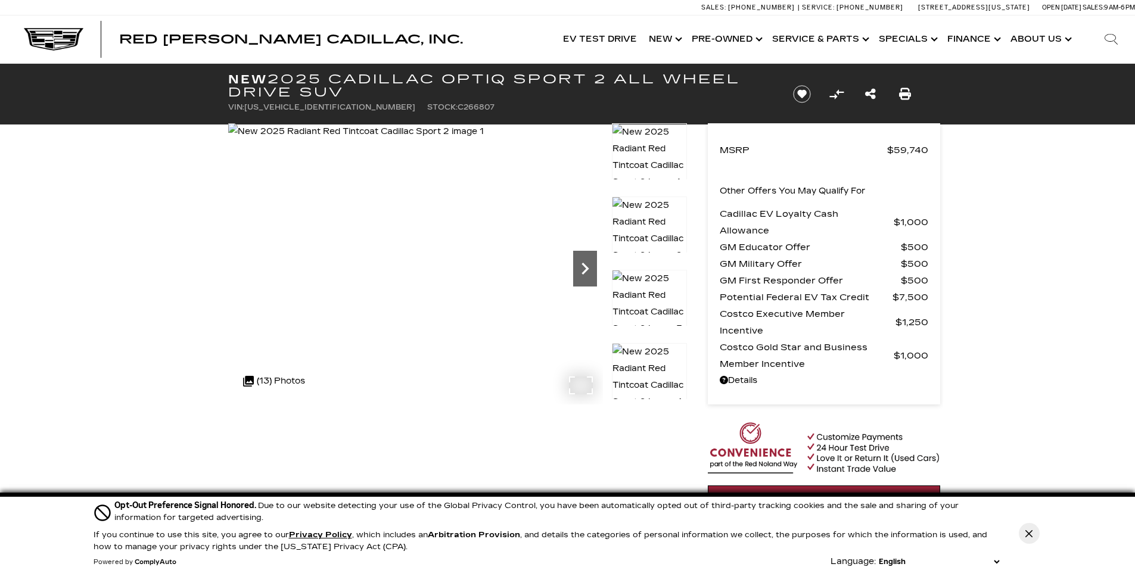
click at [584, 269] on icon "Next" at bounding box center [585, 269] width 24 height 24
click at [592, 265] on icon "Next" at bounding box center [585, 269] width 24 height 24
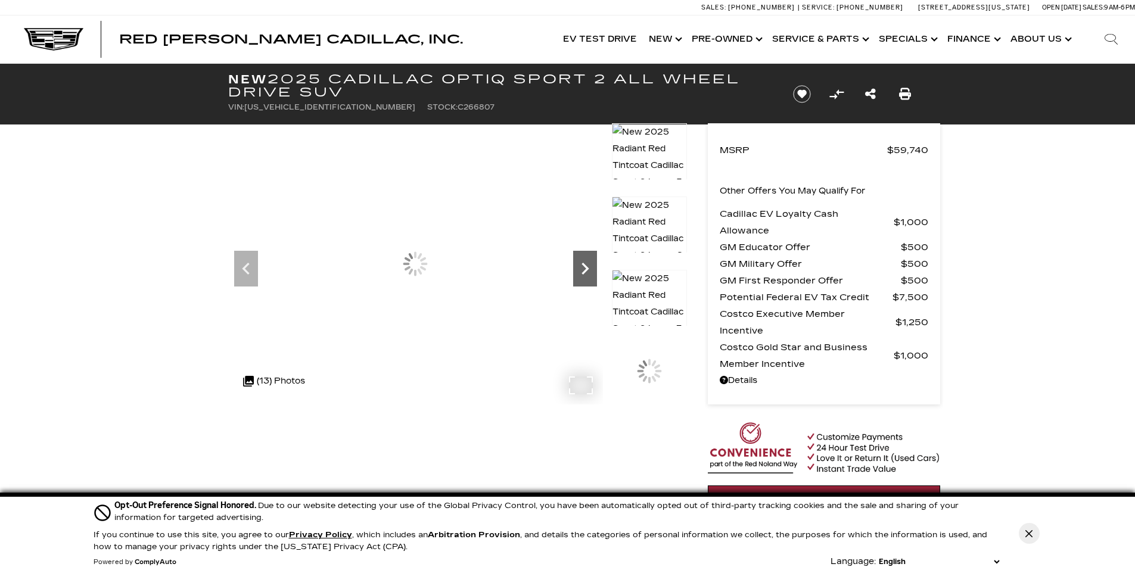
click at [592, 265] on icon "Next" at bounding box center [585, 269] width 24 height 24
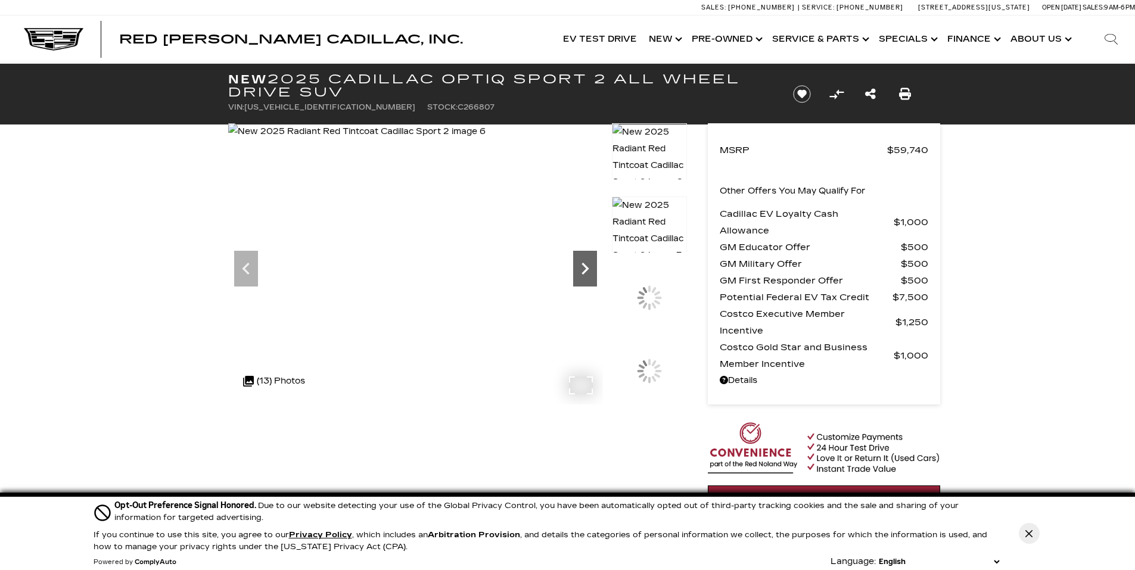
click at [592, 265] on icon "Next" at bounding box center [585, 269] width 24 height 24
click at [590, 266] on icon "Next" at bounding box center [585, 269] width 24 height 24
click at [585, 268] on icon "Next" at bounding box center [585, 269] width 24 height 24
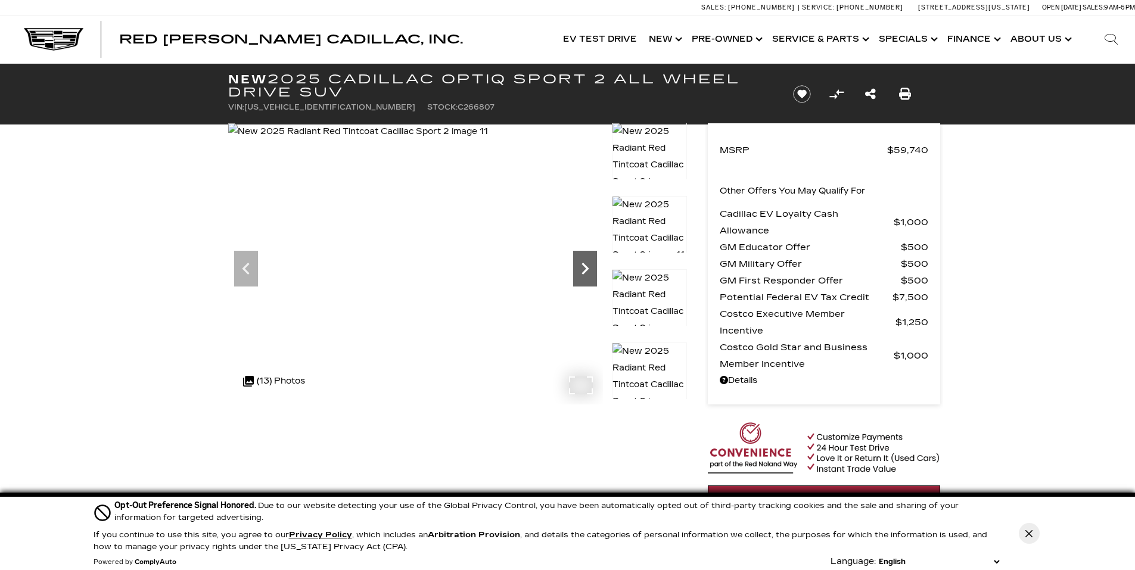
click at [587, 264] on icon "Next" at bounding box center [585, 269] width 24 height 24
click at [490, 140] on img at bounding box center [359, 131] width 262 height 17
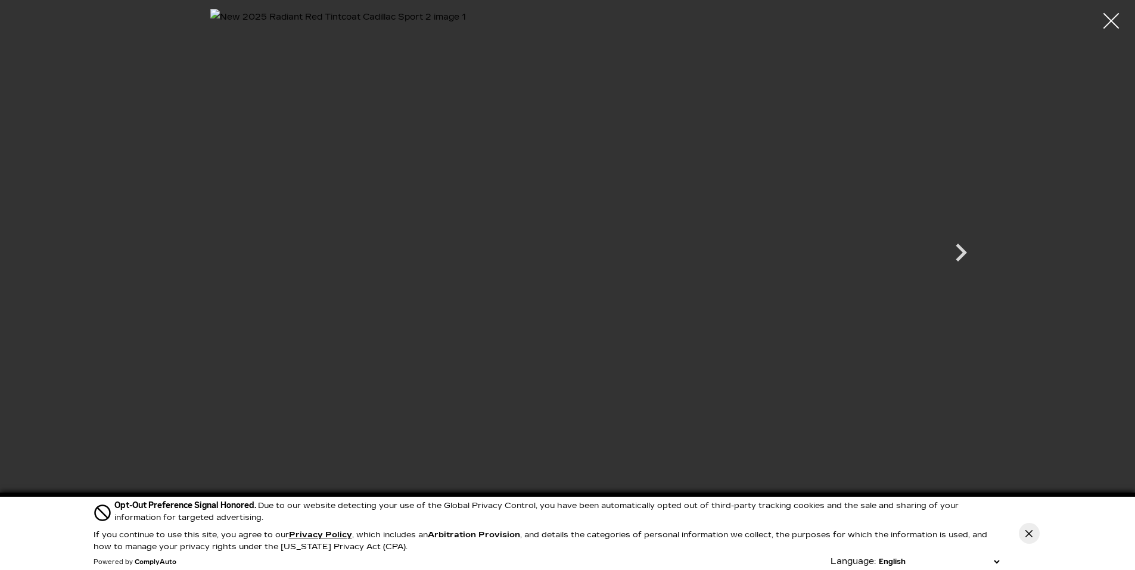
click at [1113, 24] on div at bounding box center [1112, 21] width 32 height 32
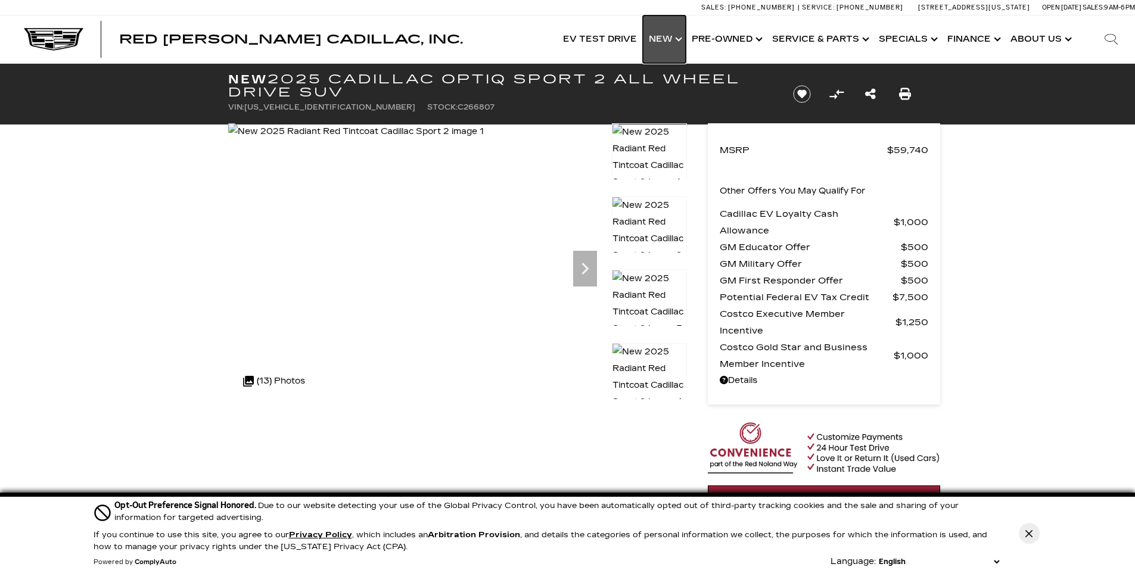
click at [666, 42] on link "Show New" at bounding box center [664, 39] width 43 height 48
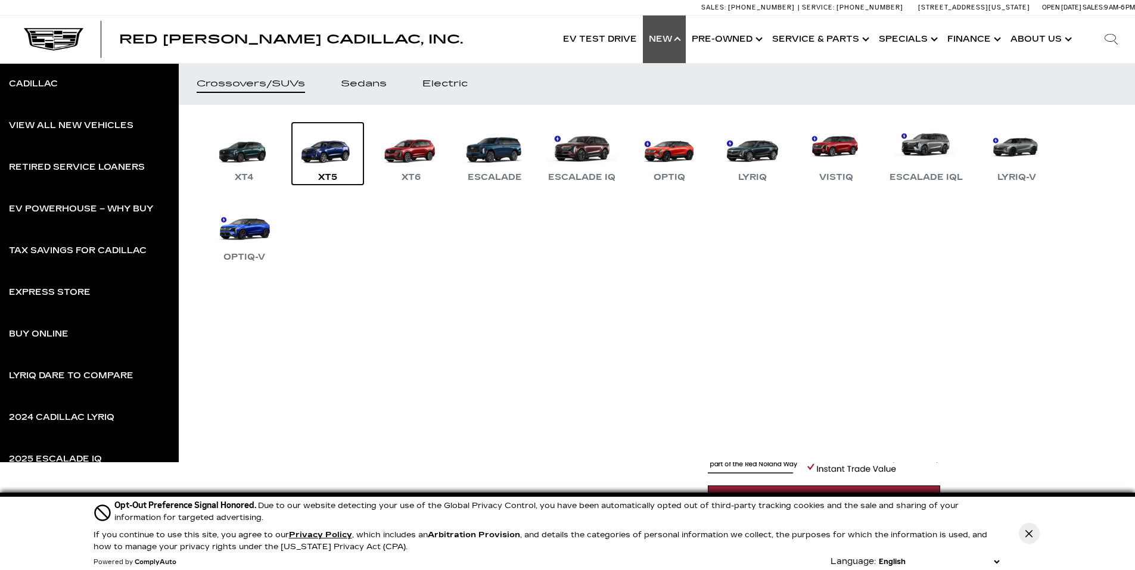
click at [324, 164] on link "XT5" at bounding box center [327, 154] width 71 height 62
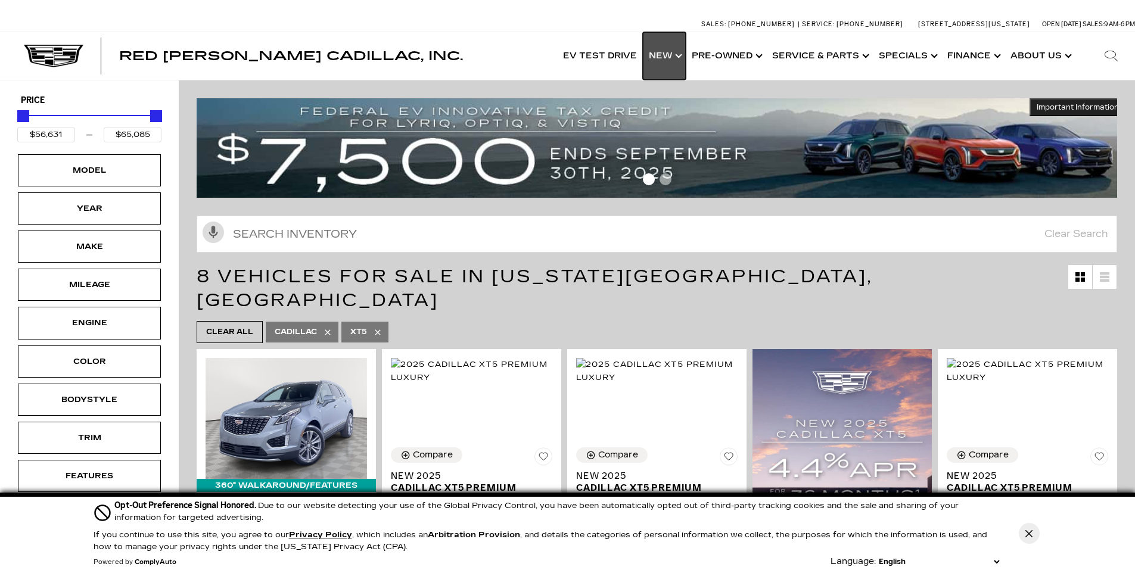
click at [671, 60] on link "Show New" at bounding box center [664, 56] width 43 height 48
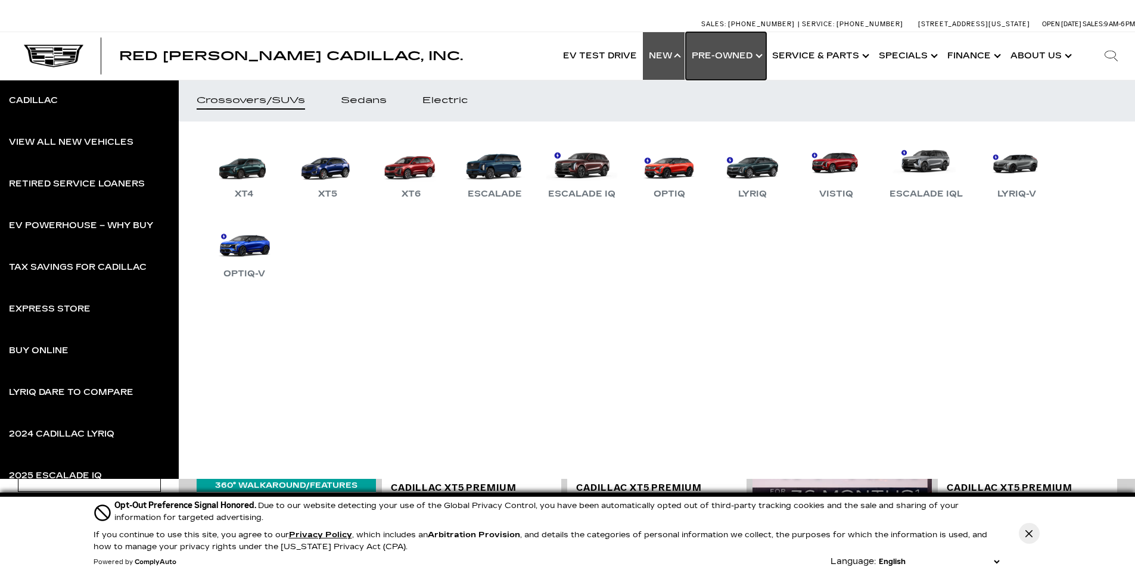
click at [725, 64] on link "Show Pre-Owned" at bounding box center [726, 56] width 80 height 48
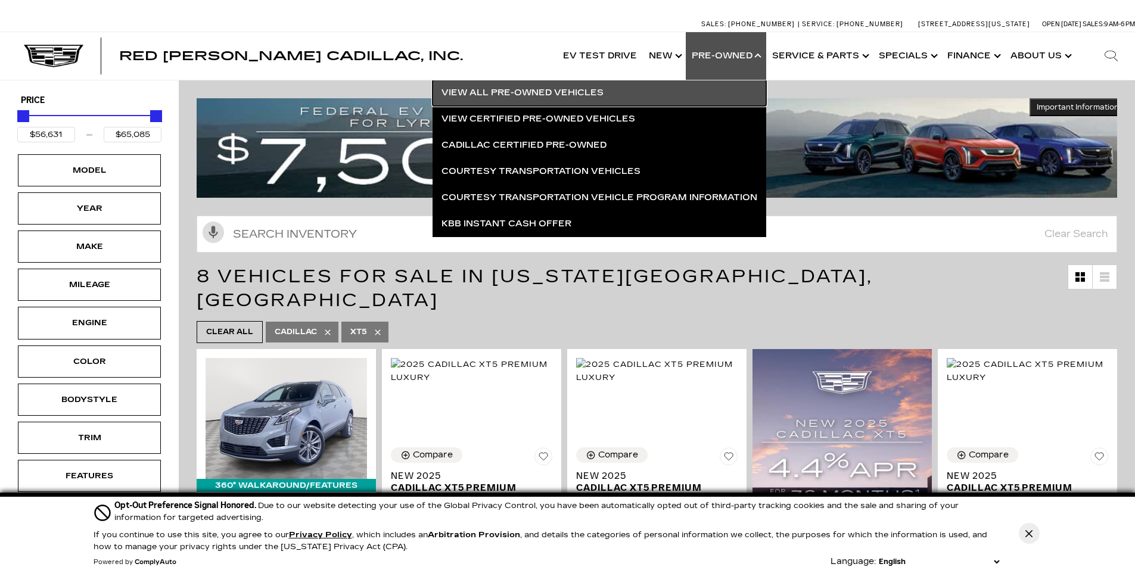
click at [605, 99] on link "View All Pre-Owned Vehicles" at bounding box center [599, 93] width 334 height 26
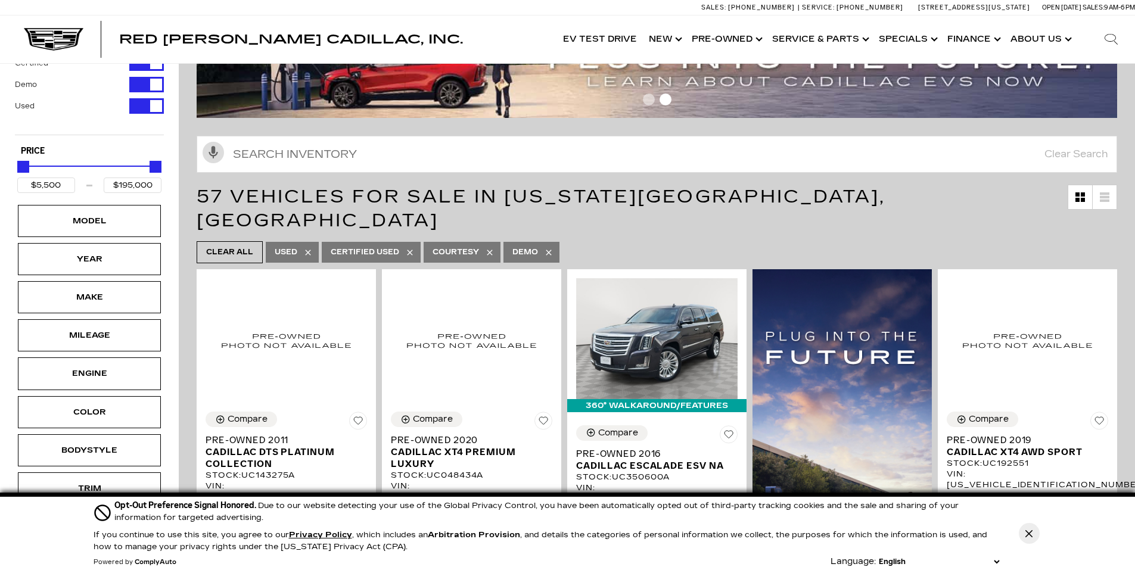
scroll to position [60, 0]
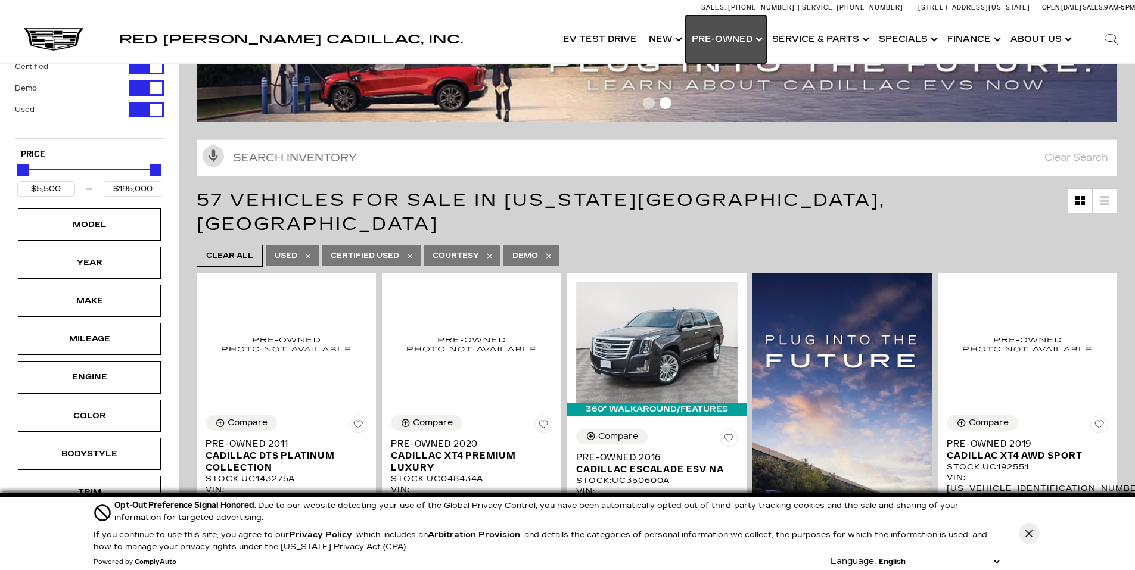
click at [723, 36] on link "Show Pre-Owned" at bounding box center [726, 39] width 80 height 48
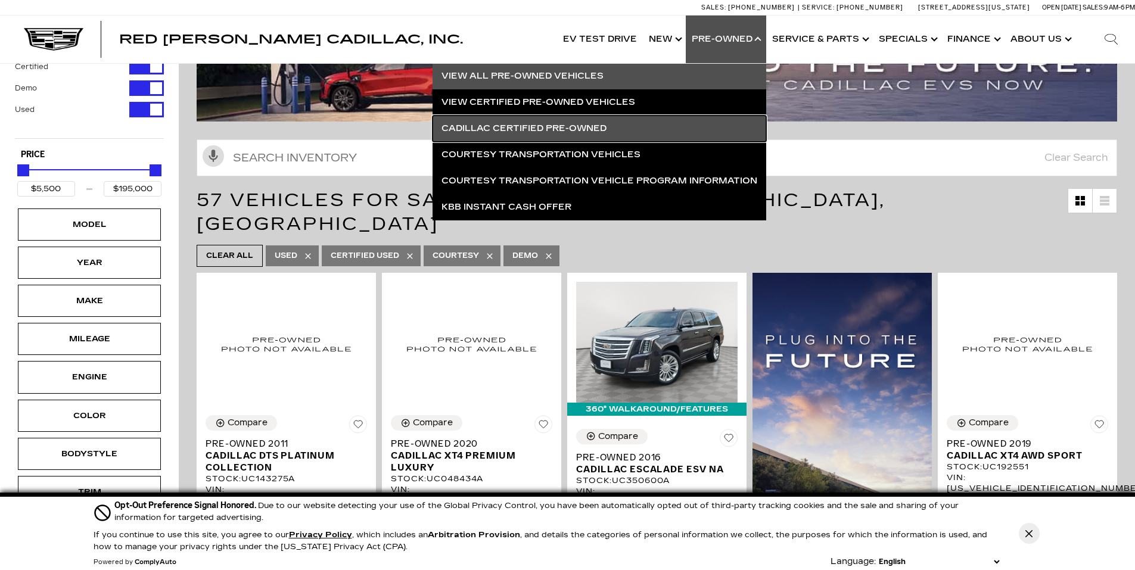
click at [586, 133] on link "Cadillac Certified Pre-Owned" at bounding box center [599, 129] width 334 height 26
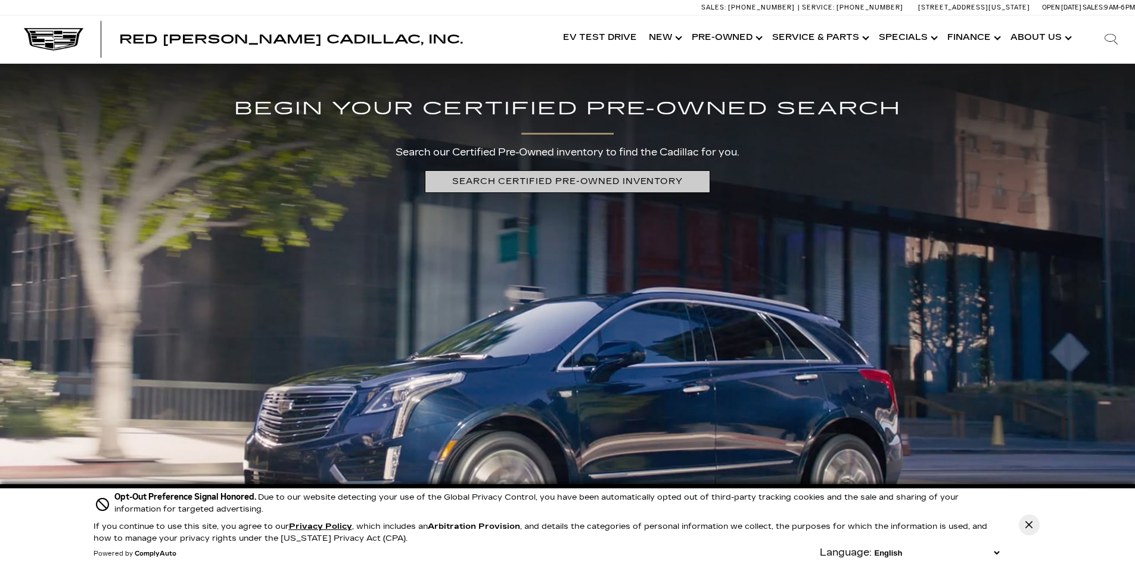
scroll to position [2502, 0]
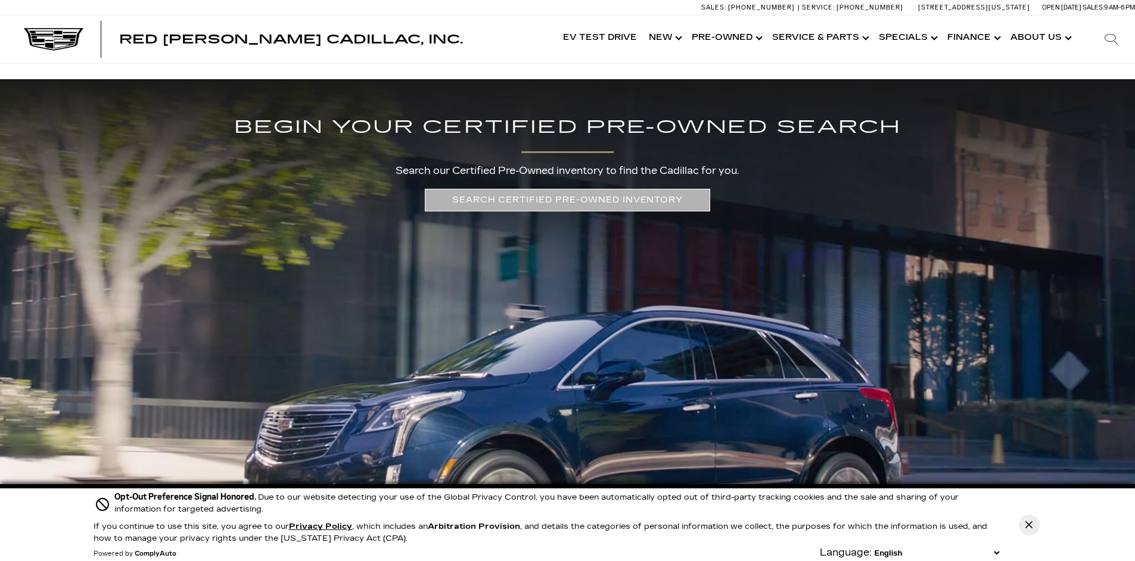
click at [574, 211] on link "SEARCH CERTIFIED PRE-OWNED INVENTORY" at bounding box center [567, 200] width 285 height 22
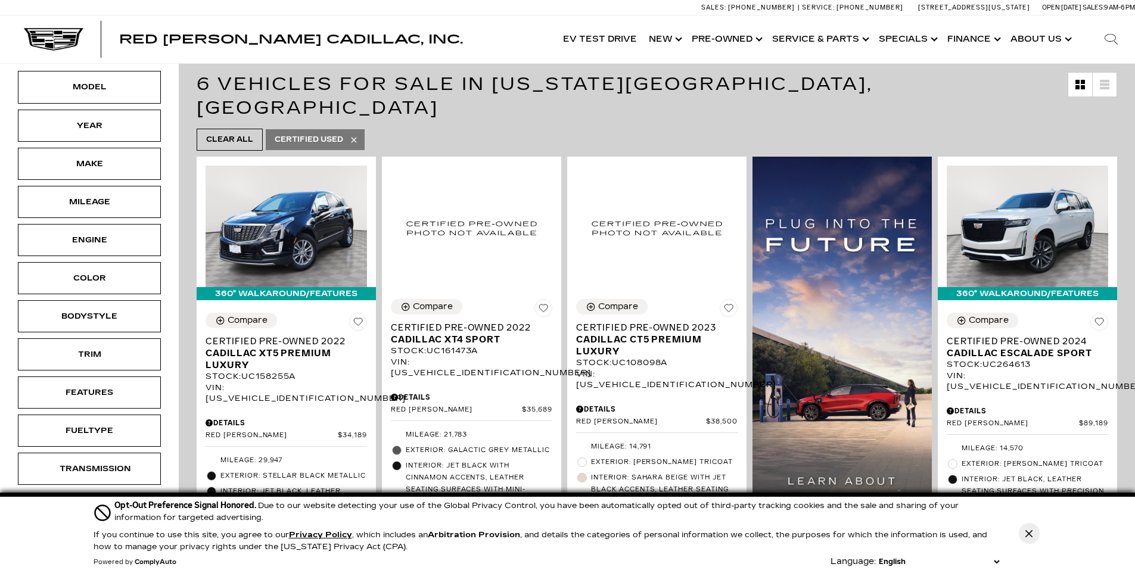
scroll to position [238, 0]
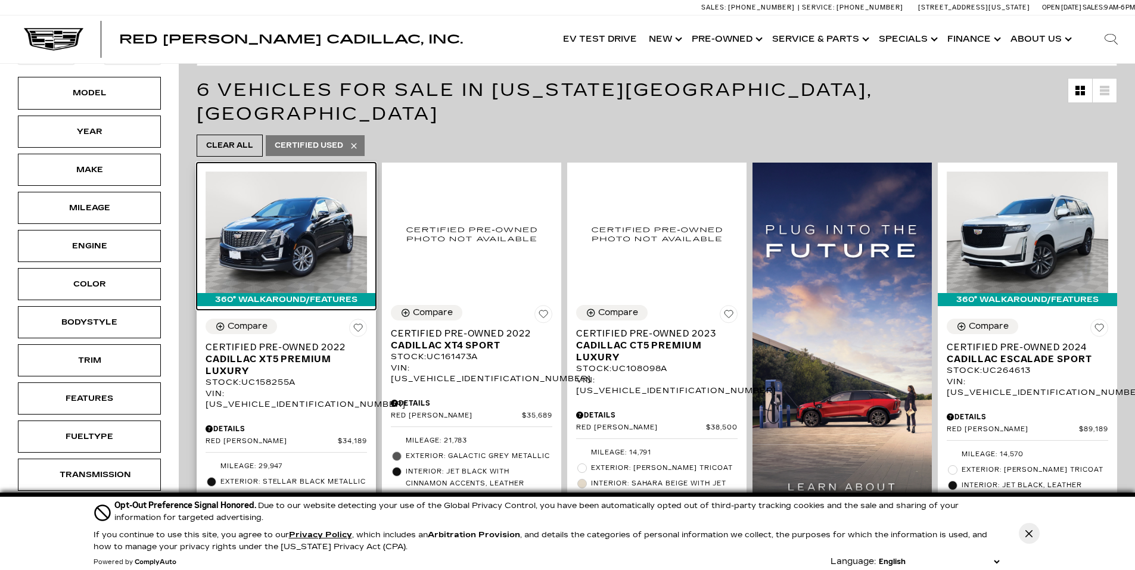
click at [316, 239] on img at bounding box center [286, 232] width 161 height 121
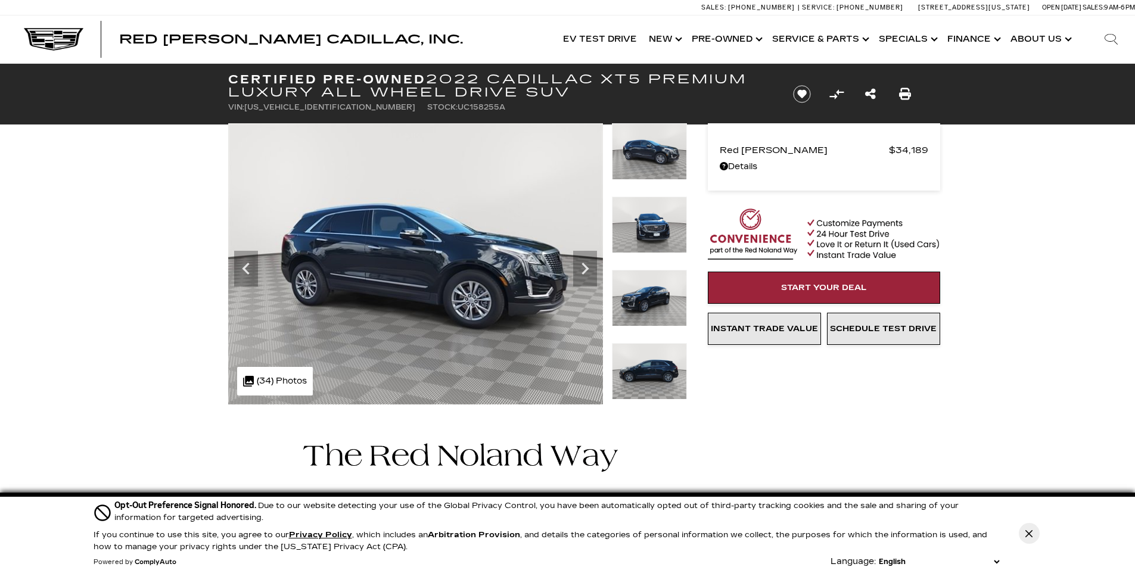
click at [581, 273] on icon "Next" at bounding box center [585, 269] width 24 height 24
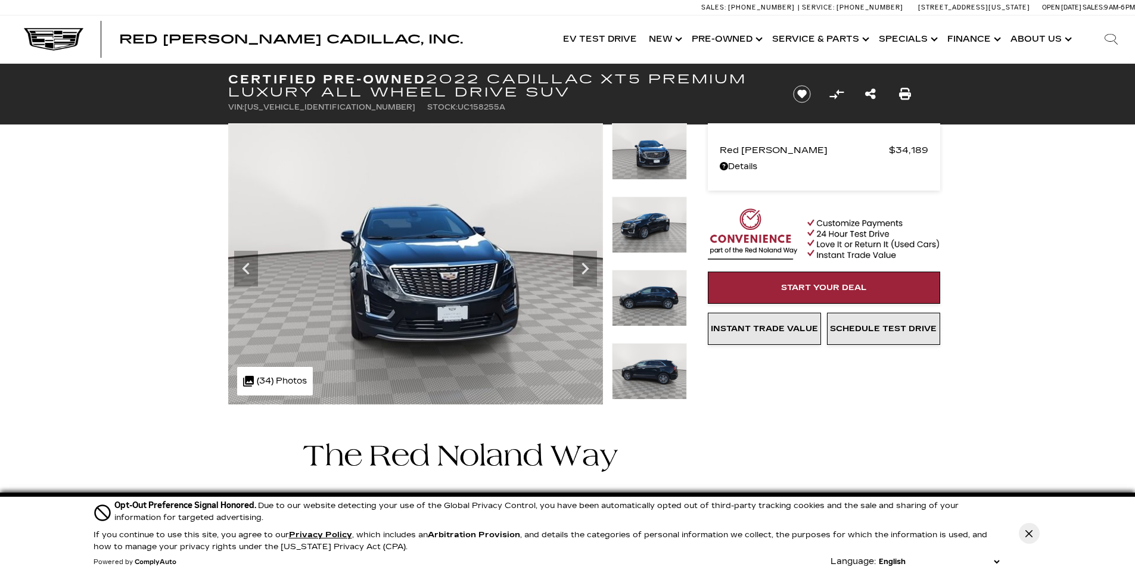
click at [581, 273] on icon "Next" at bounding box center [585, 269] width 24 height 24
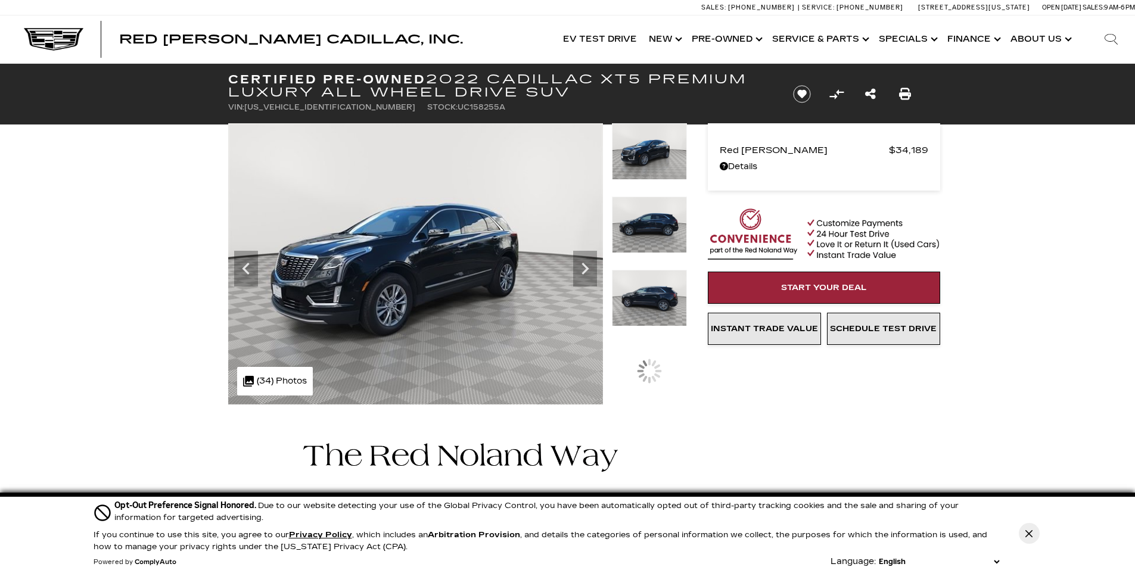
click at [581, 273] on icon "Next" at bounding box center [585, 269] width 24 height 24
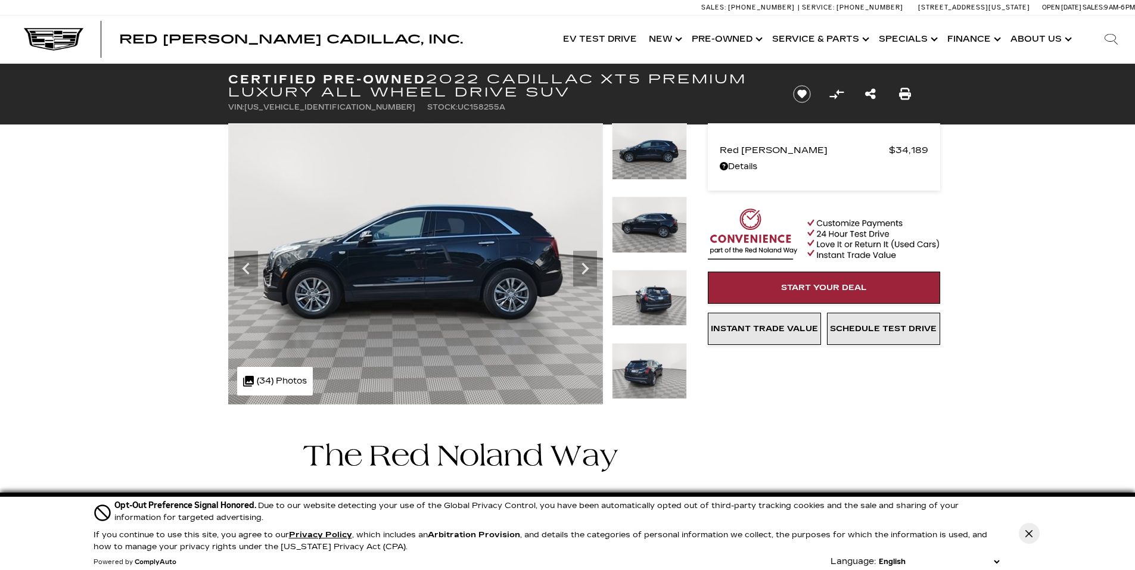
click at [581, 273] on icon "Next" at bounding box center [585, 269] width 24 height 24
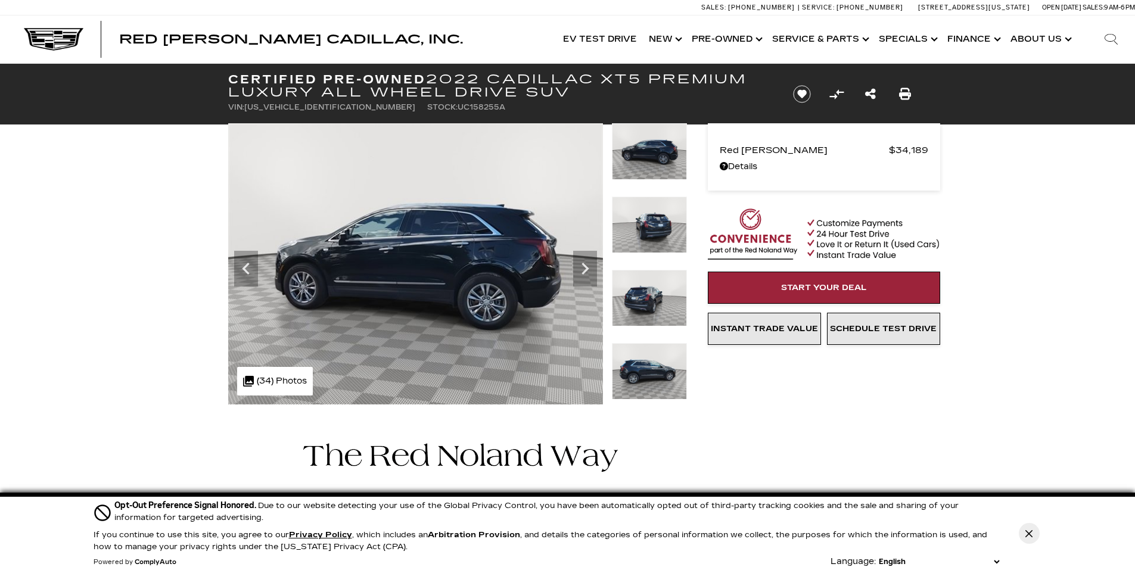
click at [581, 273] on icon "Next" at bounding box center [585, 269] width 24 height 24
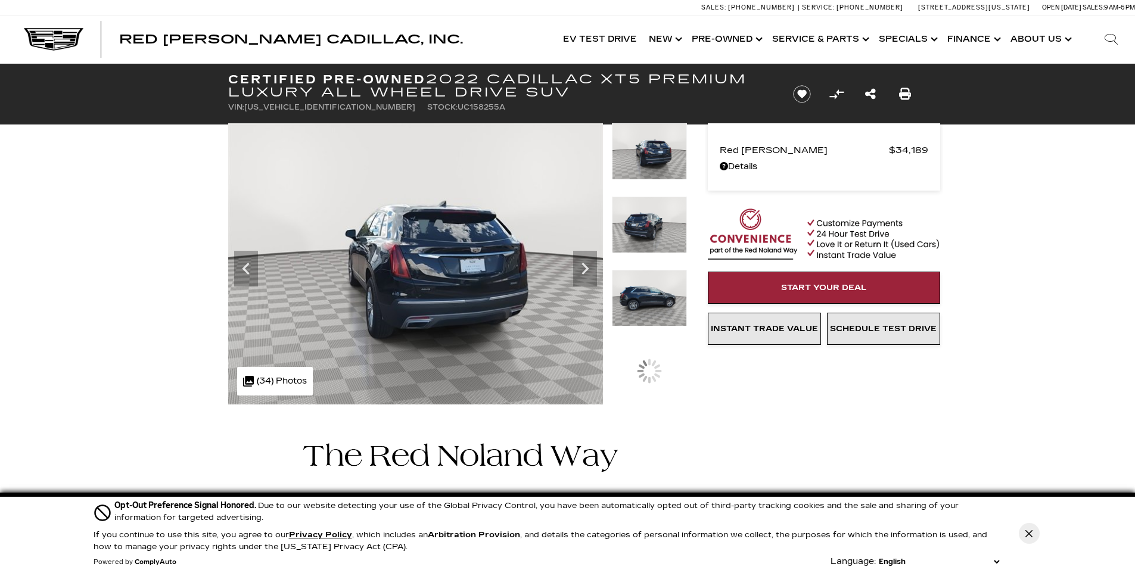
click at [581, 273] on icon "Next" at bounding box center [585, 269] width 24 height 24
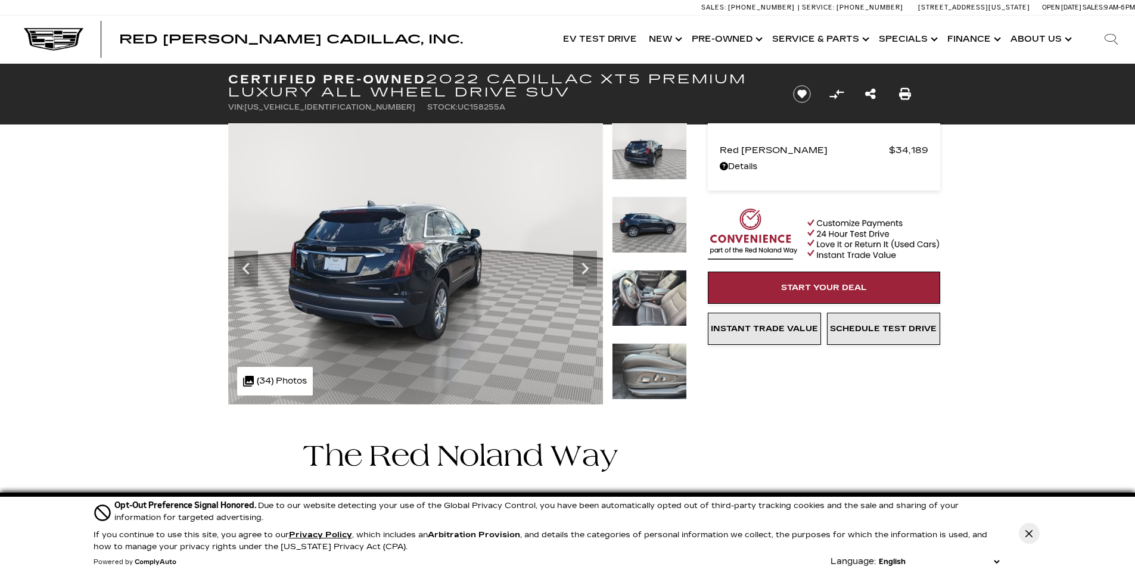
click at [581, 273] on icon "Next" at bounding box center [585, 269] width 24 height 24
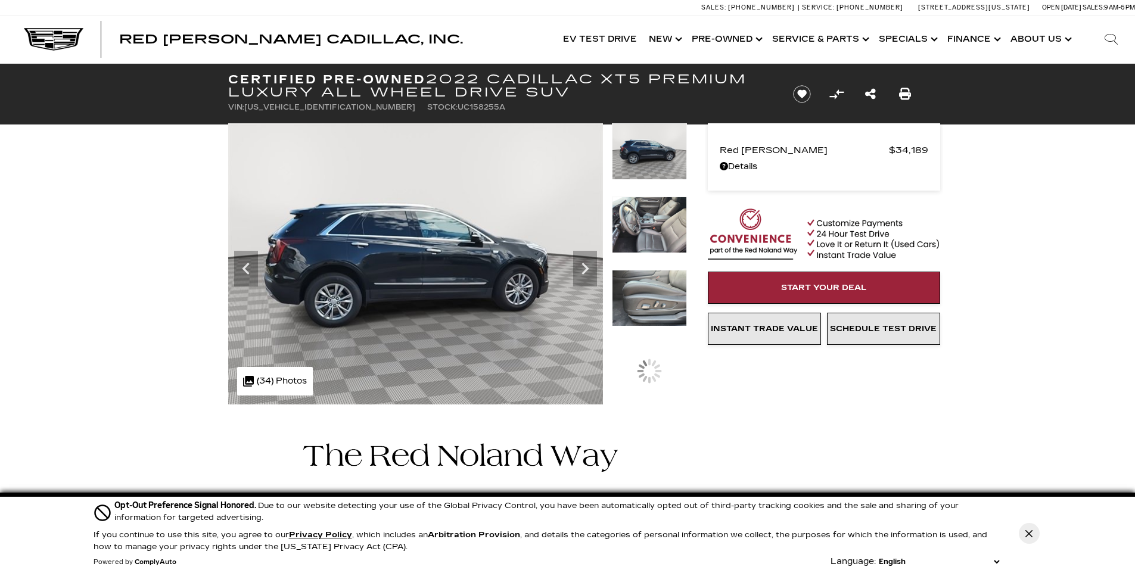
click at [581, 273] on icon "Next" at bounding box center [585, 269] width 24 height 24
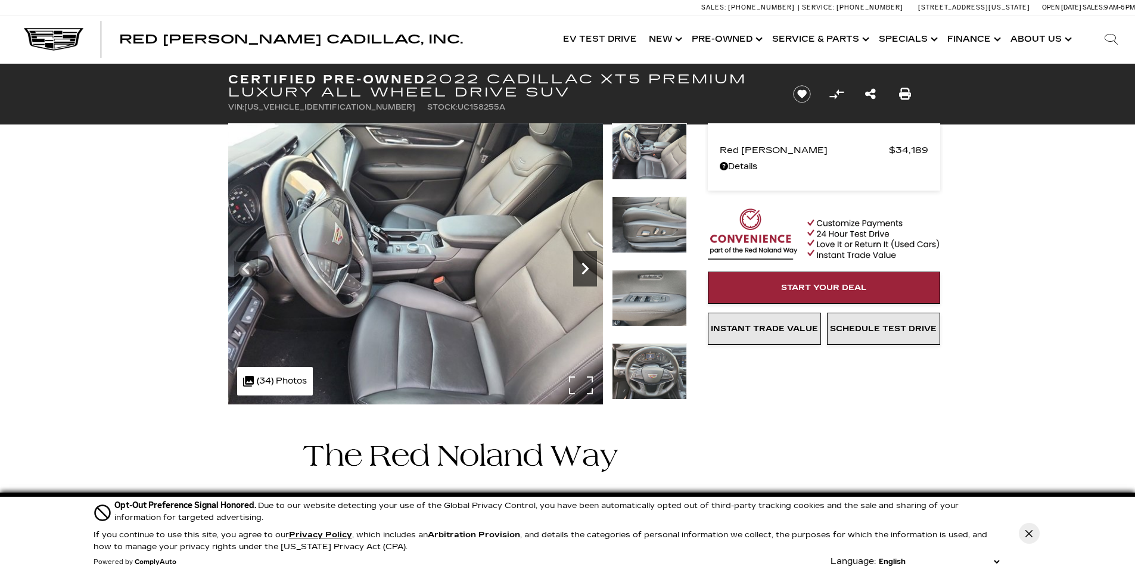
click at [581, 270] on icon "Next" at bounding box center [585, 269] width 24 height 24
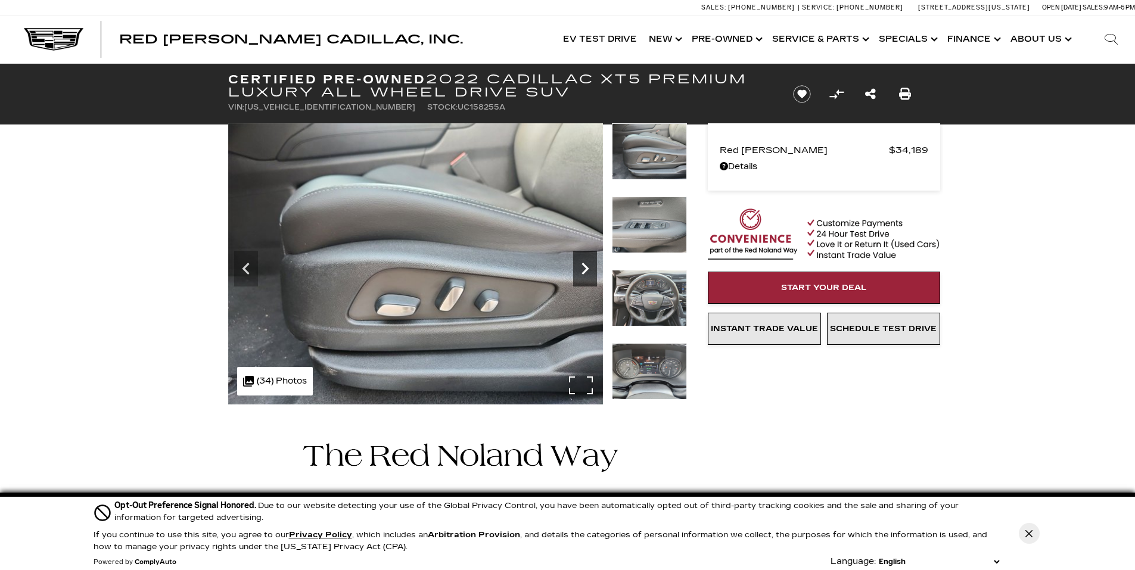
click at [581, 270] on icon "Next" at bounding box center [585, 269] width 24 height 24
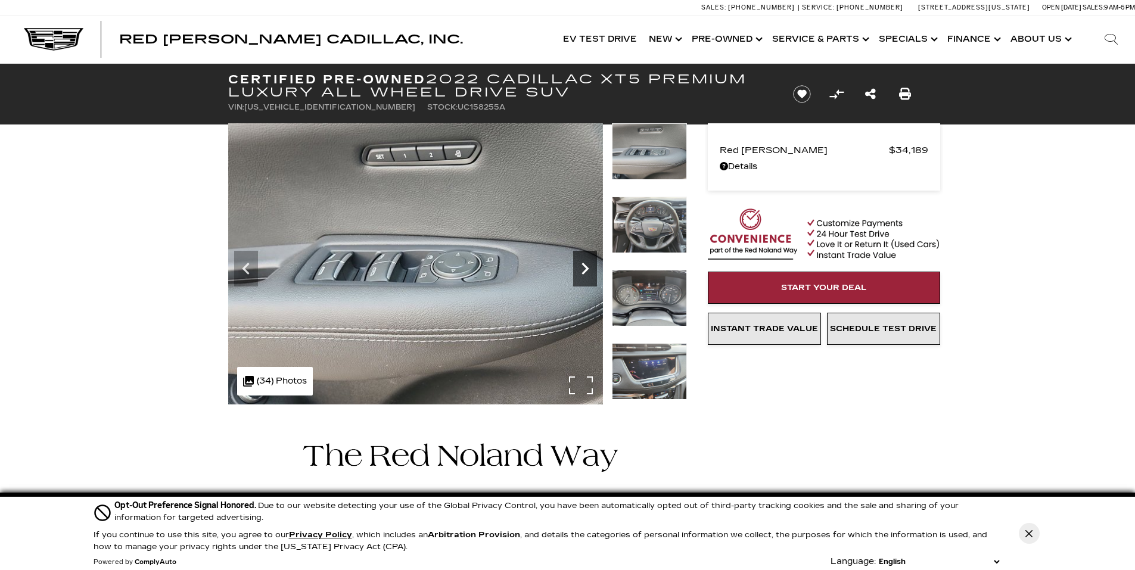
click at [581, 270] on icon "Next" at bounding box center [585, 269] width 24 height 24
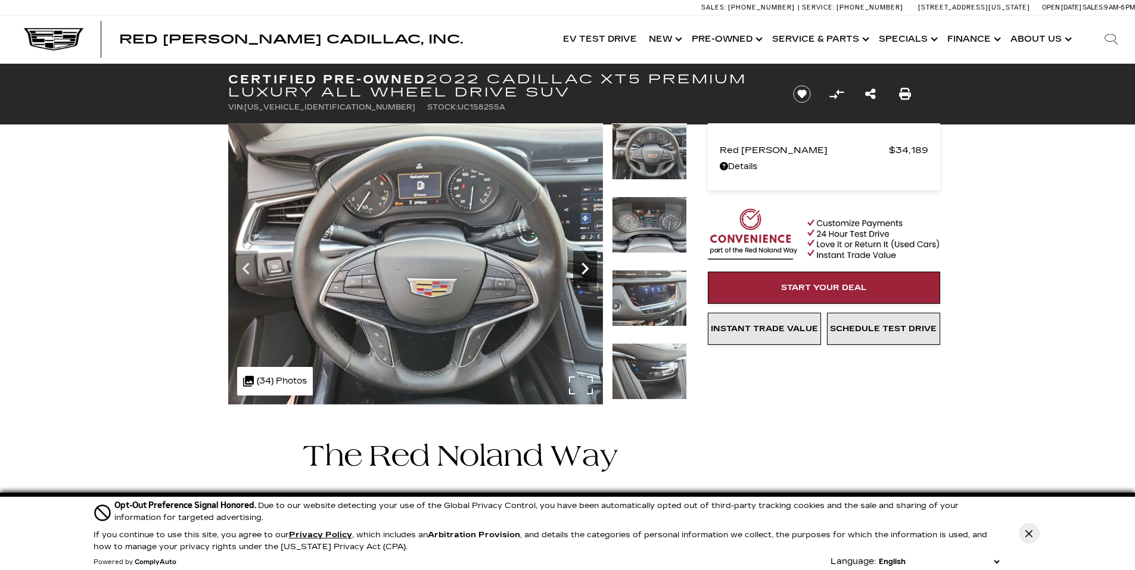
click at [581, 269] on icon "Next" at bounding box center [585, 269] width 24 height 24
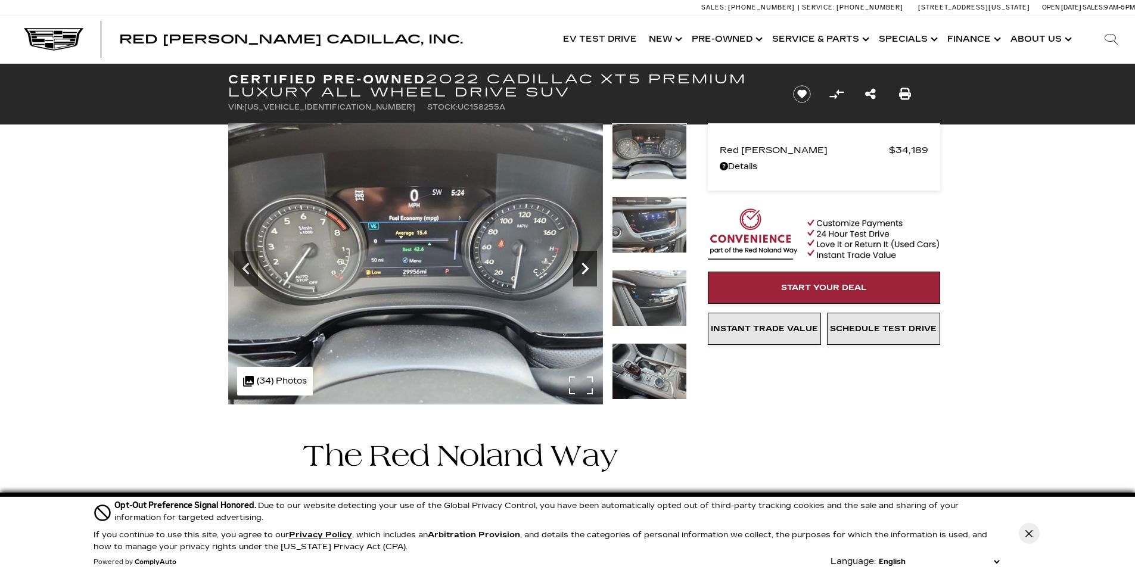
click at [581, 269] on icon "Next" at bounding box center [585, 269] width 24 height 24
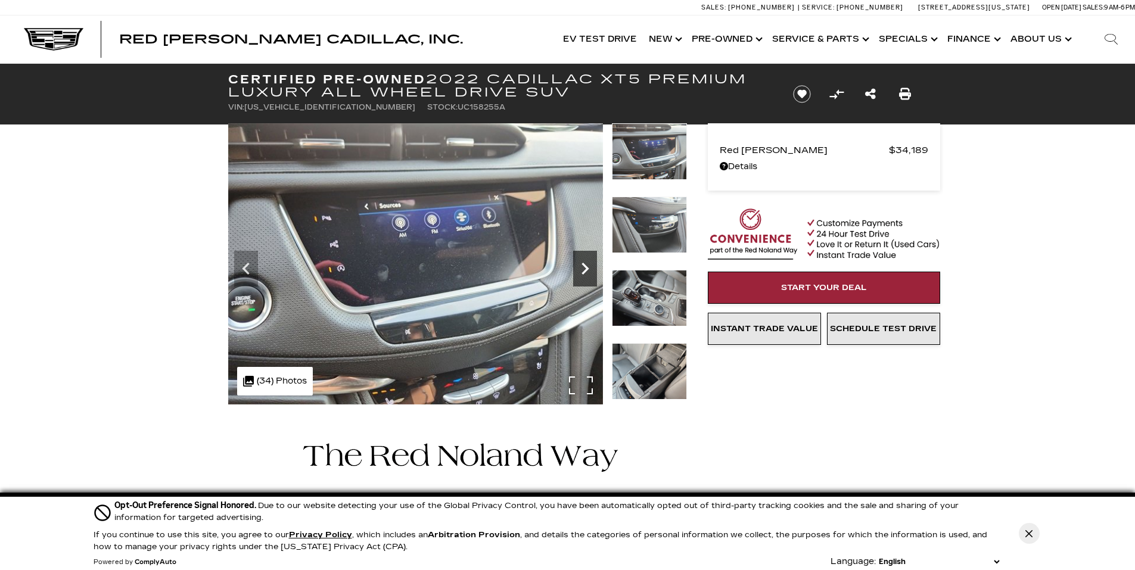
click at [583, 269] on icon "Next" at bounding box center [585, 269] width 24 height 24
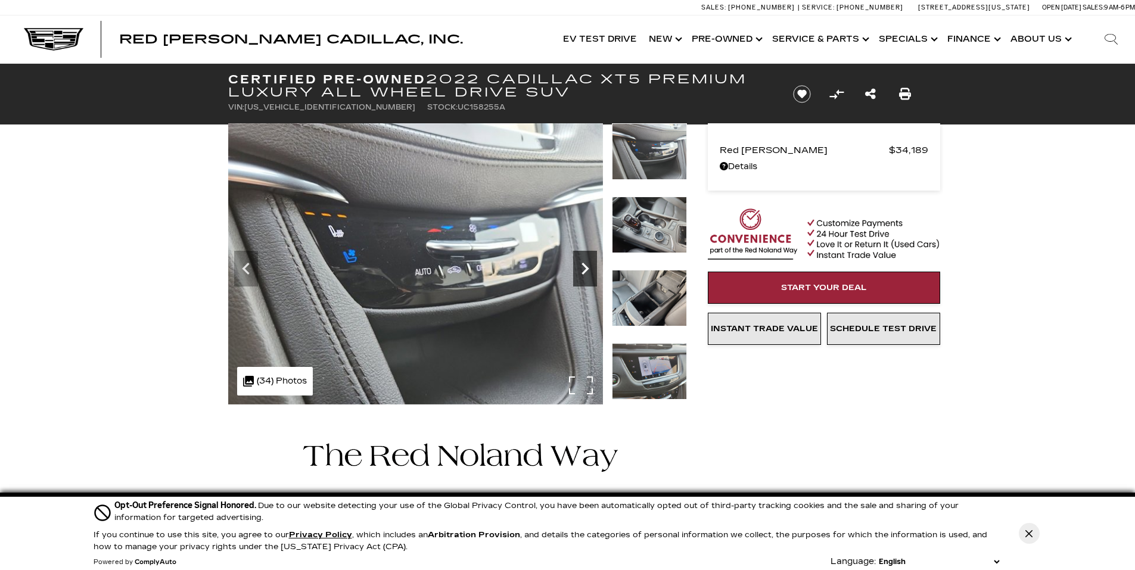
click at [584, 268] on icon "Next" at bounding box center [585, 269] width 24 height 24
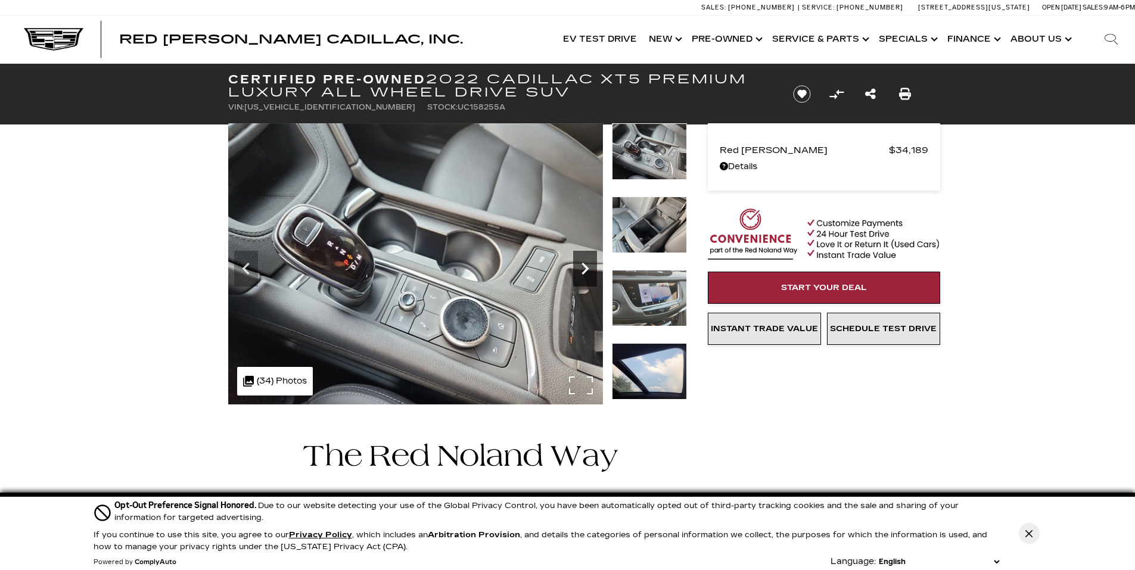
click at [596, 268] on icon "Next" at bounding box center [585, 269] width 24 height 24
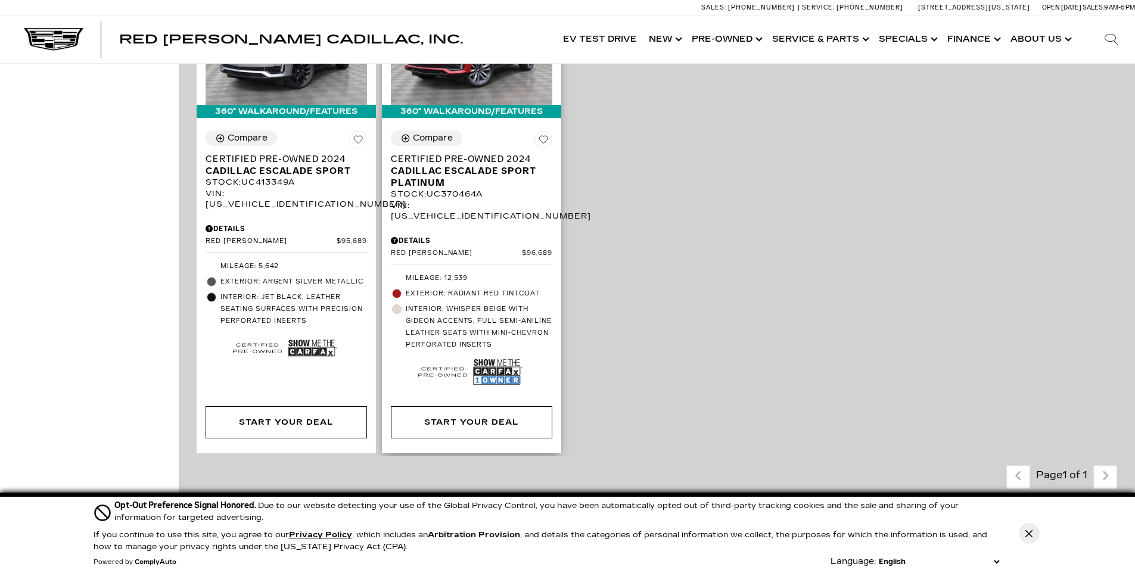
scroll to position [715, 0]
